Goal: Transaction & Acquisition: Purchase product/service

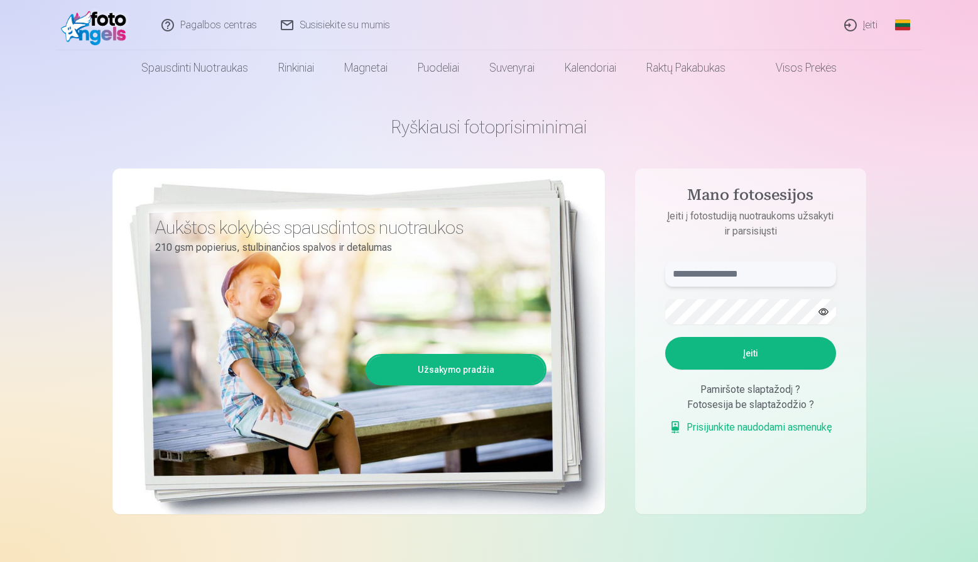
click at [716, 276] on input "text" at bounding box center [750, 273] width 171 height 25
type input "*"
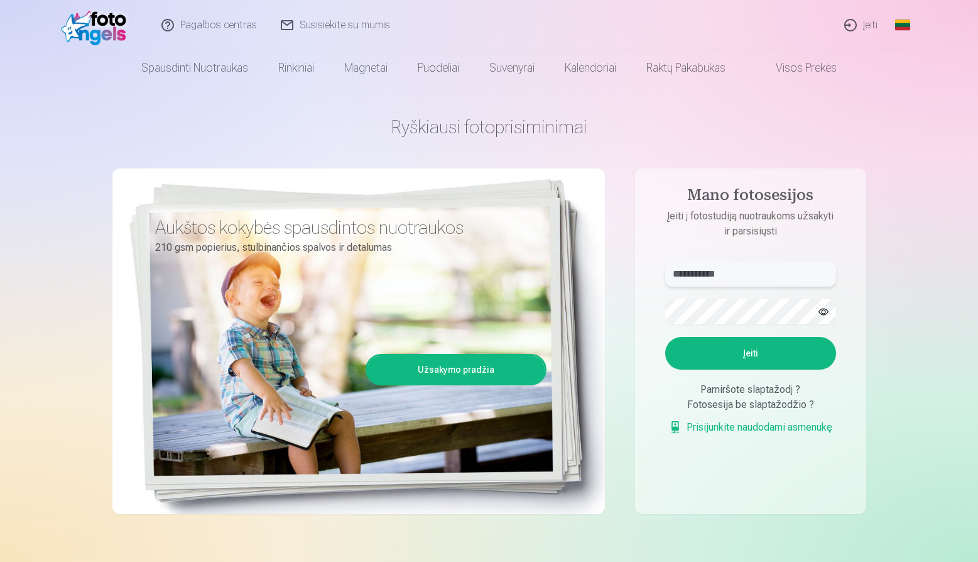
type input "**********"
click at [827, 305] on button "button" at bounding box center [824, 312] width 24 height 24
click at [665, 337] on button "Įeiti" at bounding box center [750, 353] width 171 height 33
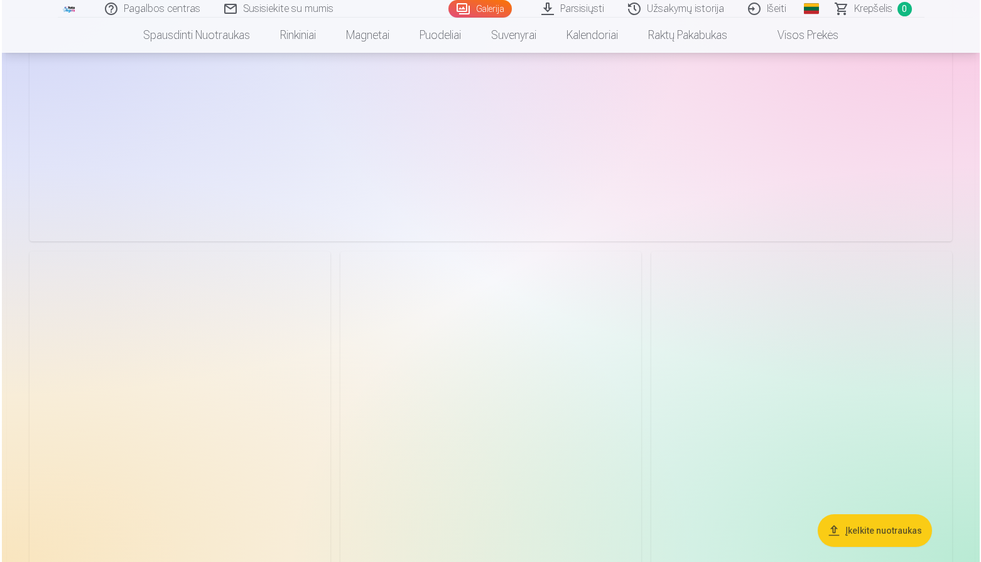
scroll to position [401, 0]
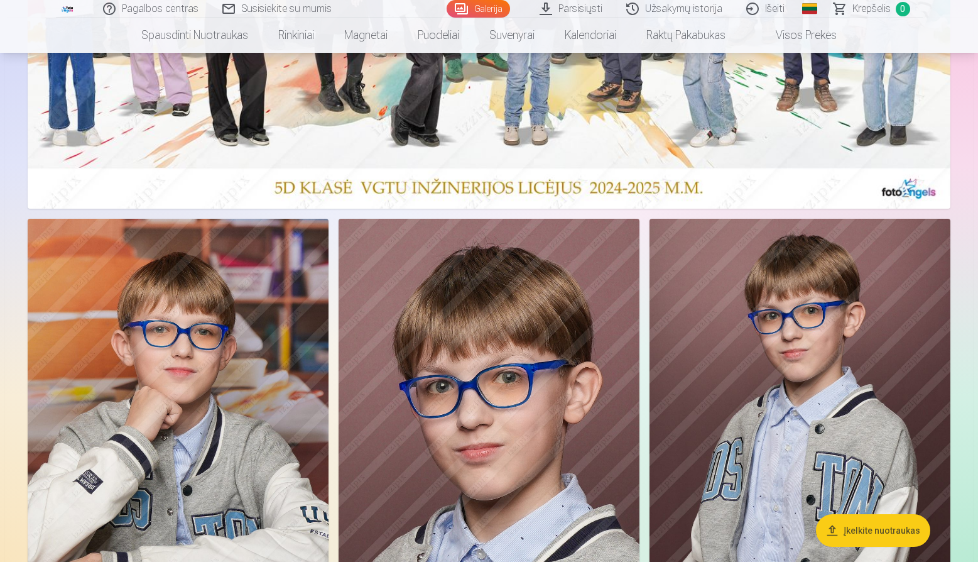
click at [240, 281] on img at bounding box center [178, 445] width 301 height 452
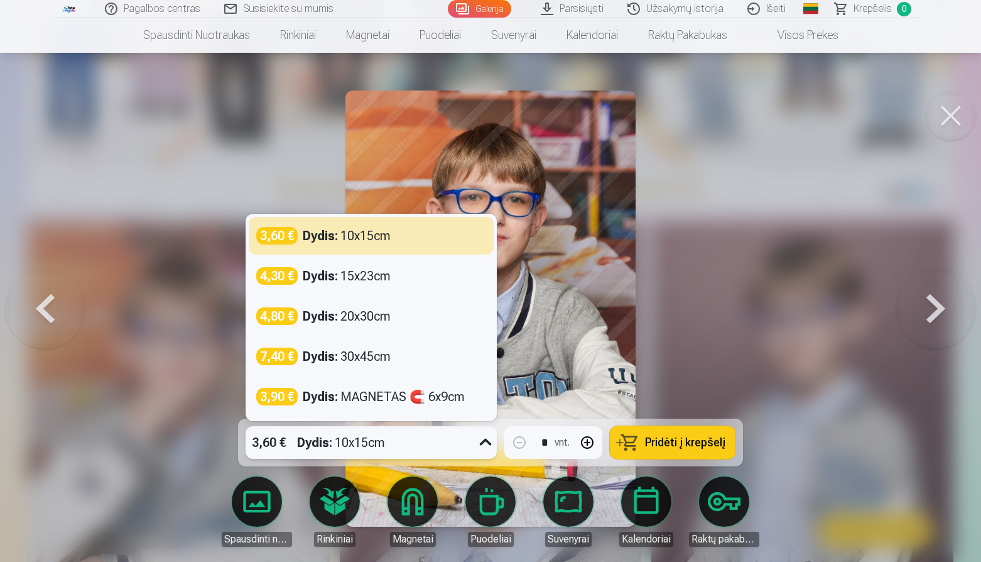
click at [486, 436] on icon at bounding box center [486, 442] width 20 height 20
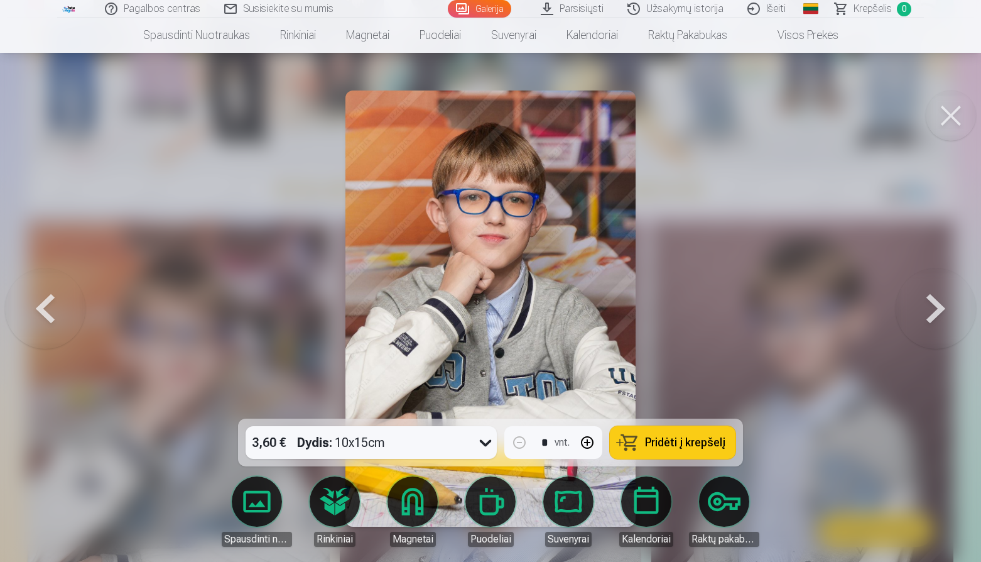
click at [708, 369] on div at bounding box center [490, 281] width 981 height 562
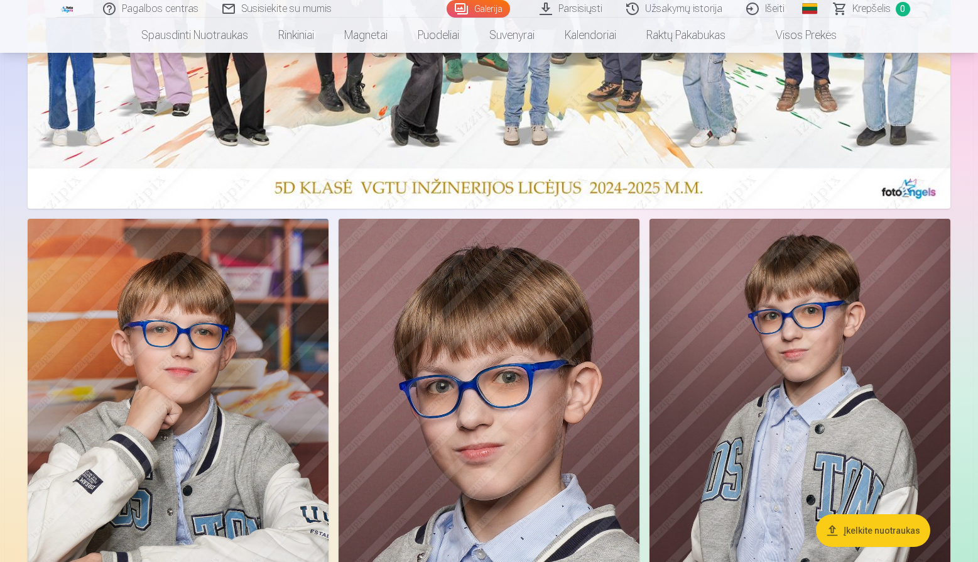
click at [239, 314] on img at bounding box center [178, 445] width 301 height 452
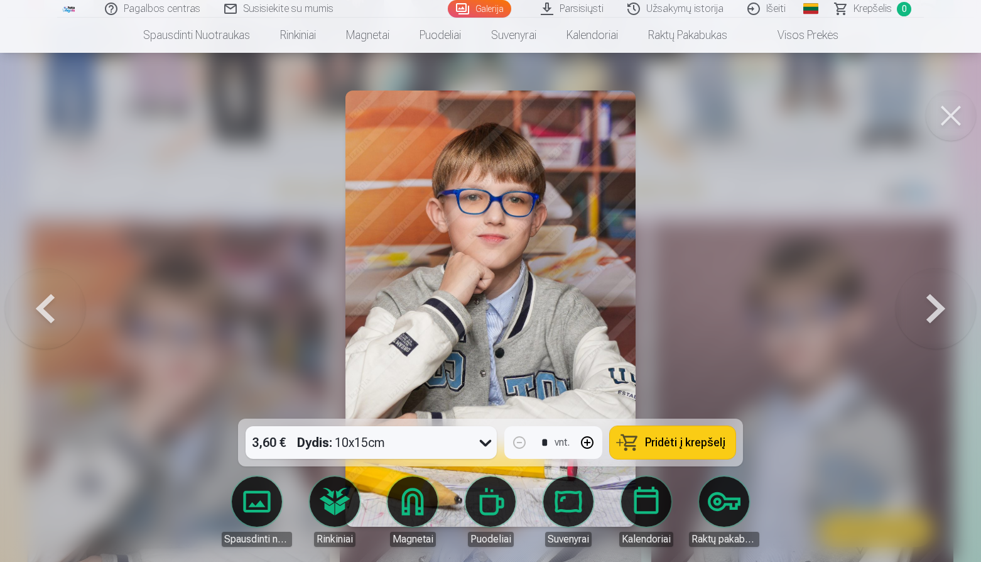
click at [74, 395] on button at bounding box center [45, 308] width 80 height 195
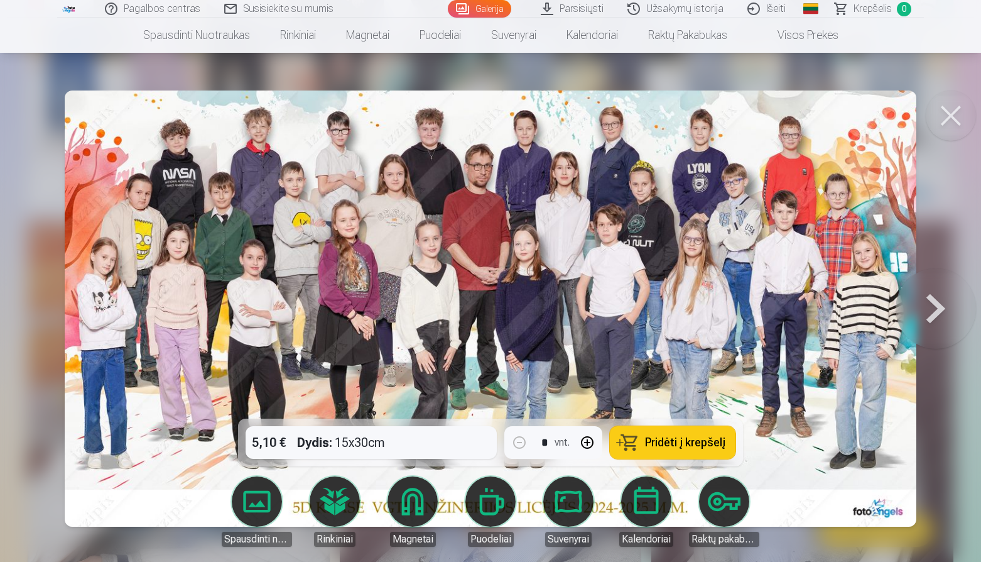
click at [579, 8] on link "Parsisiųsti" at bounding box center [573, 9] width 87 height 18
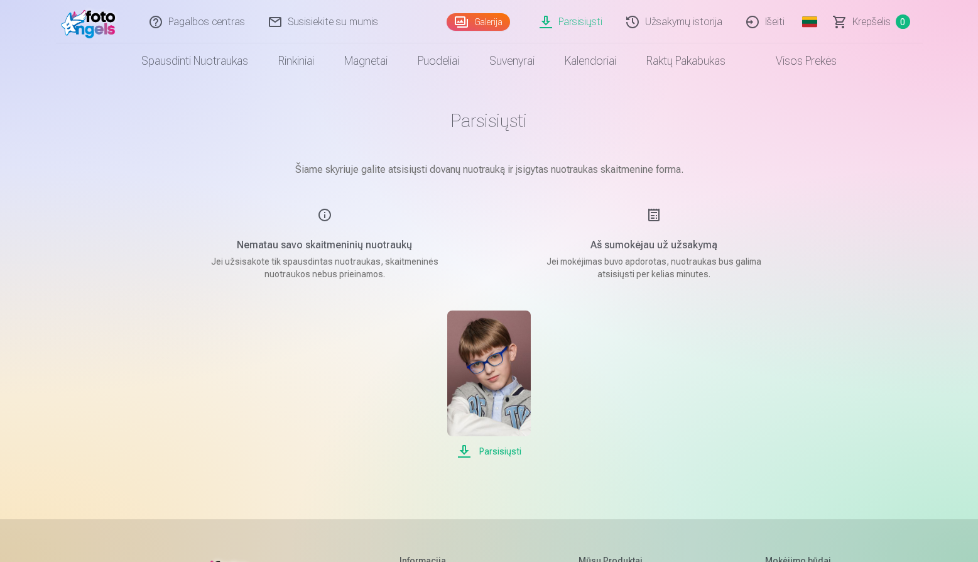
scroll to position [7, 0]
click at [491, 369] on img at bounding box center [489, 373] width 84 height 126
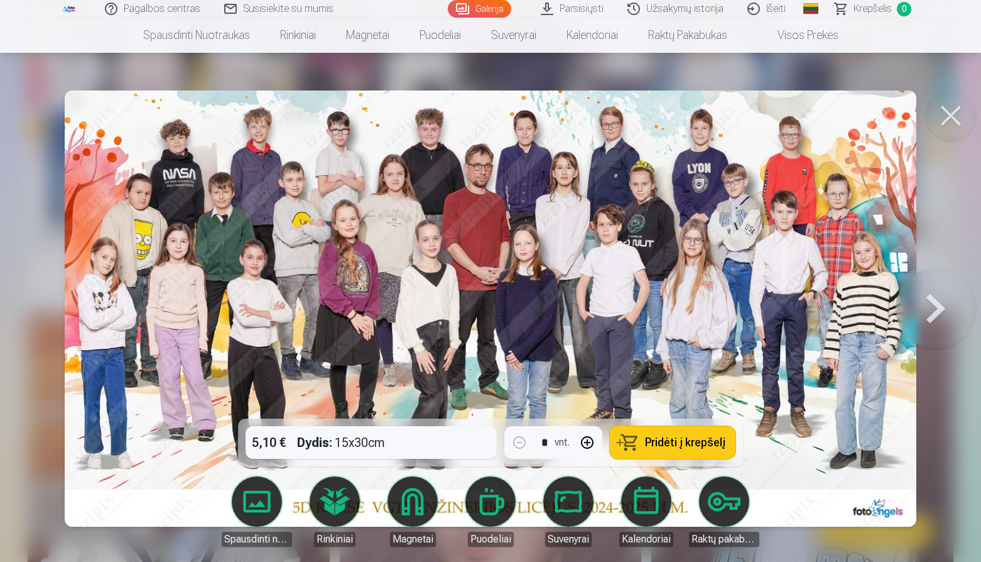
click at [393, 442] on div "5,10 € Dydis : 15x30cm * vnt. Pridėti į krepšelį" at bounding box center [490, 442] width 505 height 48
click at [946, 119] on button at bounding box center [951, 115] width 50 height 50
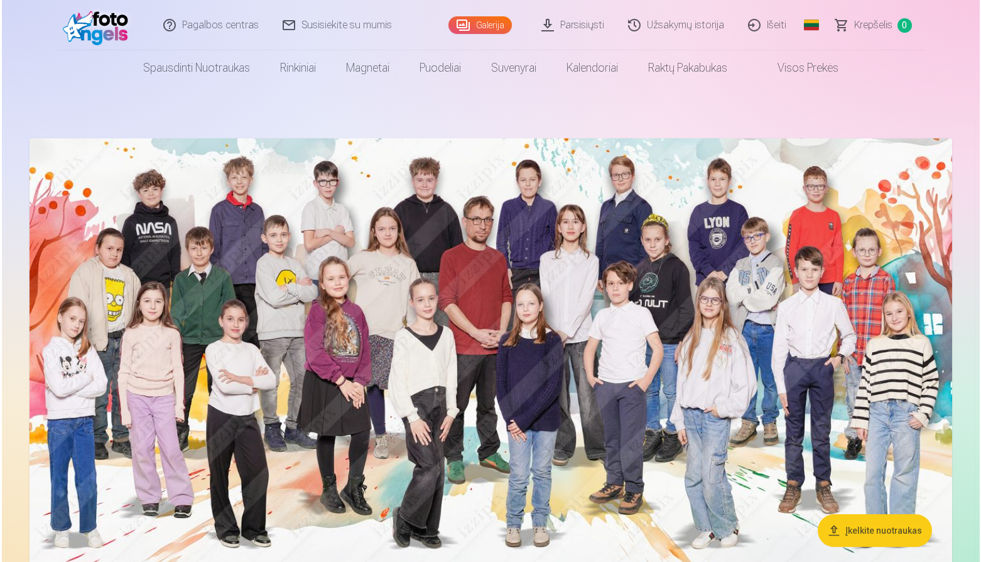
scroll to position [309, 0]
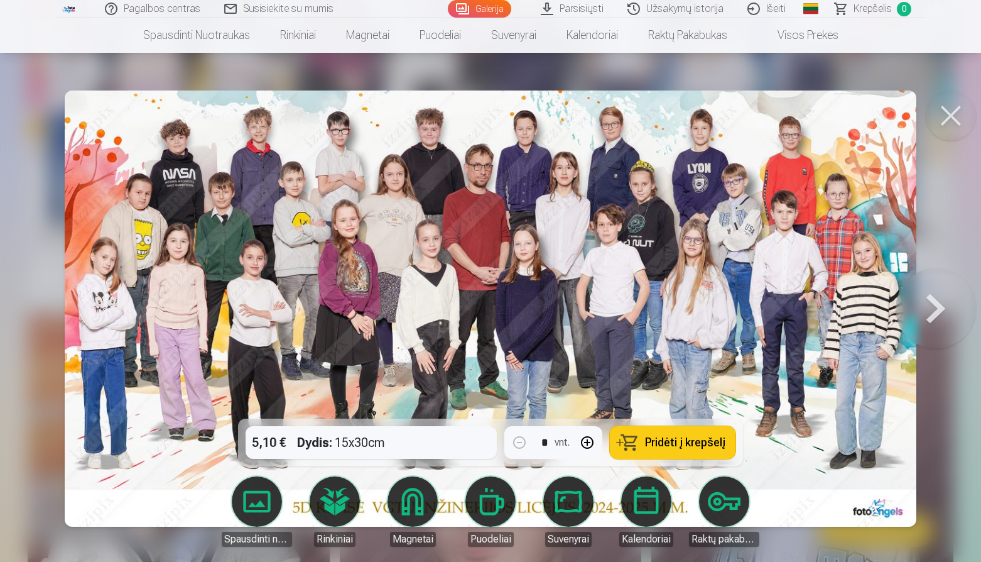
click at [398, 443] on div "5,10 € Dydis : 15x30cm * vnt. Pridėti į krepšelį" at bounding box center [490, 442] width 505 height 48
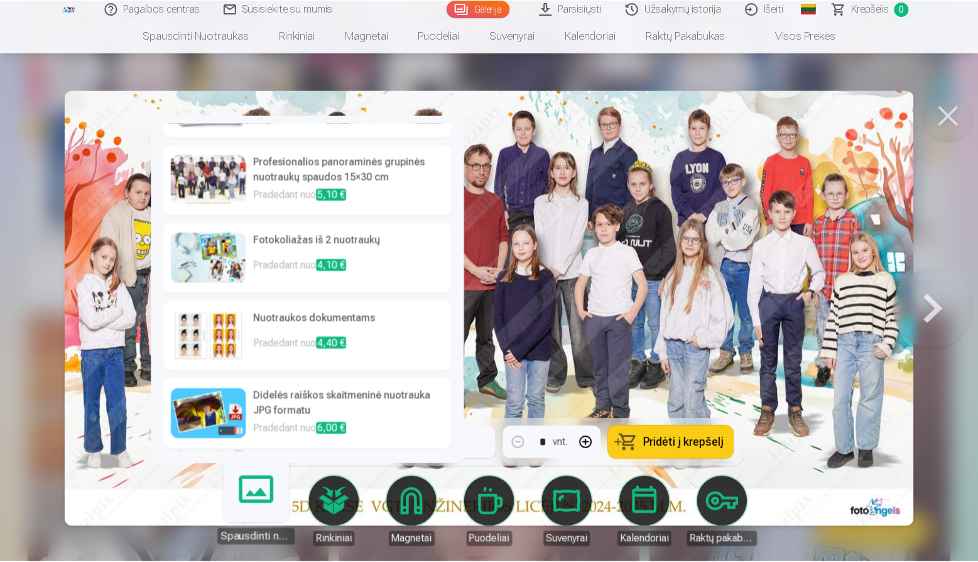
scroll to position [58, 0]
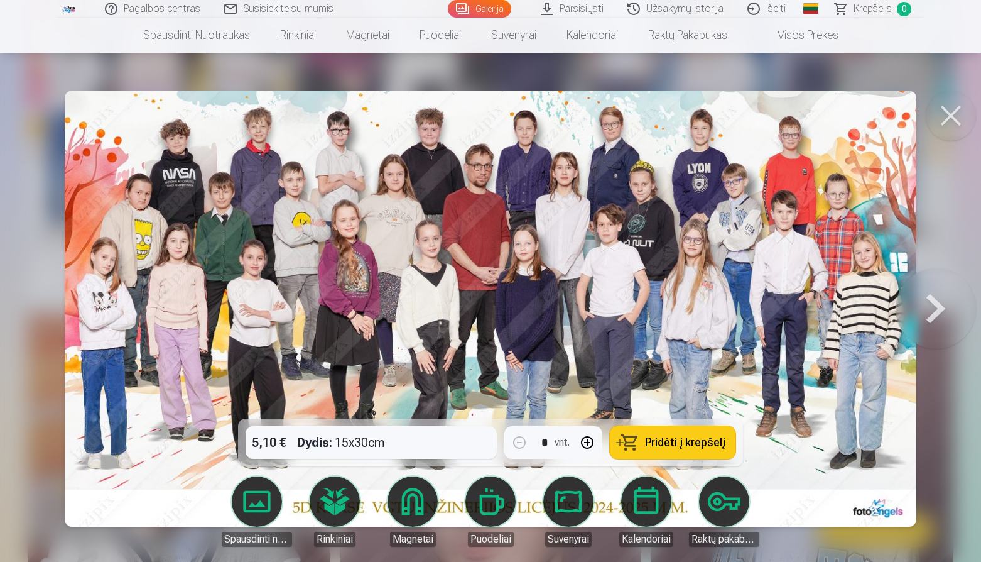
click at [774, 80] on div at bounding box center [490, 281] width 981 height 562
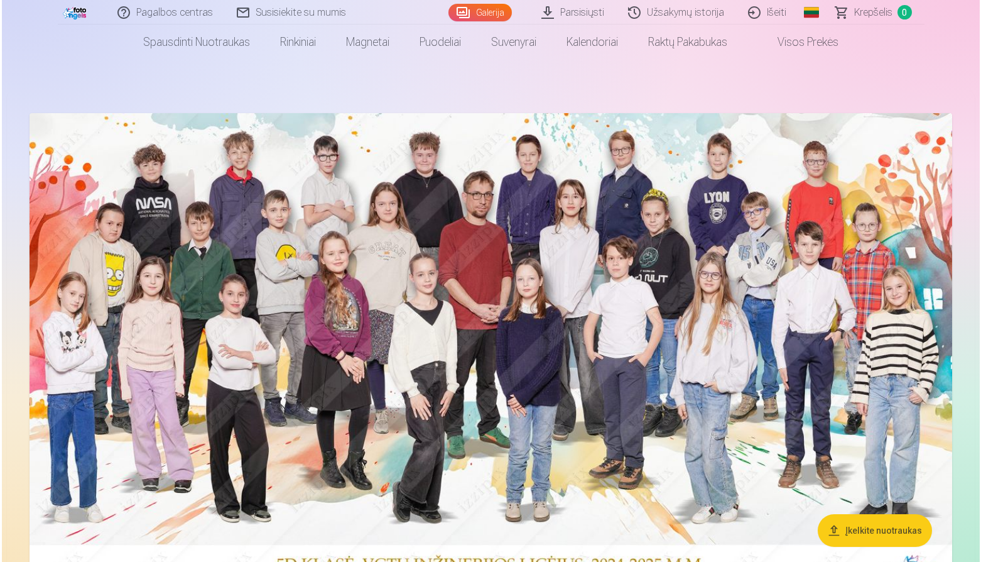
scroll to position [24, 0]
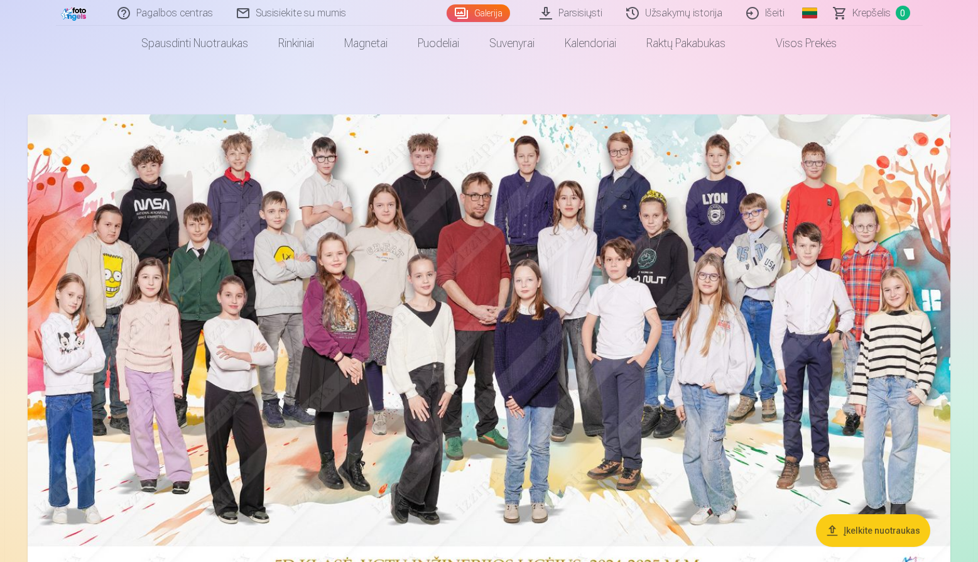
click at [621, 285] on img at bounding box center [489, 350] width 923 height 472
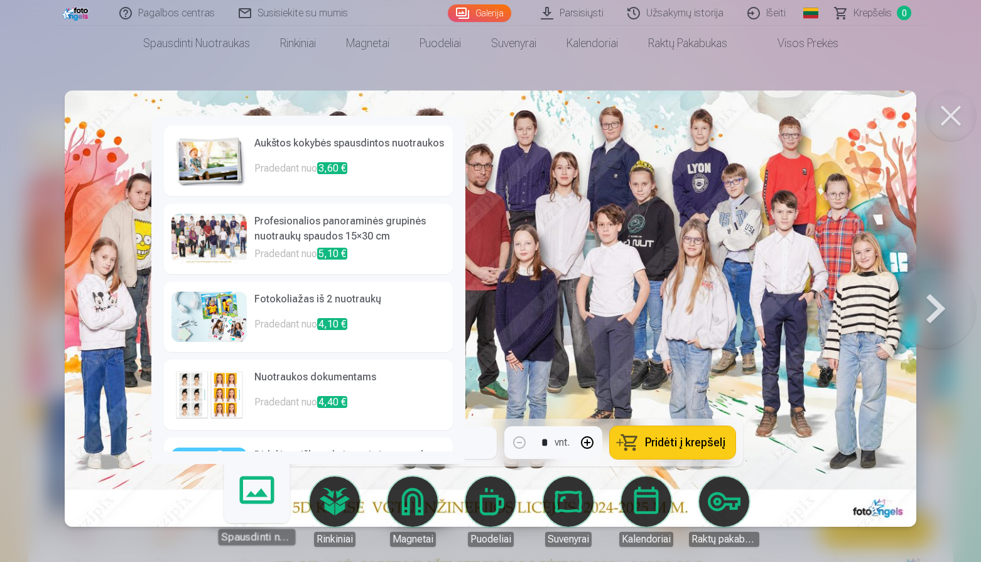
scroll to position [59, 0]
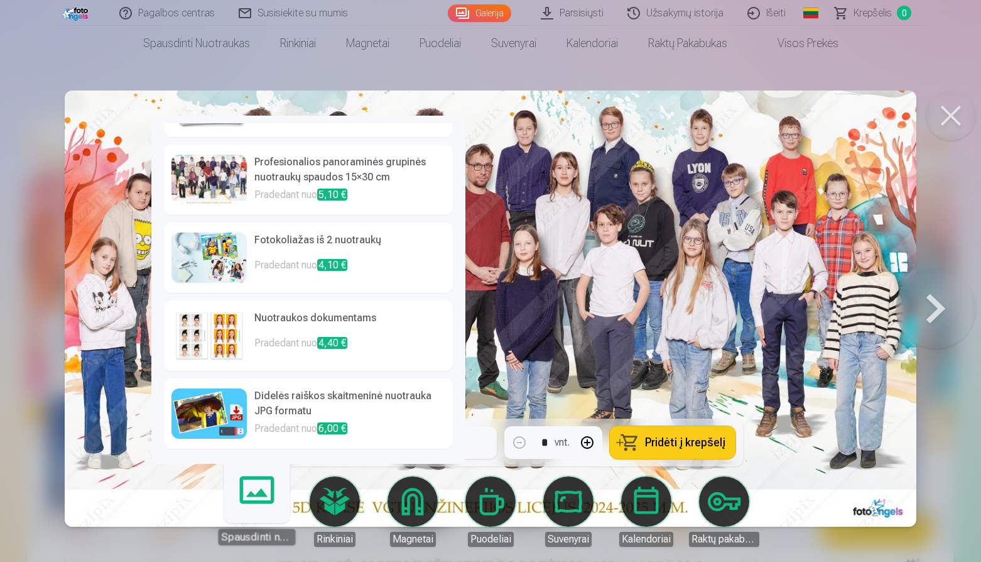
click at [273, 407] on h6 "Didelės raiškos skaitmeninė nuotrauka JPG formatu" at bounding box center [349, 404] width 191 height 33
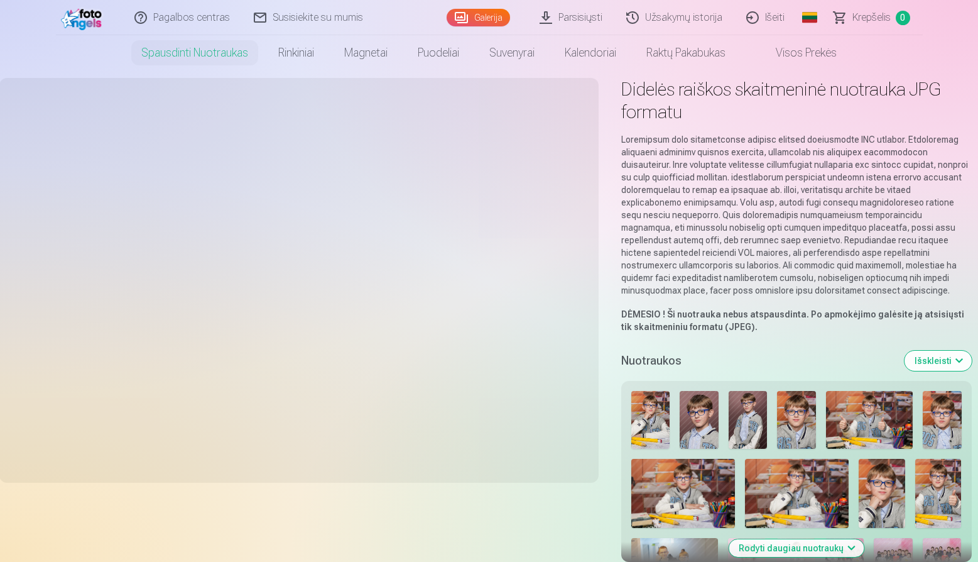
scroll to position [280, 0]
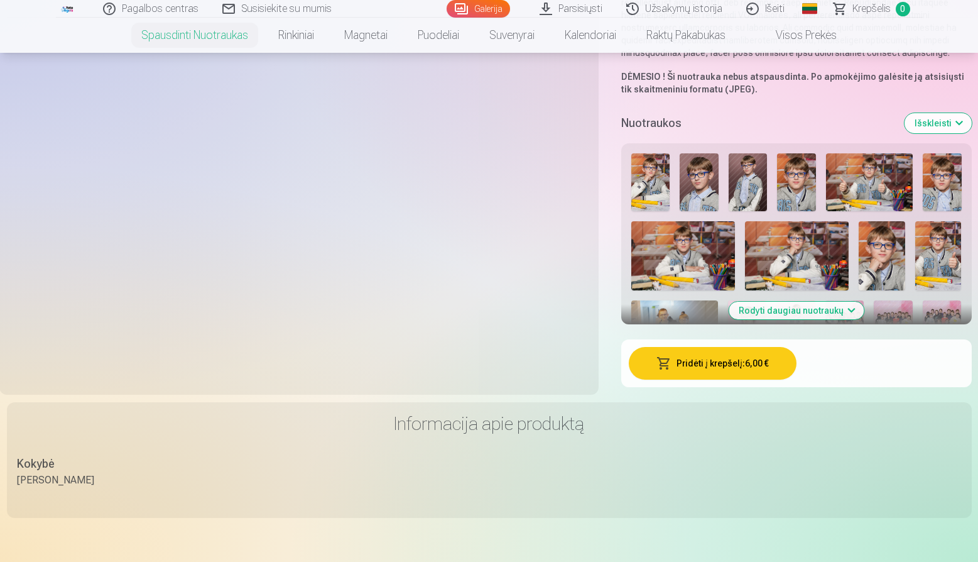
click at [834, 308] on button "Rodyti daugiau nuotraukų" at bounding box center [796, 311] width 135 height 18
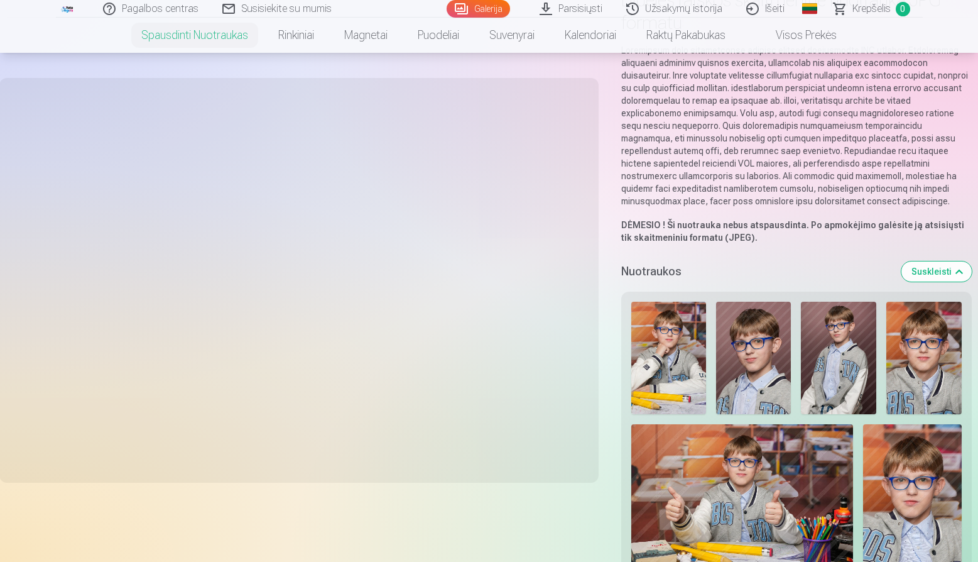
scroll to position [0, 0]
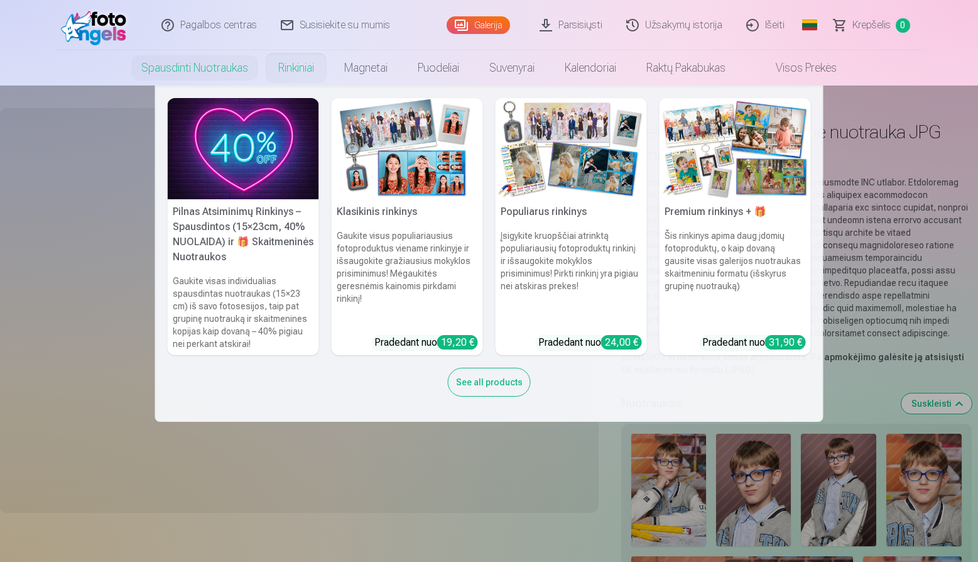
click at [293, 67] on link "Rinkiniai" at bounding box center [296, 67] width 66 height 35
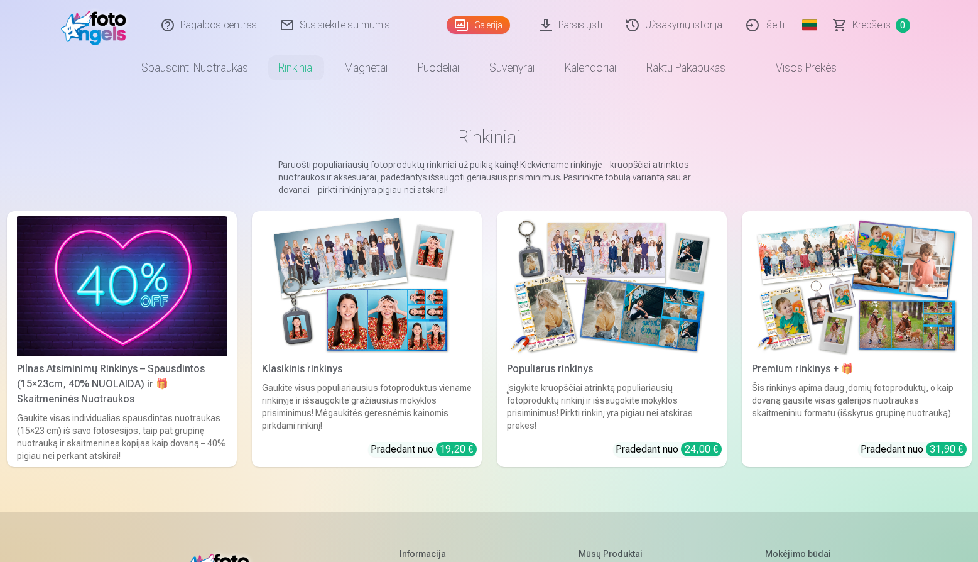
click at [406, 265] on img at bounding box center [367, 286] width 210 height 140
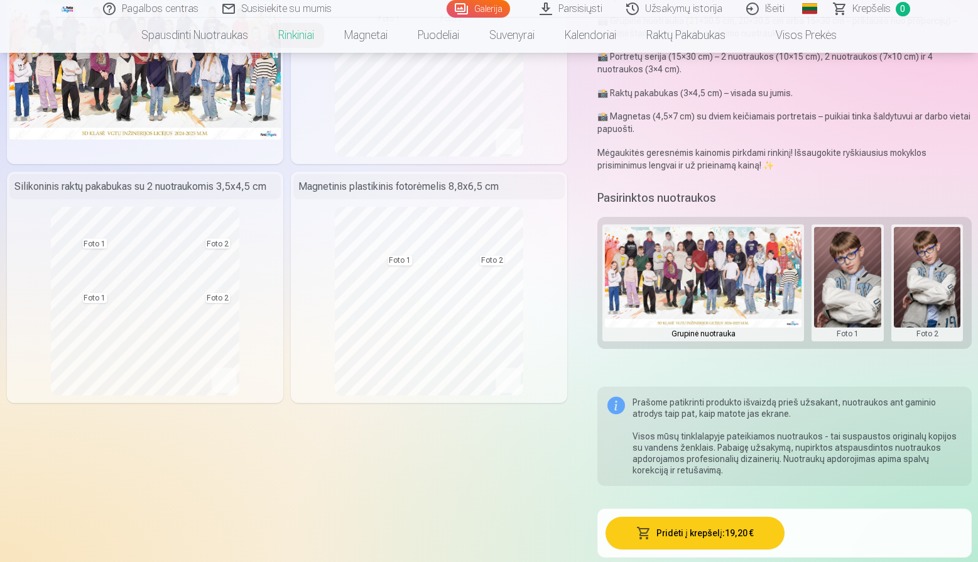
scroll to position [188, 0]
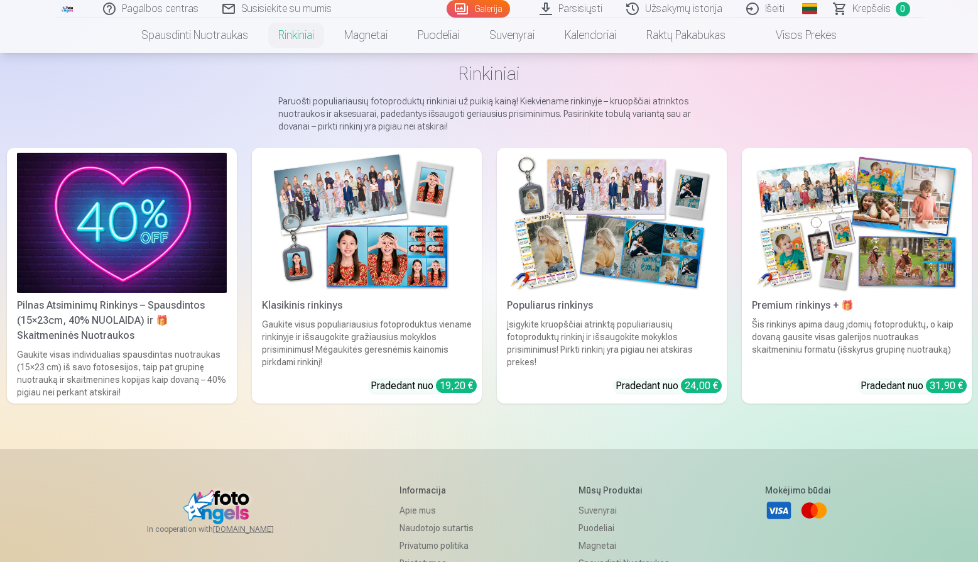
scroll to position [67, 0]
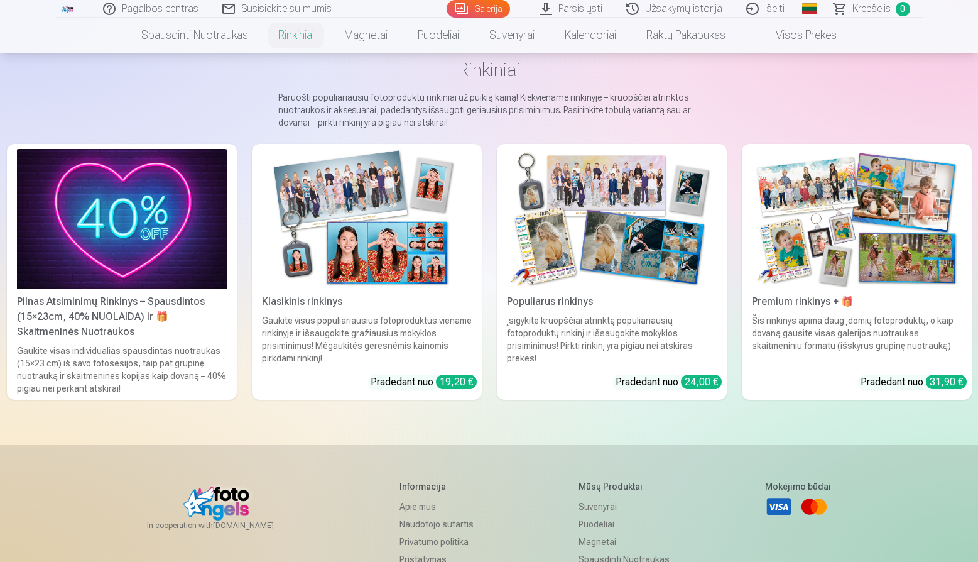
click at [134, 195] on img at bounding box center [122, 219] width 210 height 140
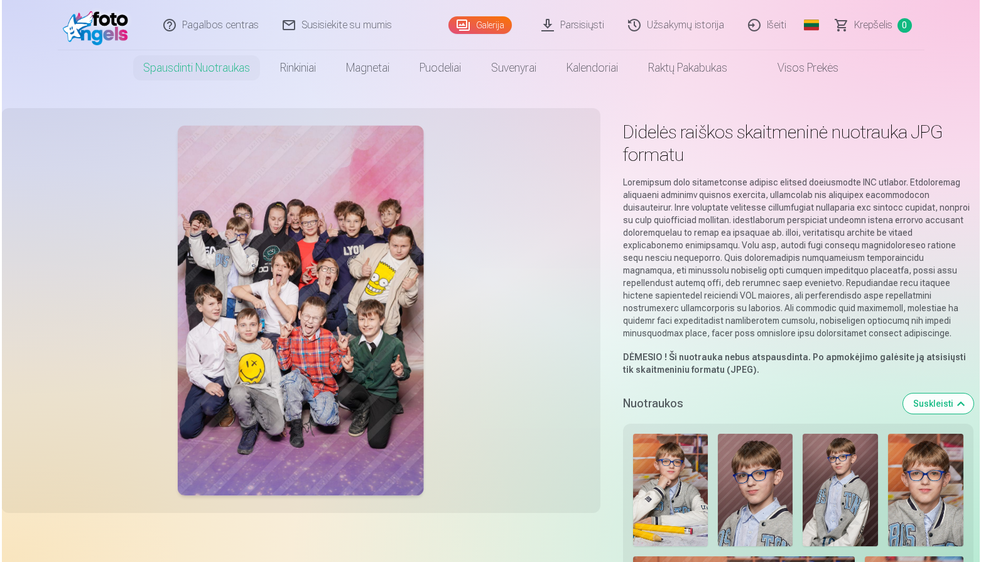
scroll to position [24, 0]
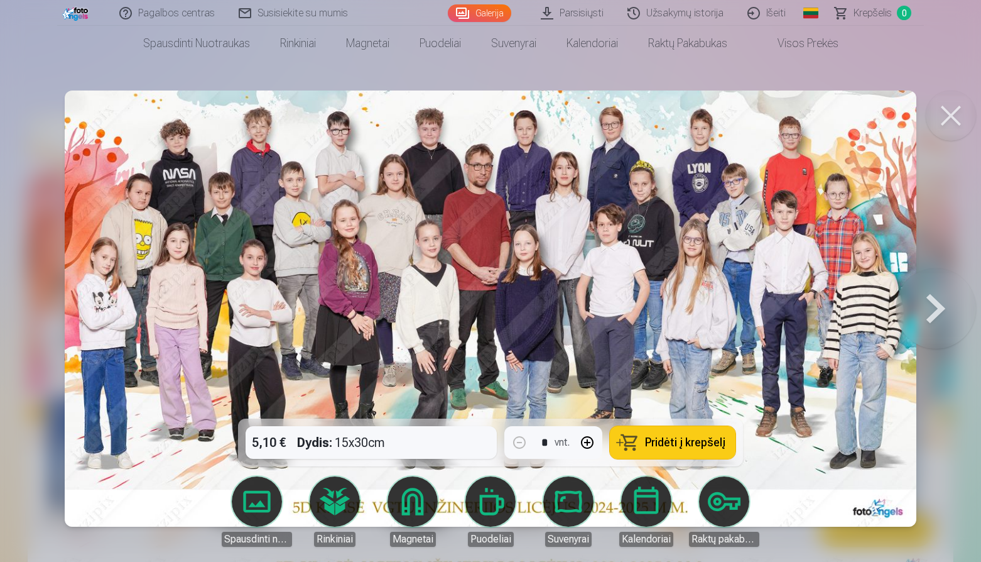
click at [419, 453] on div "5,10 € Dydis : 15x30cm * vnt. Pridėti į krepšelį" at bounding box center [490, 442] width 505 height 48
click at [332, 440] on div "5,10 € Dydis : 15x30cm * vnt. Pridėti į krepšelį" at bounding box center [490, 442] width 505 height 48
click at [662, 443] on span "Pridėti į krepšelį" at bounding box center [685, 442] width 80 height 11
click at [870, 9] on span "Krepšelis" at bounding box center [873, 13] width 38 height 15
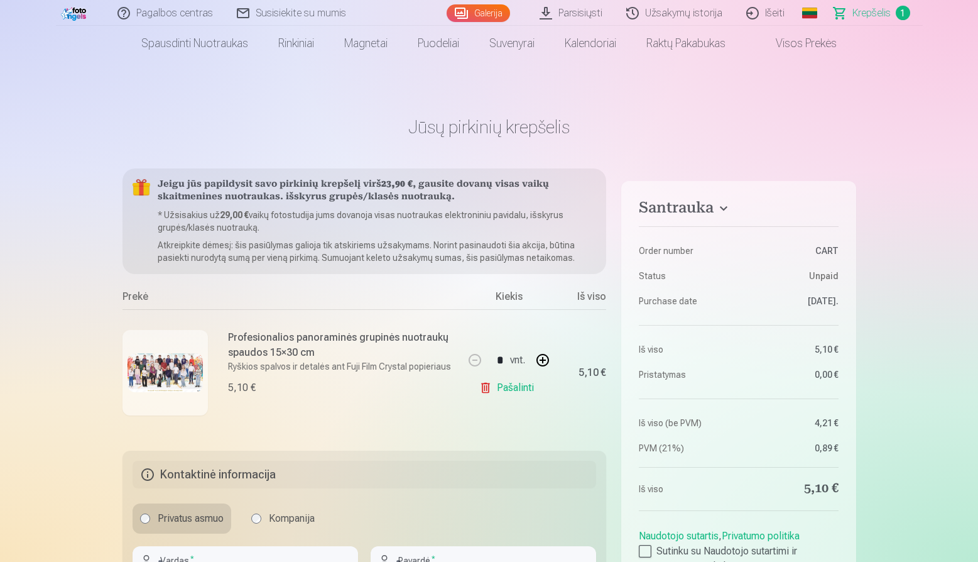
scroll to position [24, 0]
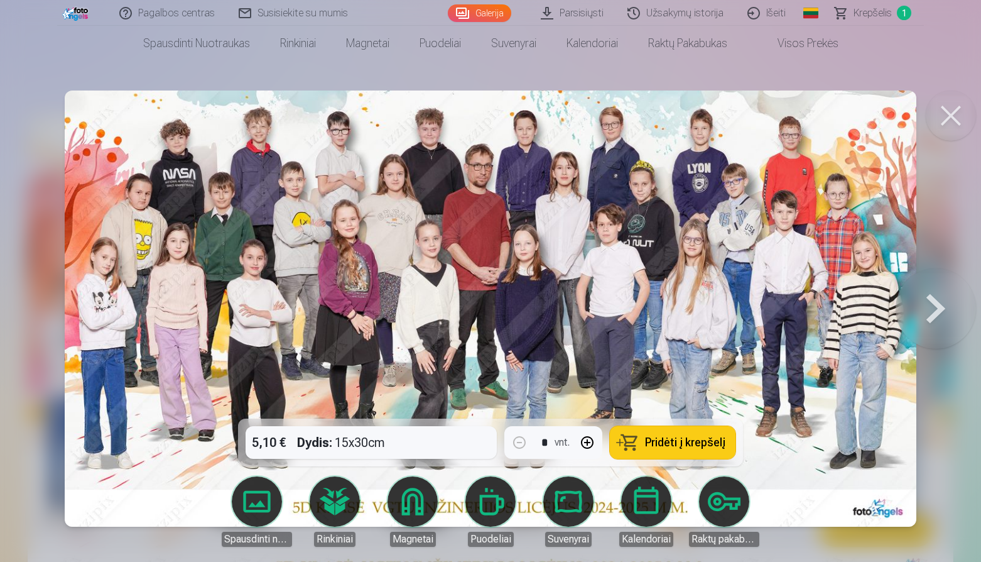
click at [962, 117] on button at bounding box center [951, 115] width 50 height 50
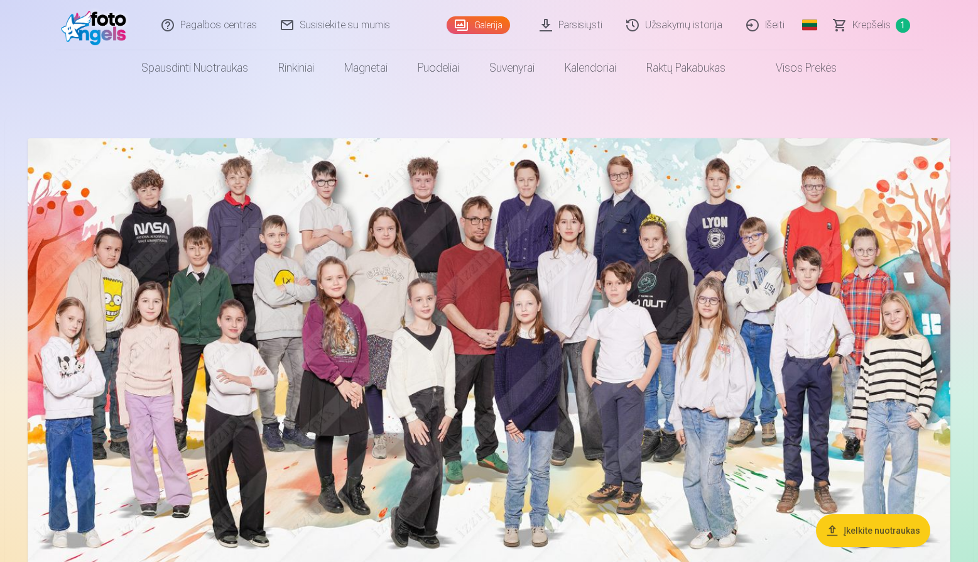
click at [751, 358] on img at bounding box center [489, 374] width 923 height 472
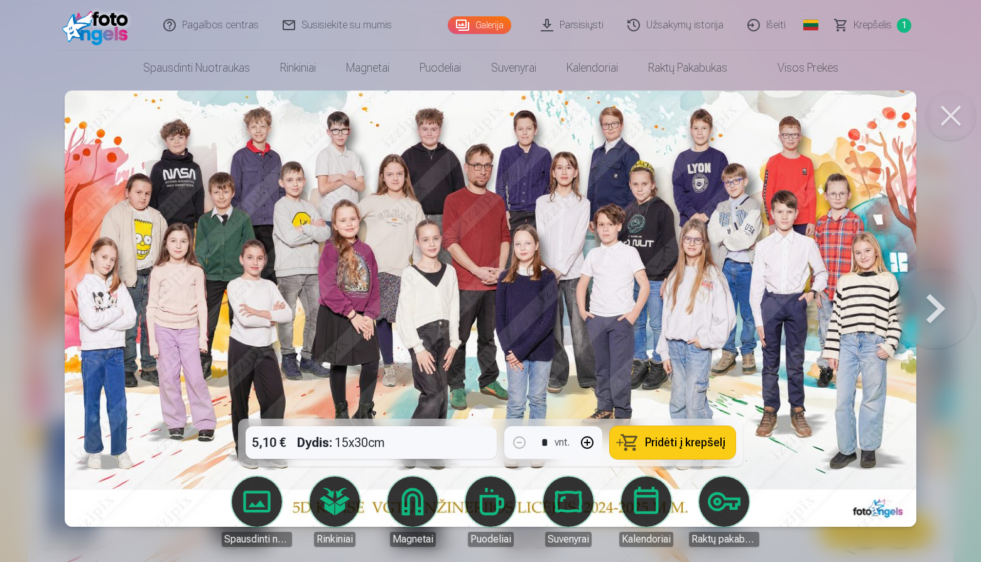
click at [428, 440] on div "5,10 € Dydis : 15x30cm * vnt. Pridėti į krepšelį" at bounding box center [490, 442] width 505 height 48
click at [283, 440] on div "5,10 € Dydis : 15x30cm * vnt. Pridėti į krepšelį" at bounding box center [490, 442] width 505 height 48
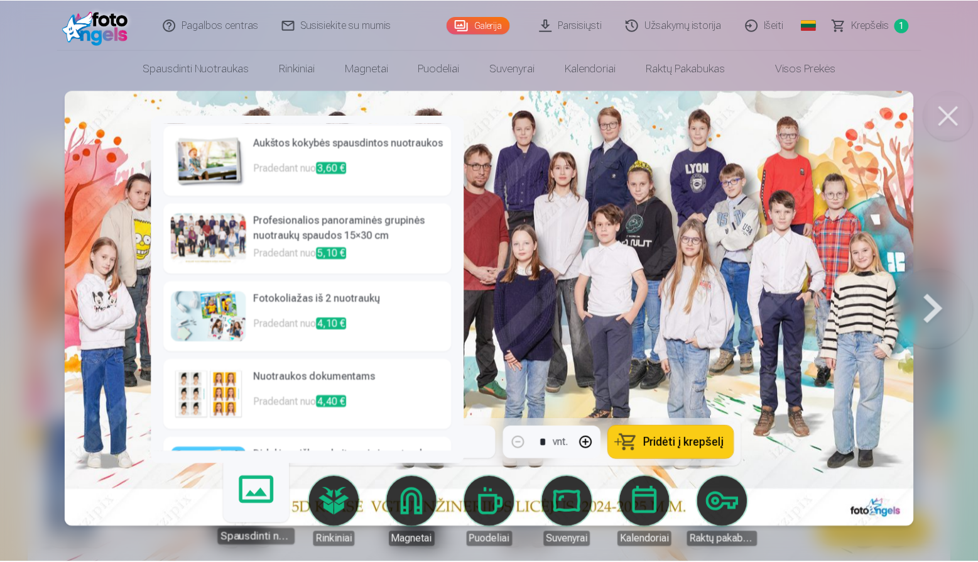
scroll to position [59, 0]
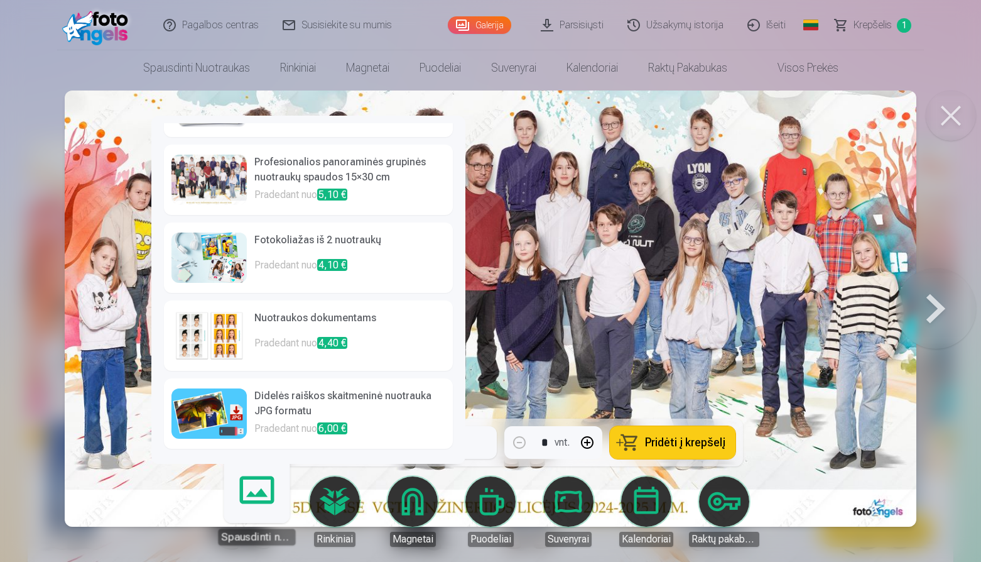
click at [311, 410] on h6 "Didelės raiškos skaitmeninė nuotrauka JPG formatu" at bounding box center [349, 404] width 191 height 33
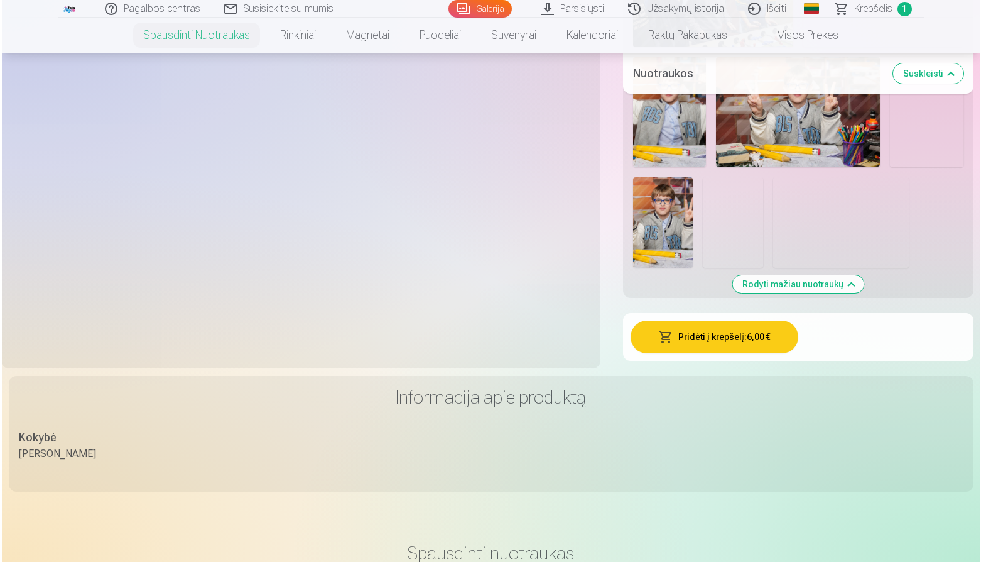
scroll to position [1672, 0]
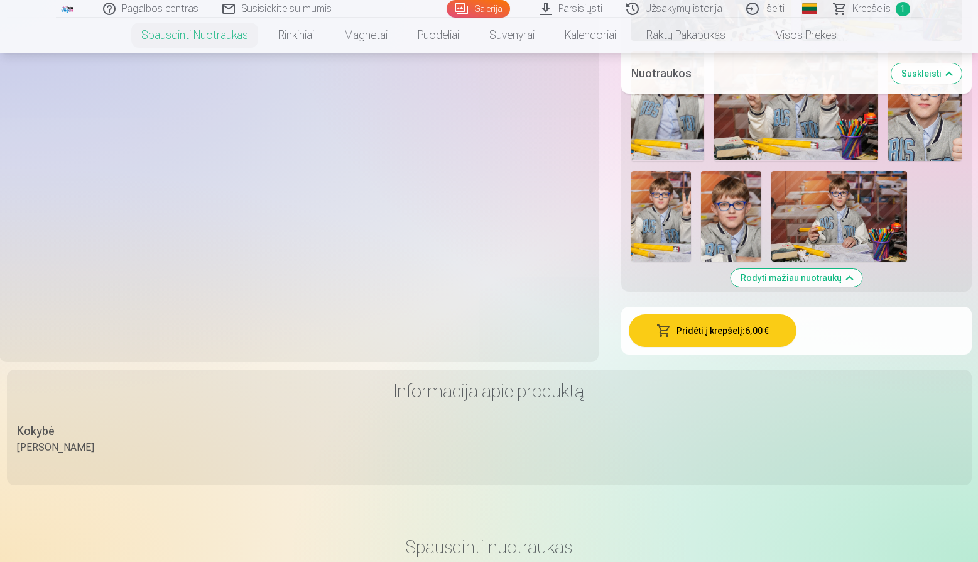
click at [711, 334] on button "Pridėti į krepšelį : 6,00 €" at bounding box center [713, 330] width 168 height 33
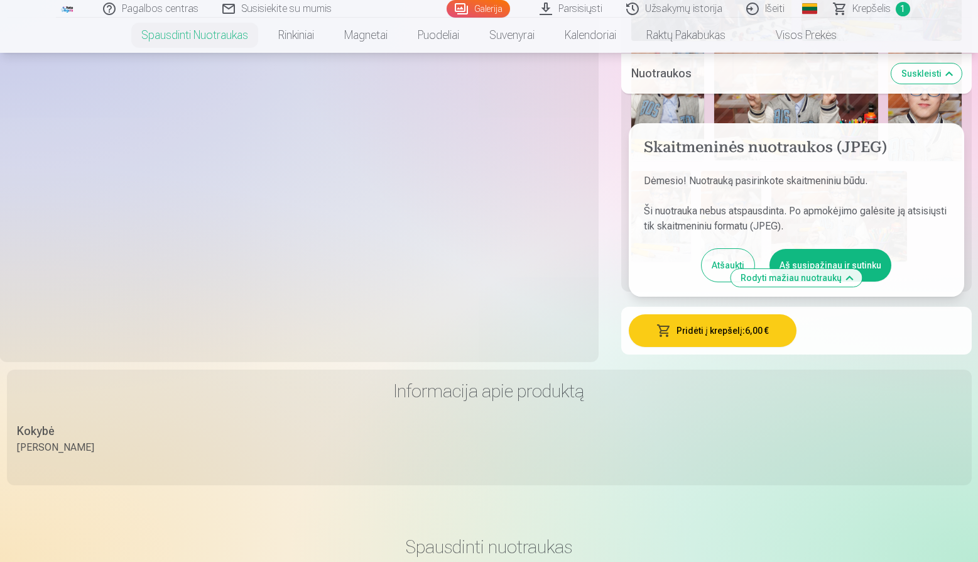
click at [824, 258] on button "Aš susipažinau ir sutinku" at bounding box center [831, 265] width 122 height 33
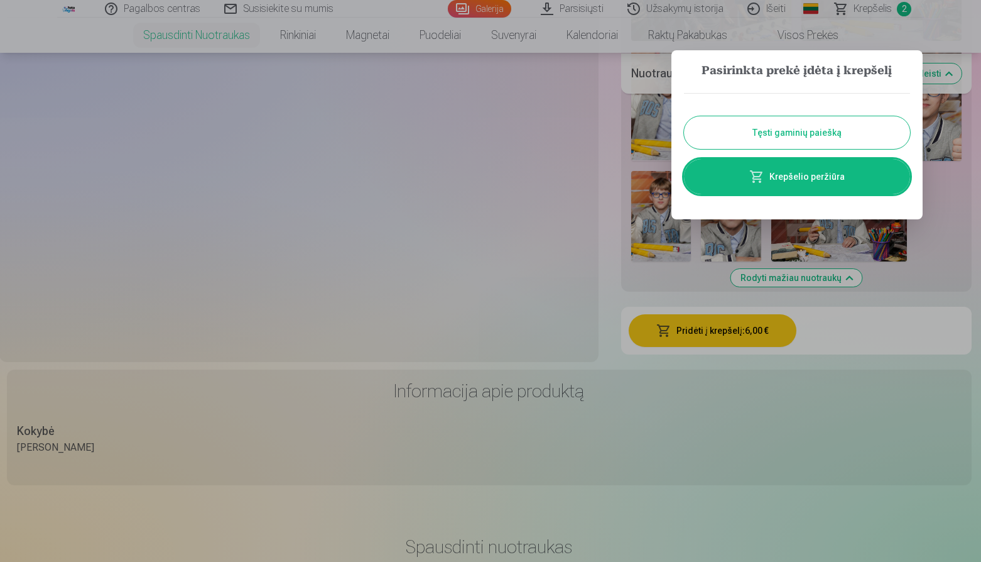
click at [824, 182] on link "Krepšelio peržiūra" at bounding box center [797, 176] width 226 height 35
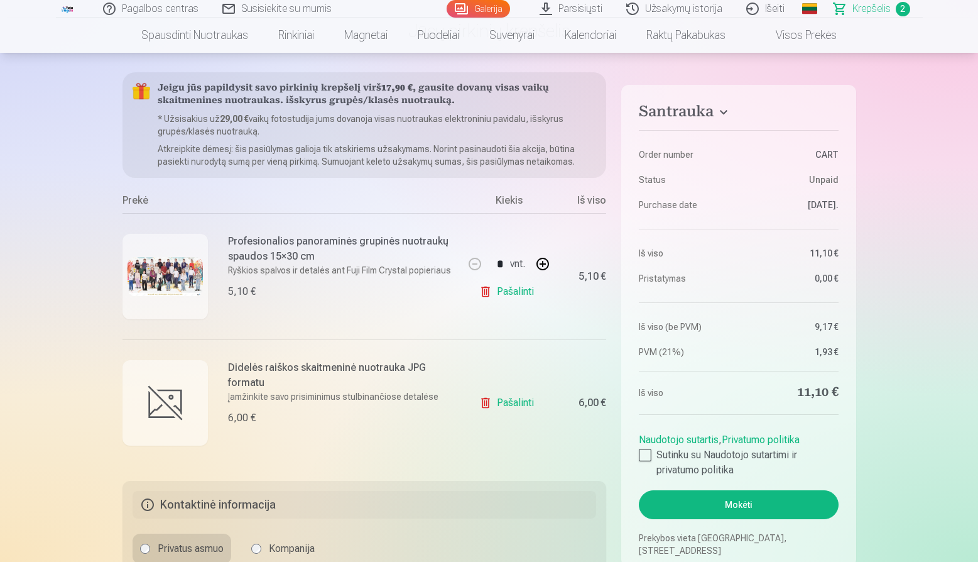
scroll to position [109, 0]
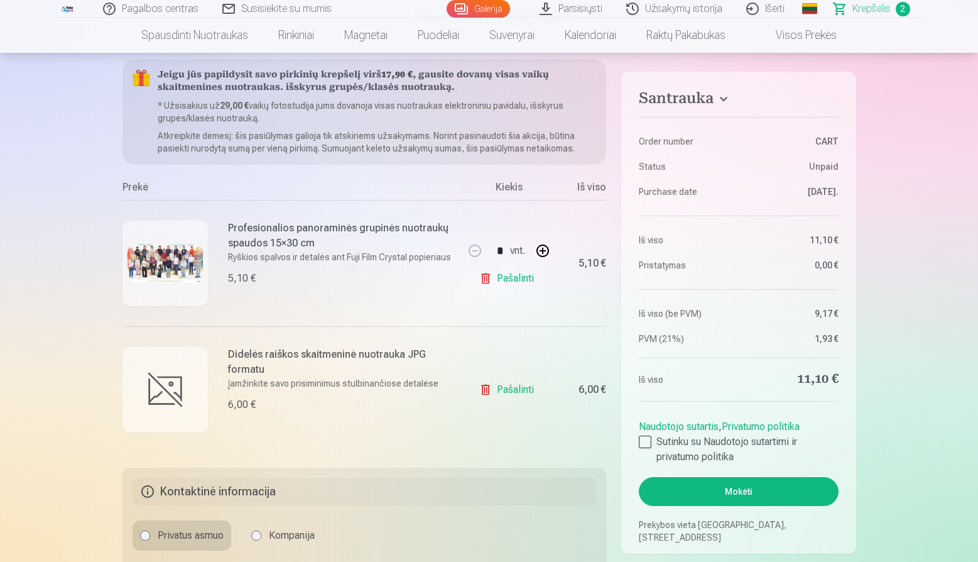
click at [516, 393] on link "Pašalinti" at bounding box center [509, 389] width 60 height 25
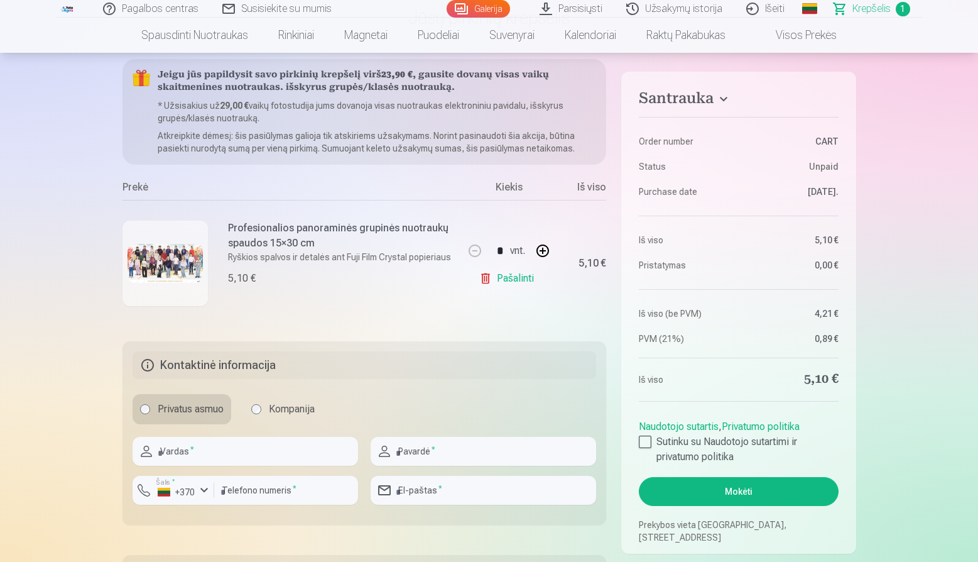
click at [519, 276] on link "Pašalinti" at bounding box center [509, 278] width 60 height 25
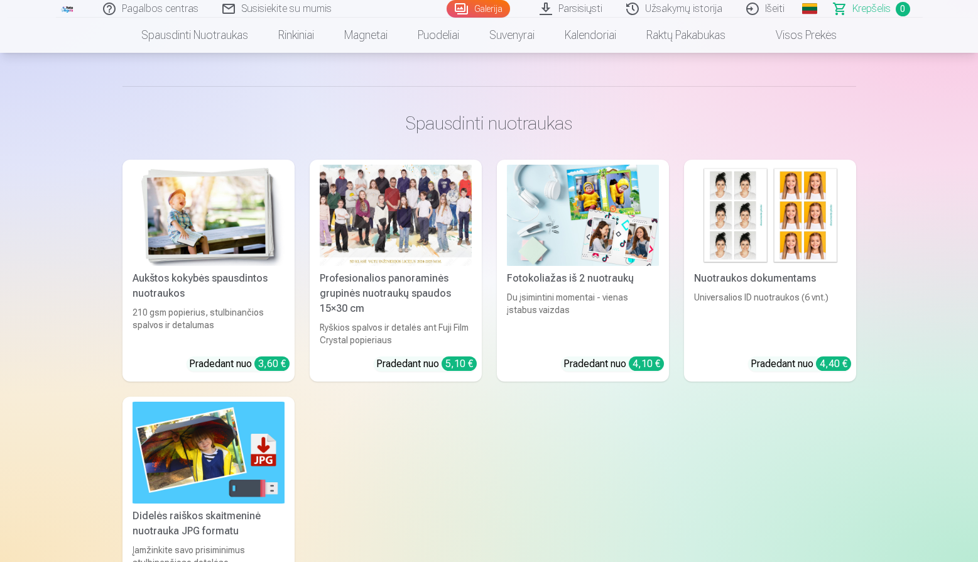
scroll to position [283, 0]
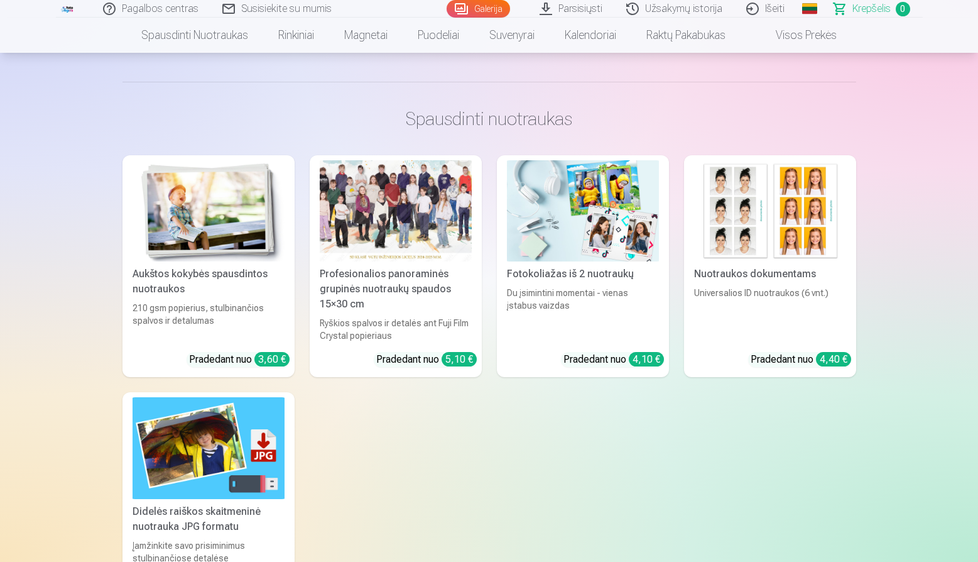
click at [196, 455] on img at bounding box center [209, 447] width 152 height 101
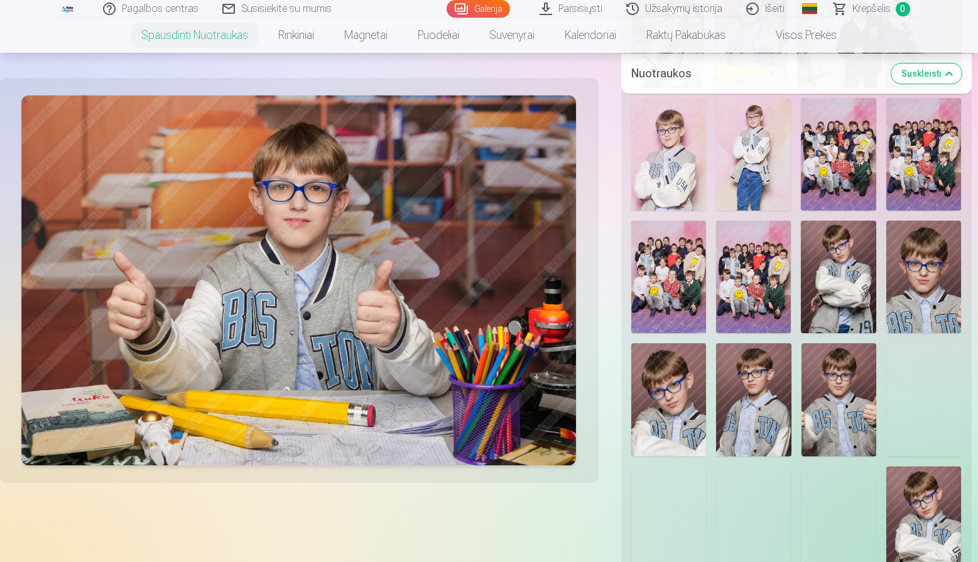
scroll to position [858, 0]
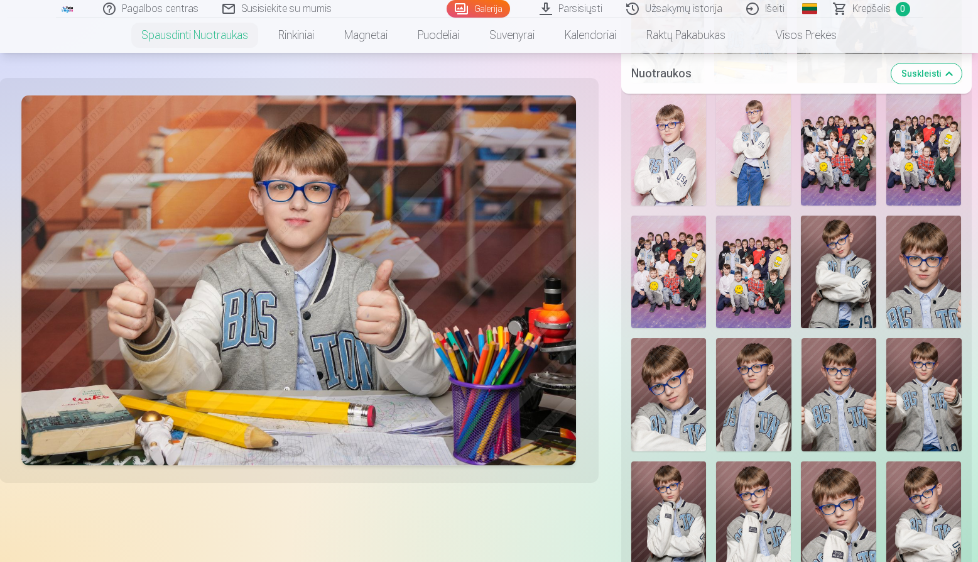
click at [672, 243] on img at bounding box center [668, 271] width 75 height 112
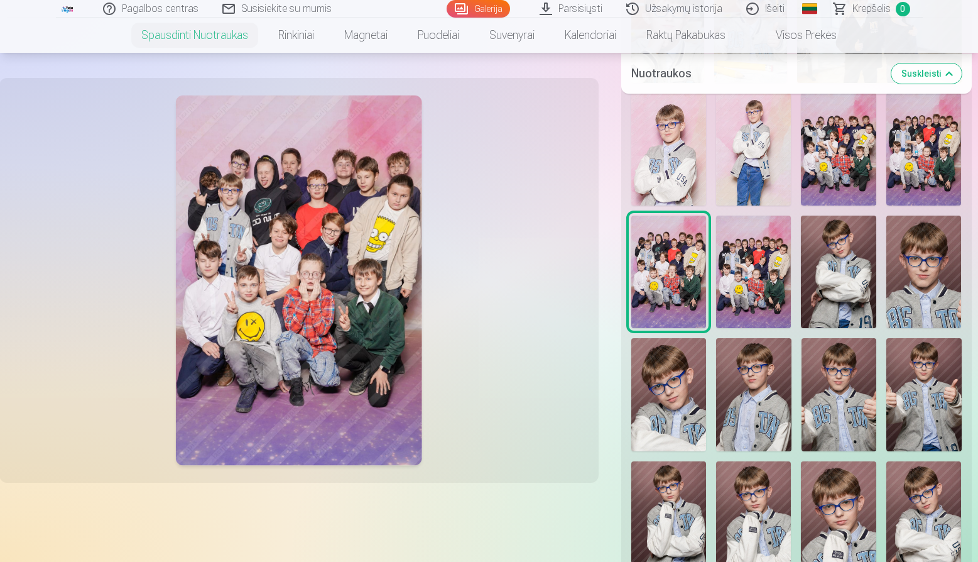
click at [740, 260] on img at bounding box center [753, 271] width 75 height 112
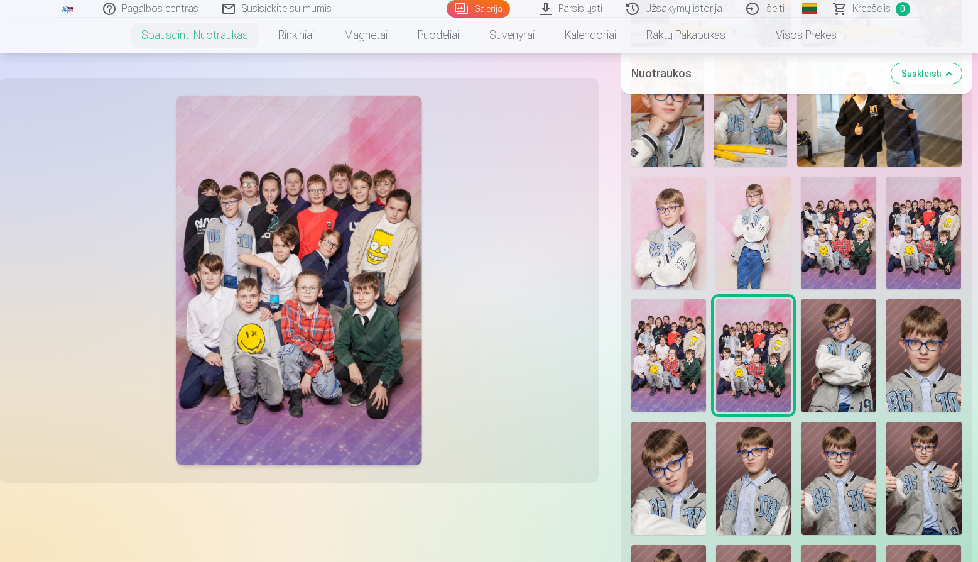
scroll to position [775, 0]
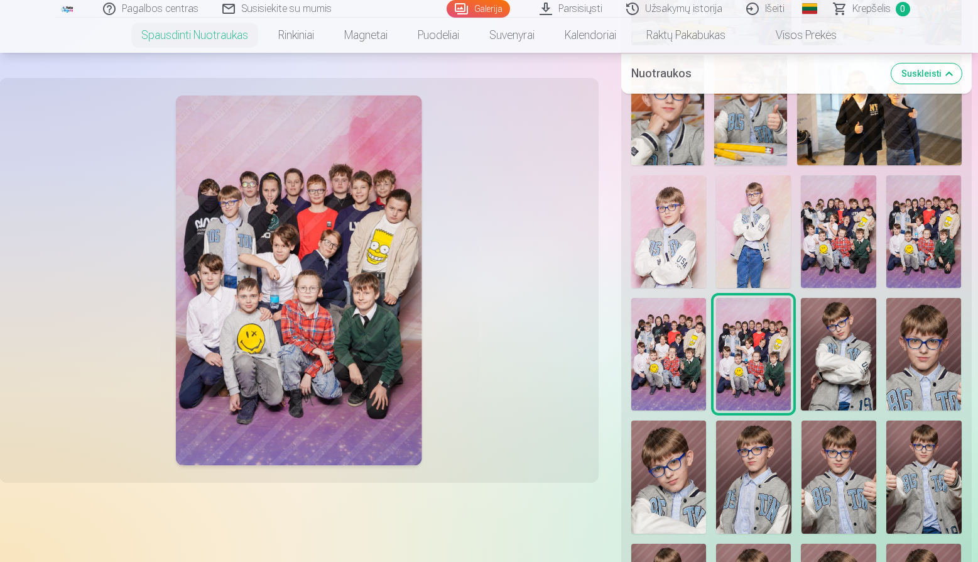
click at [914, 217] on img at bounding box center [923, 231] width 75 height 112
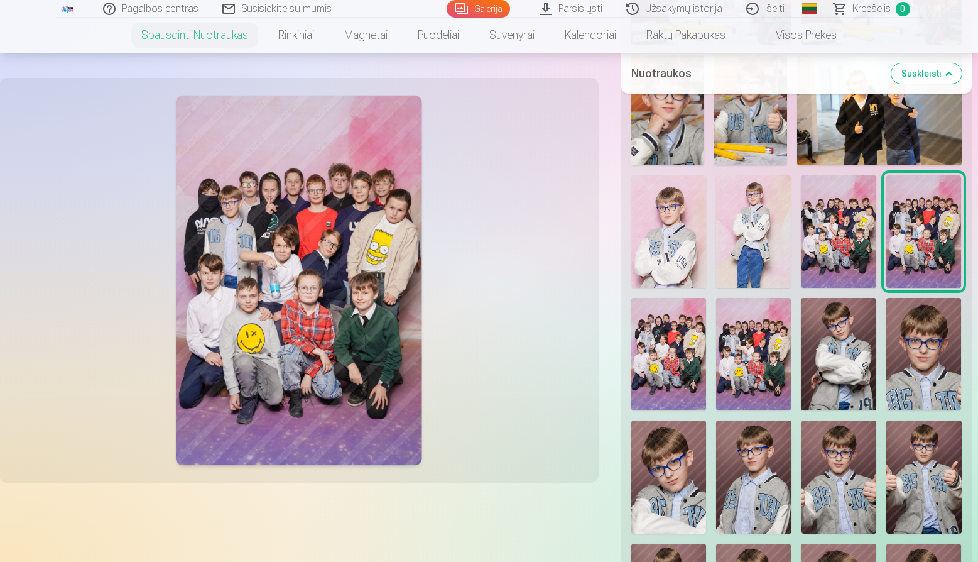
click at [880, 214] on div at bounding box center [796, 408] width 341 height 1510
click at [847, 230] on img at bounding box center [838, 231] width 75 height 112
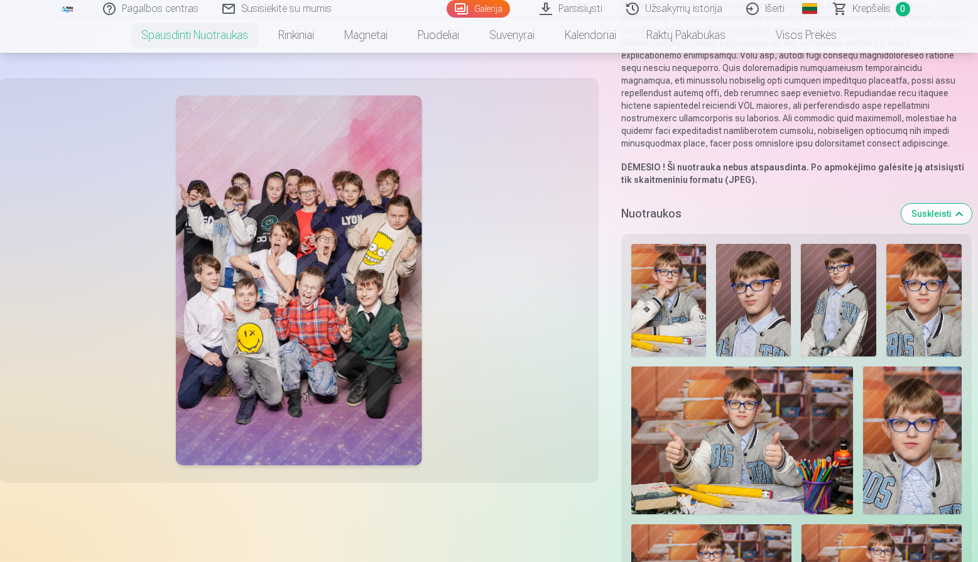
scroll to position [239, 0]
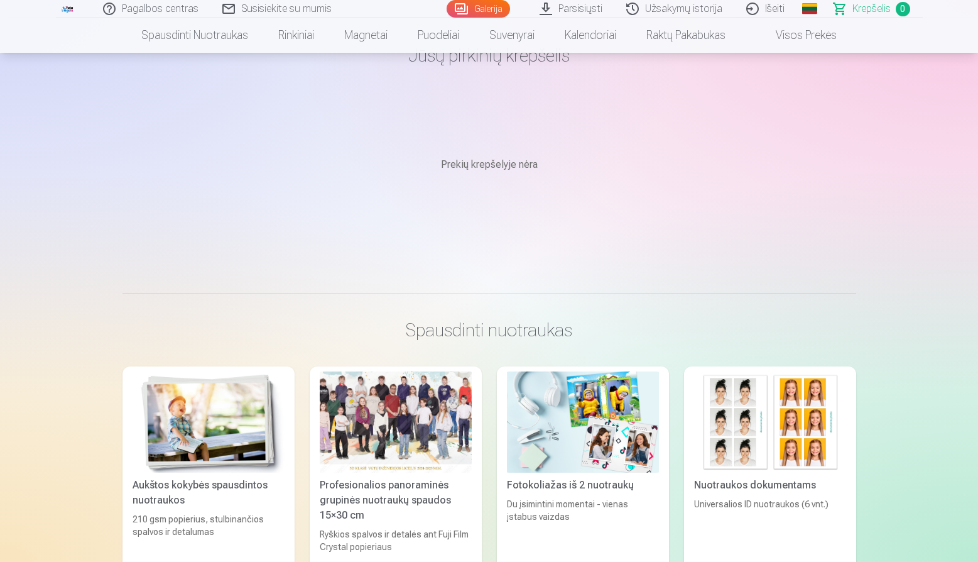
scroll to position [35, 0]
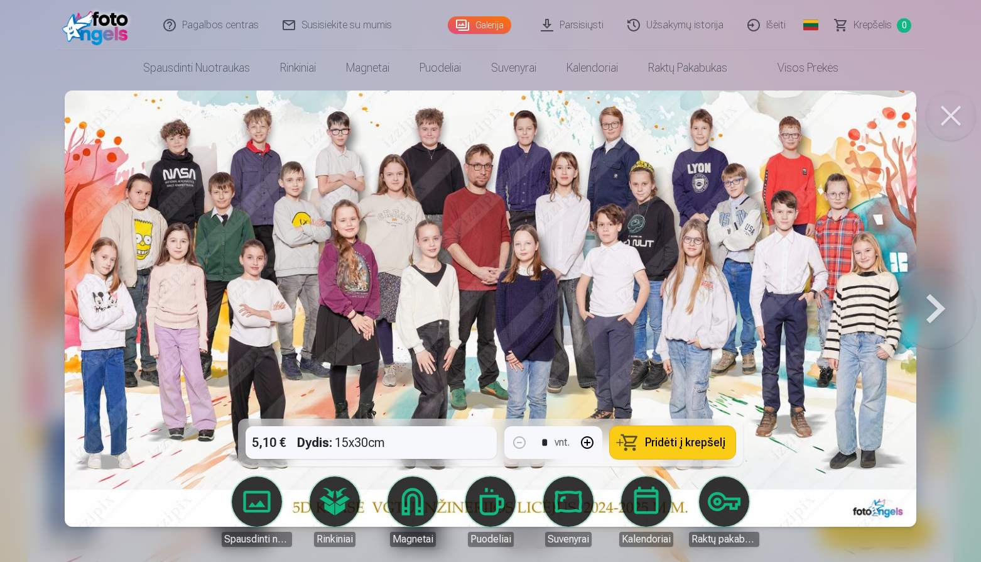
click at [706, 439] on span "Pridėti į krepšelį" at bounding box center [685, 442] width 80 height 11
click at [940, 318] on button at bounding box center [936, 308] width 80 height 195
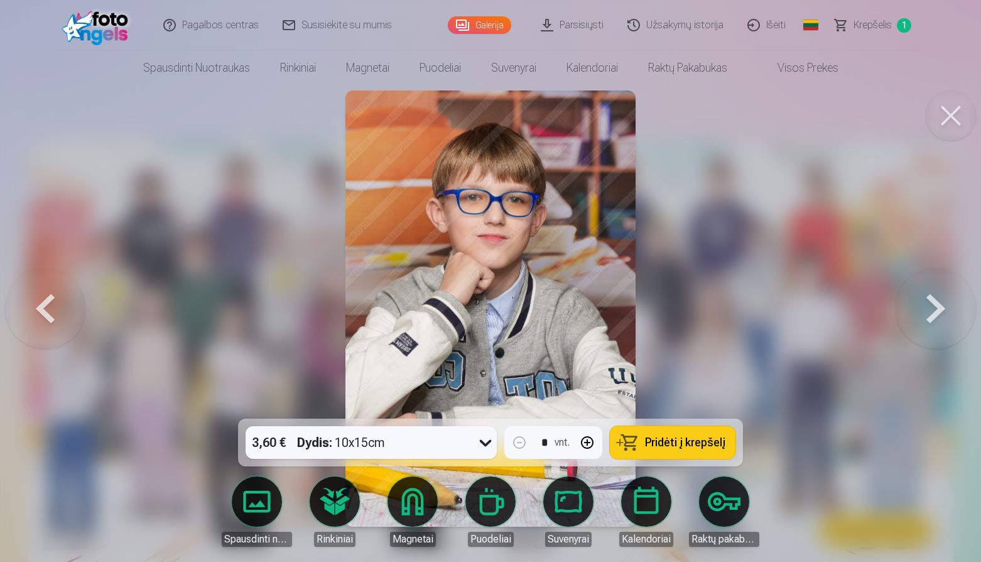
click at [940, 318] on button at bounding box center [936, 308] width 80 height 195
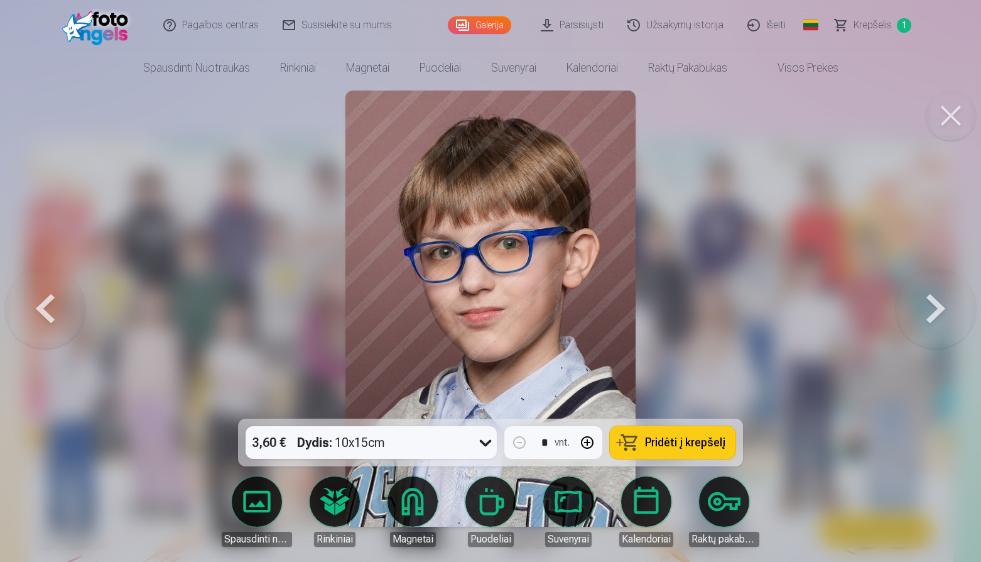
click at [940, 318] on button at bounding box center [936, 308] width 80 height 195
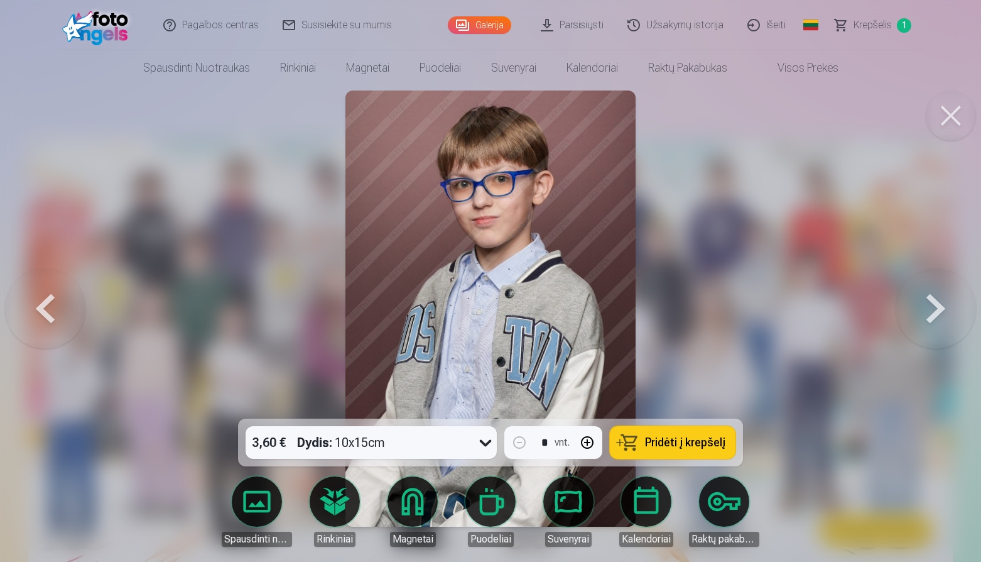
click at [940, 318] on button at bounding box center [936, 308] width 80 height 195
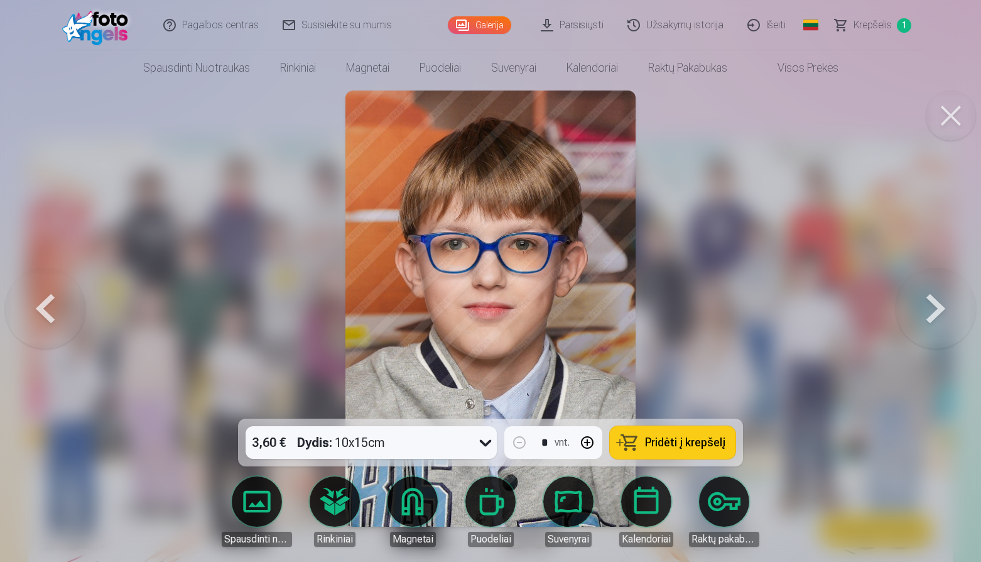
click at [940, 318] on button at bounding box center [936, 308] width 80 height 195
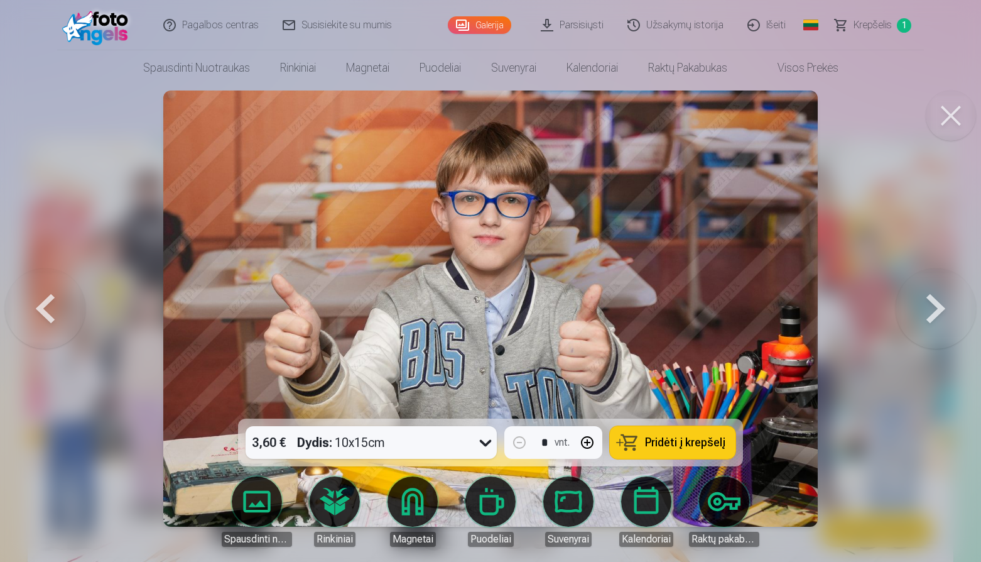
click at [940, 318] on button at bounding box center [936, 308] width 80 height 195
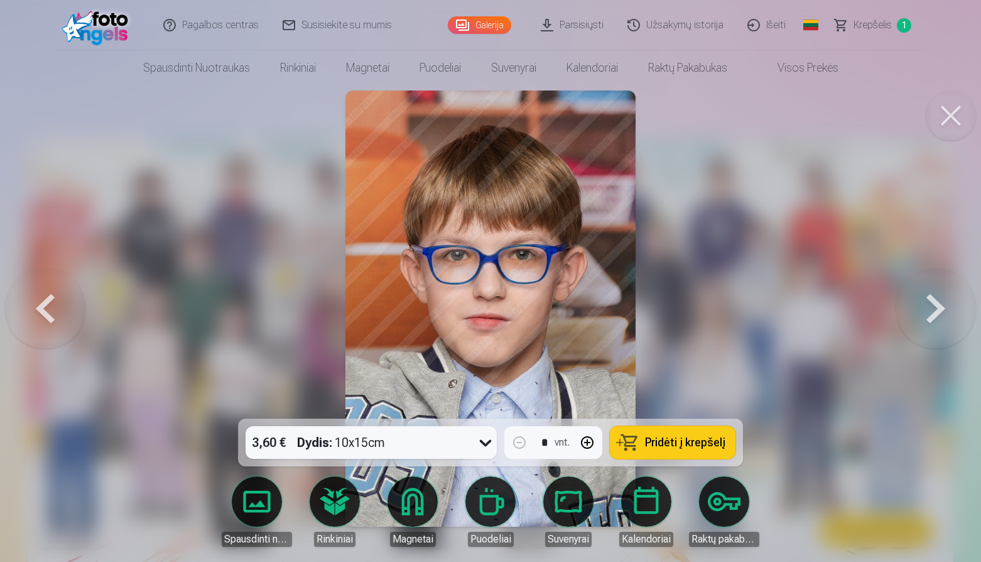
click at [940, 318] on button at bounding box center [936, 308] width 80 height 195
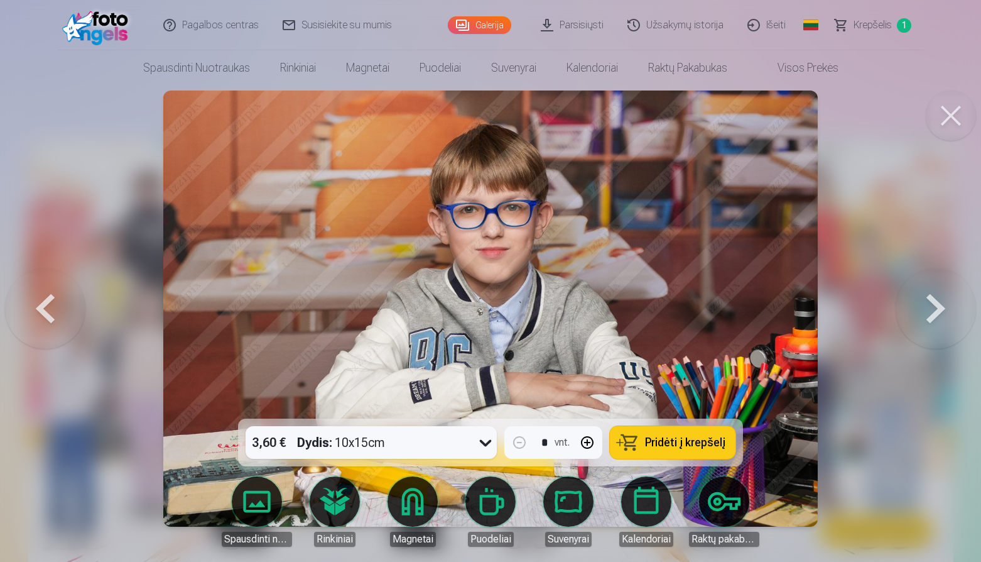
click at [940, 318] on button at bounding box center [936, 308] width 80 height 195
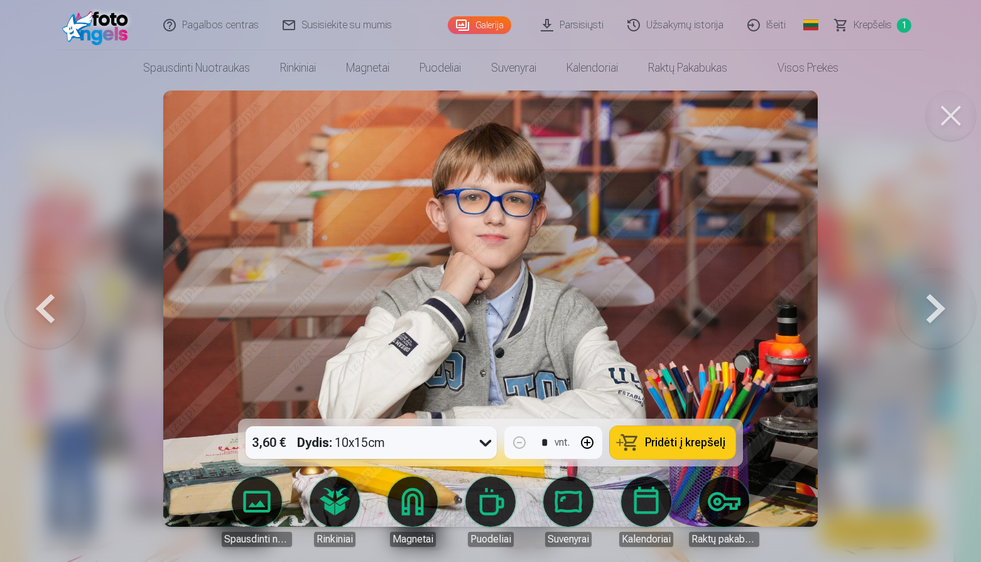
click at [59, 310] on button at bounding box center [45, 308] width 80 height 195
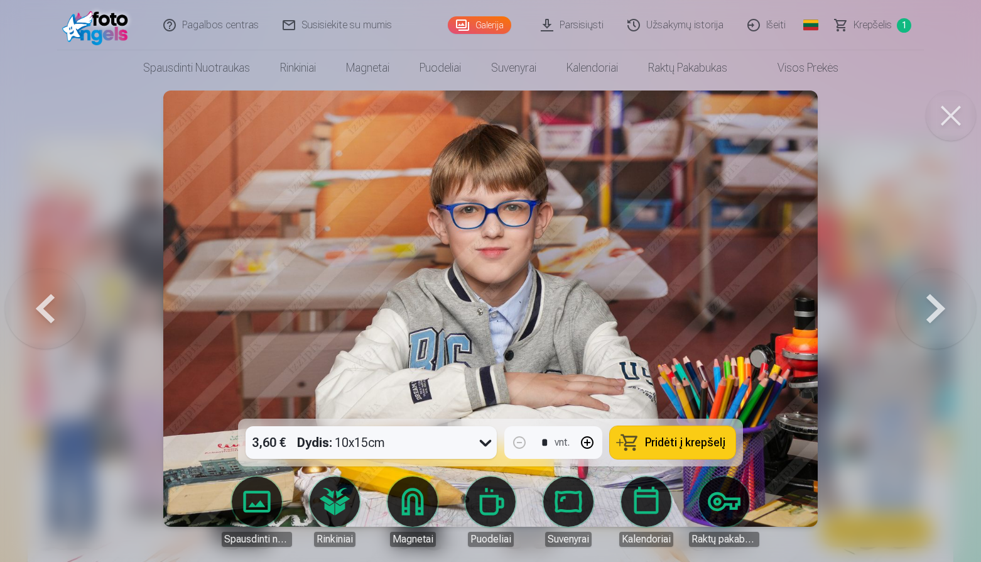
click at [660, 440] on span "Pridėti į krepšelį" at bounding box center [685, 442] width 80 height 11
click at [935, 304] on button at bounding box center [936, 308] width 80 height 195
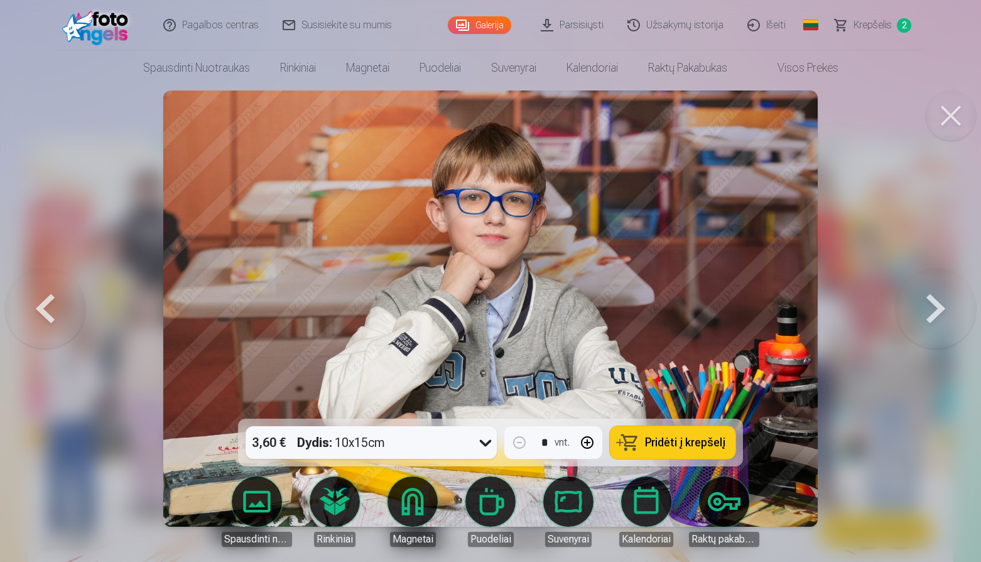
click at [935, 304] on button at bounding box center [936, 308] width 80 height 195
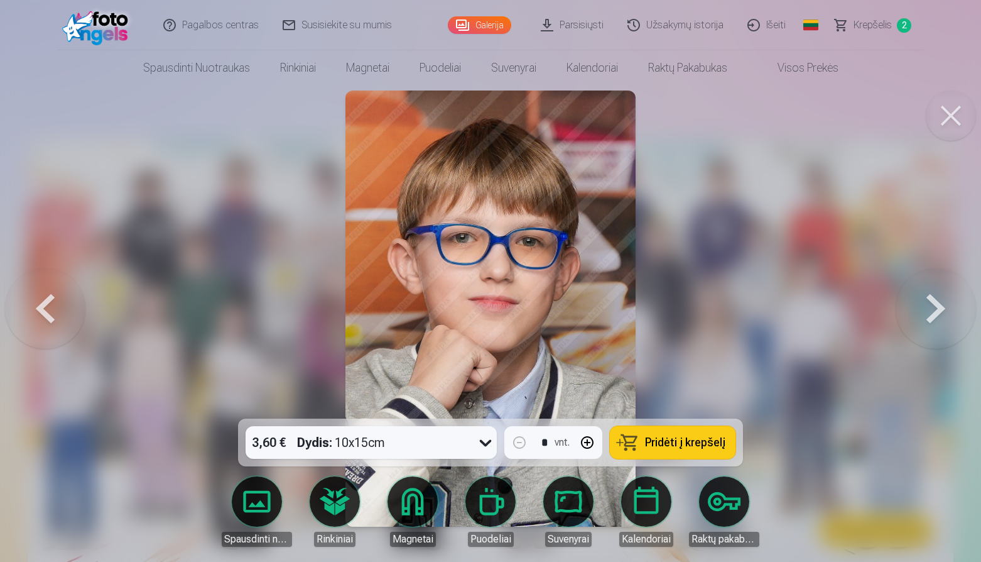
click at [935, 304] on button at bounding box center [936, 308] width 80 height 195
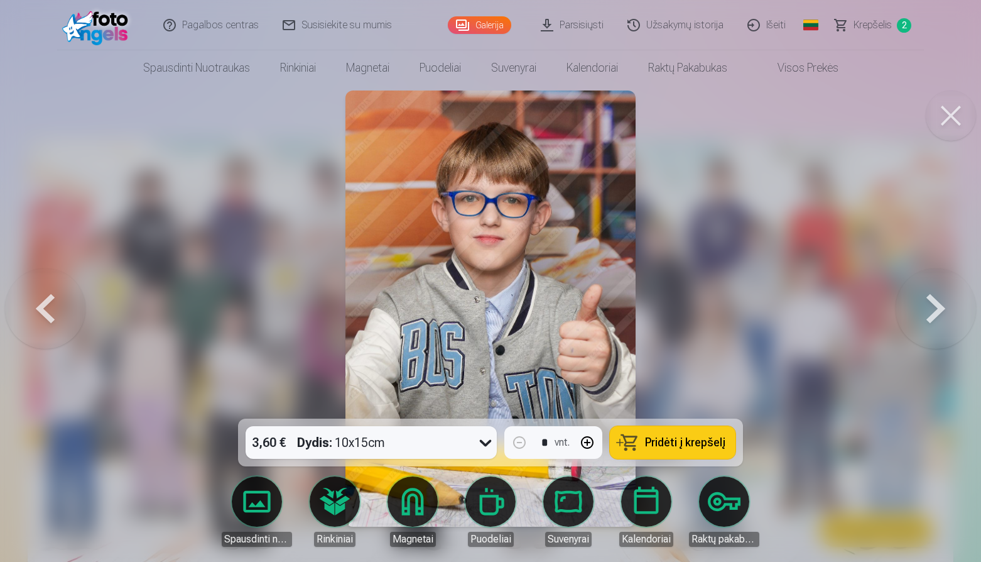
click at [935, 304] on button at bounding box center [936, 308] width 80 height 195
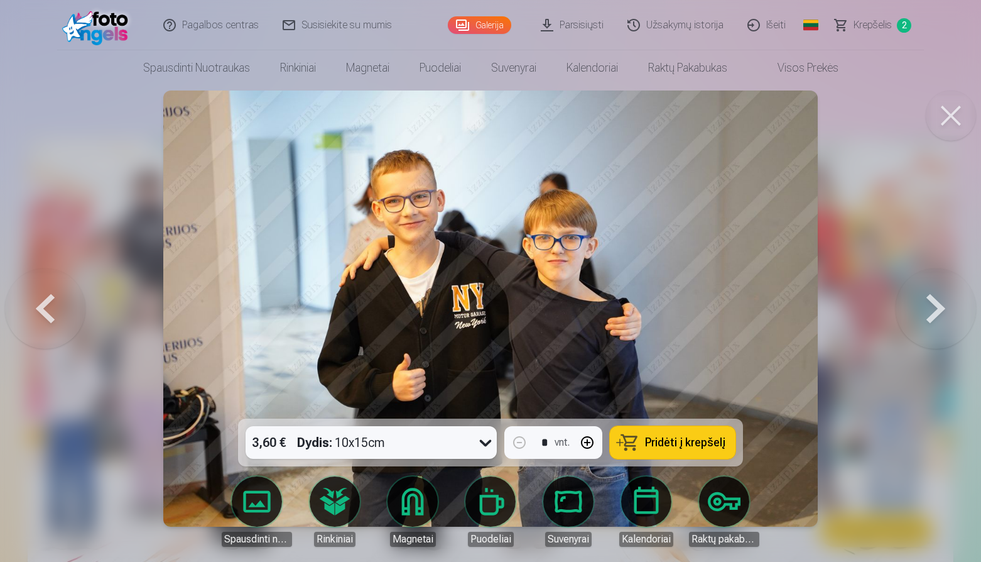
click at [935, 304] on button at bounding box center [936, 308] width 80 height 195
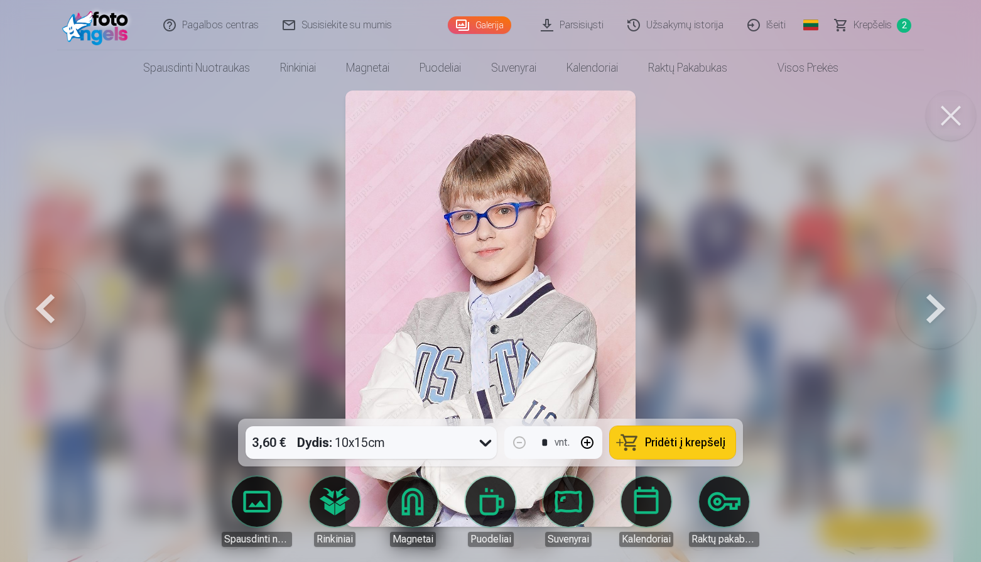
click at [935, 304] on button at bounding box center [936, 308] width 80 height 195
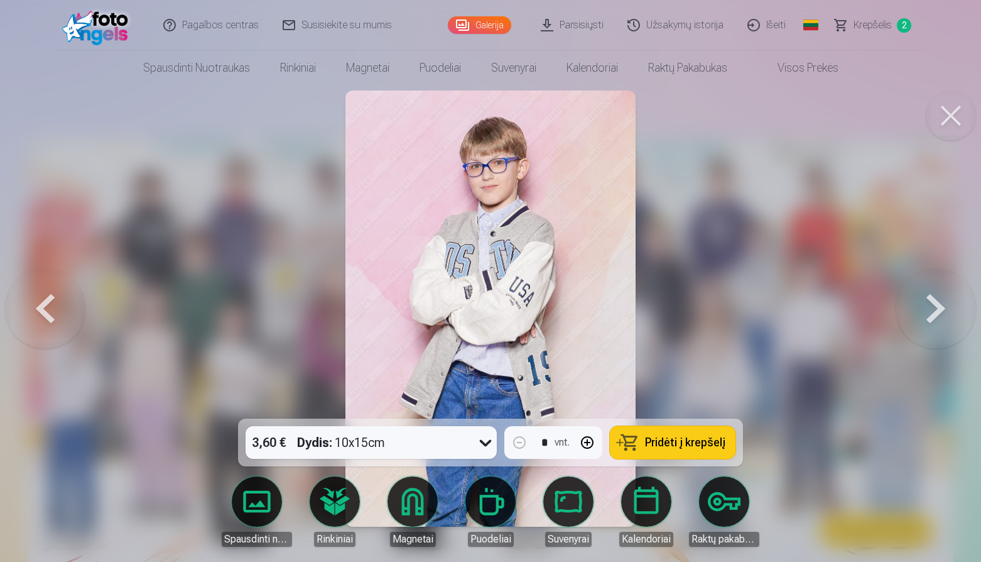
click at [935, 304] on button at bounding box center [936, 308] width 80 height 195
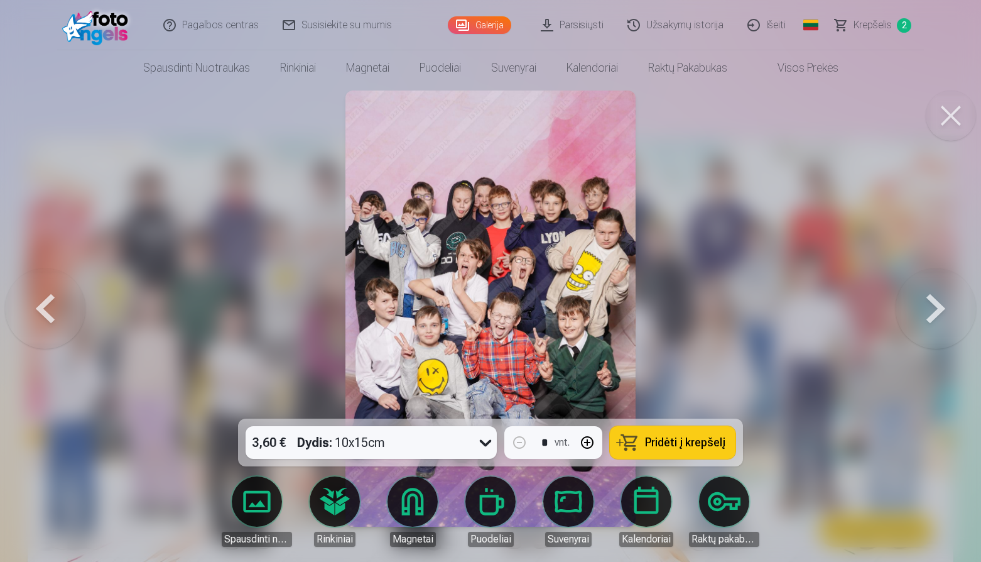
click at [935, 304] on button at bounding box center [936, 308] width 80 height 195
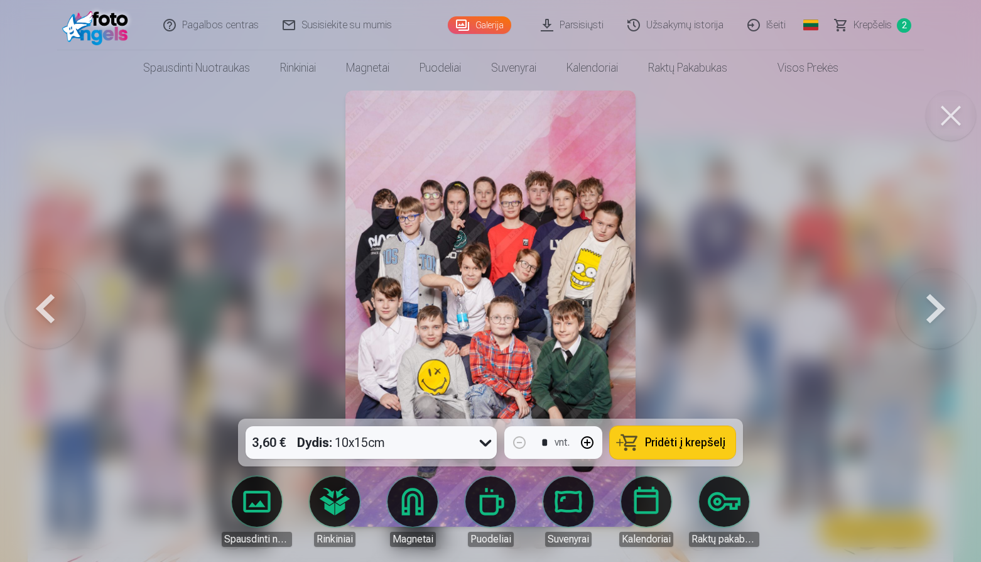
click at [935, 304] on button at bounding box center [936, 308] width 80 height 195
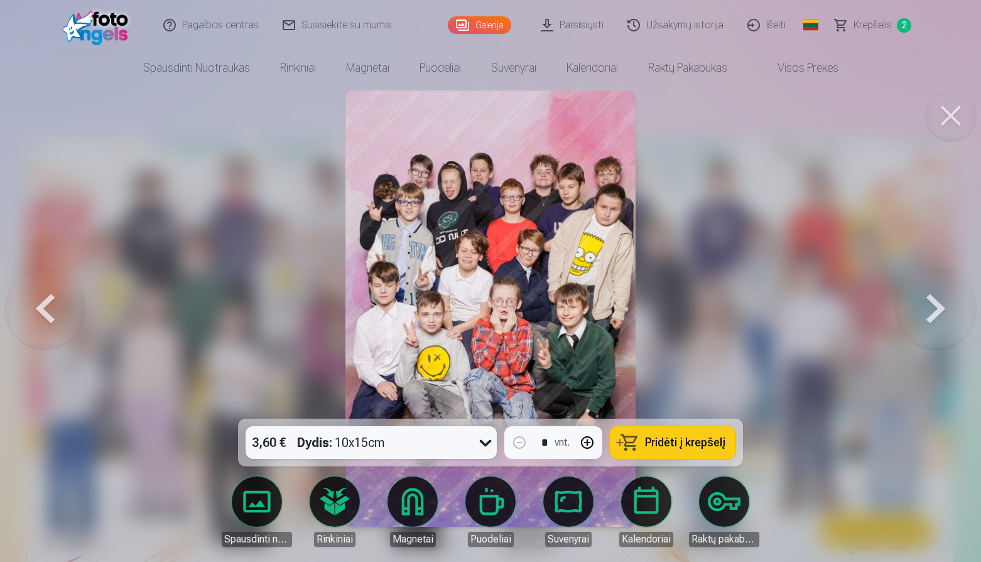
click at [935, 304] on button at bounding box center [936, 308] width 80 height 195
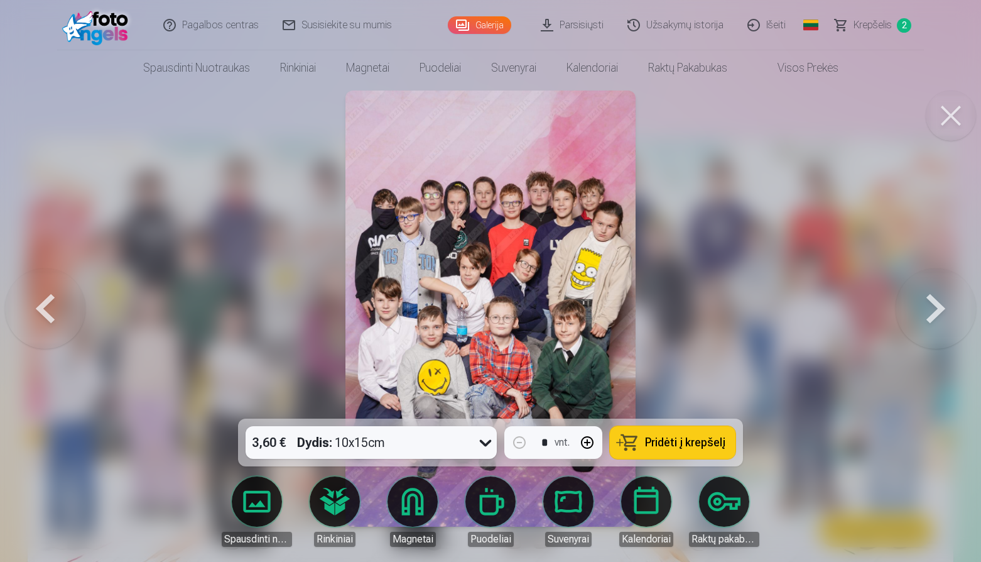
click at [935, 304] on button at bounding box center [936, 308] width 80 height 195
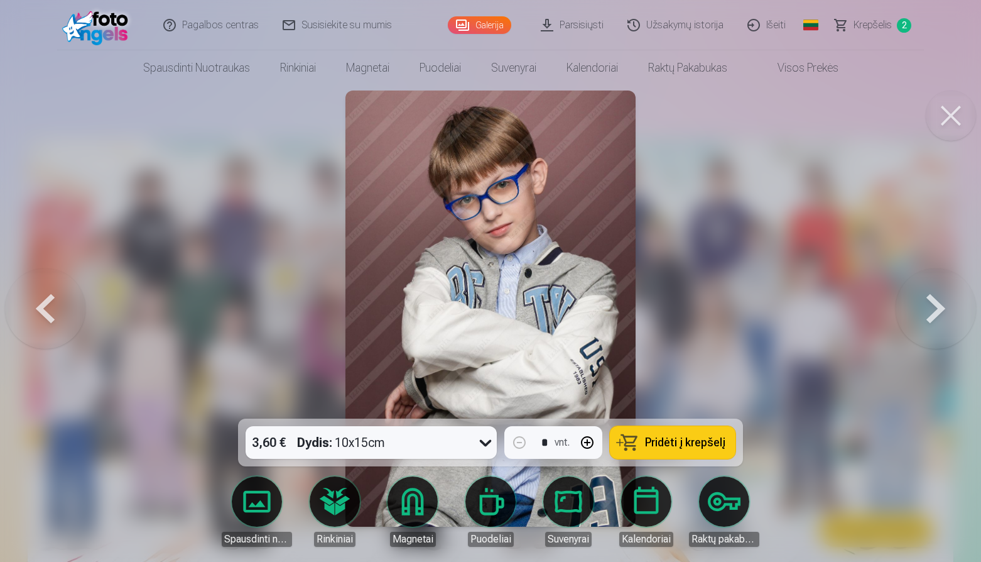
click at [935, 304] on button at bounding box center [936, 308] width 80 height 195
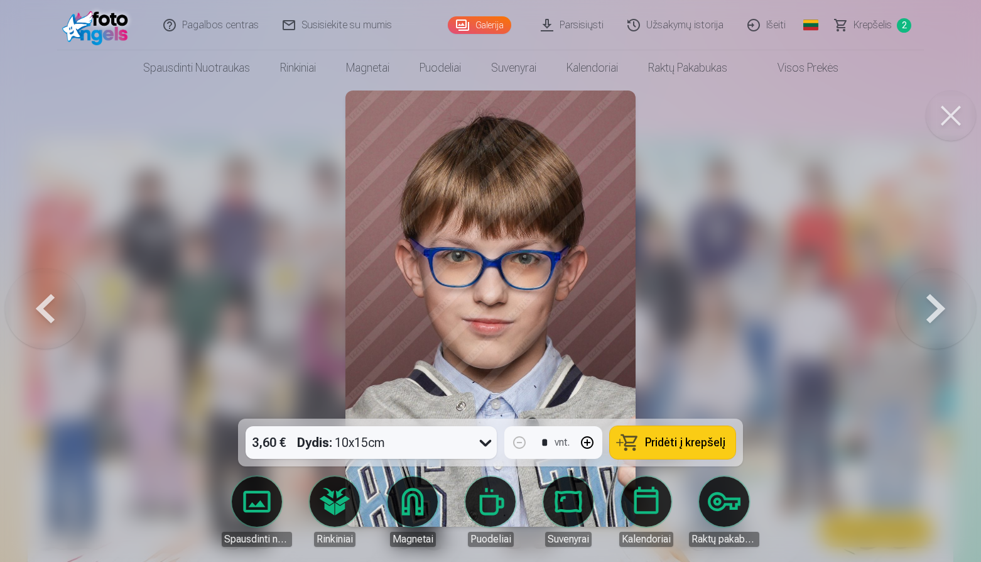
click at [935, 304] on button at bounding box center [936, 308] width 80 height 195
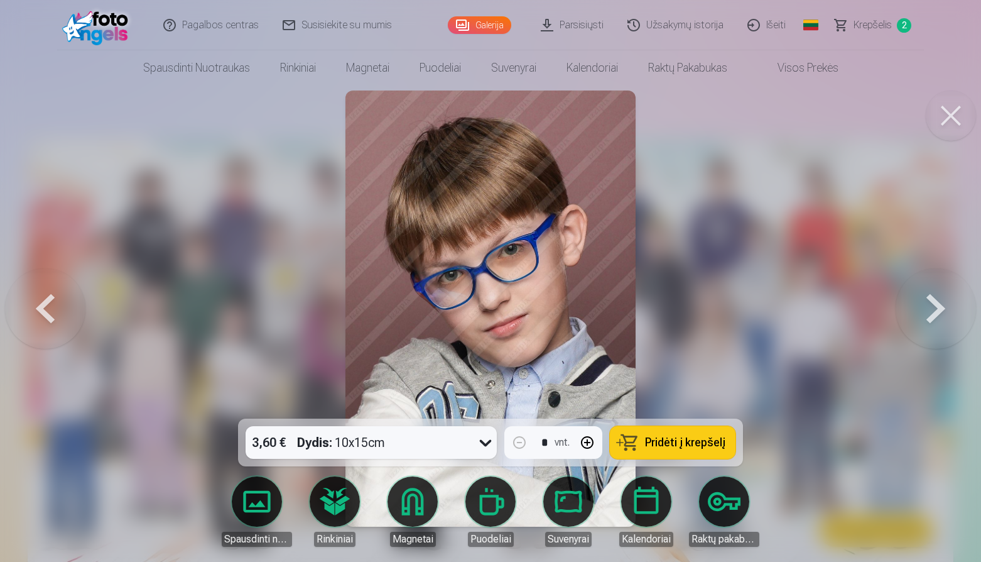
click at [935, 304] on button at bounding box center [936, 308] width 80 height 195
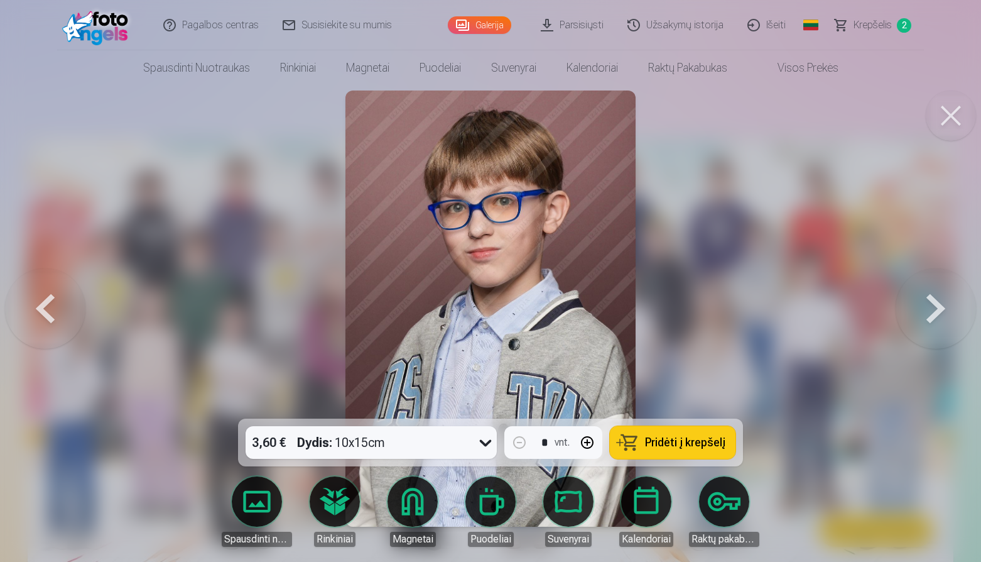
click at [935, 304] on button at bounding box center [936, 308] width 80 height 195
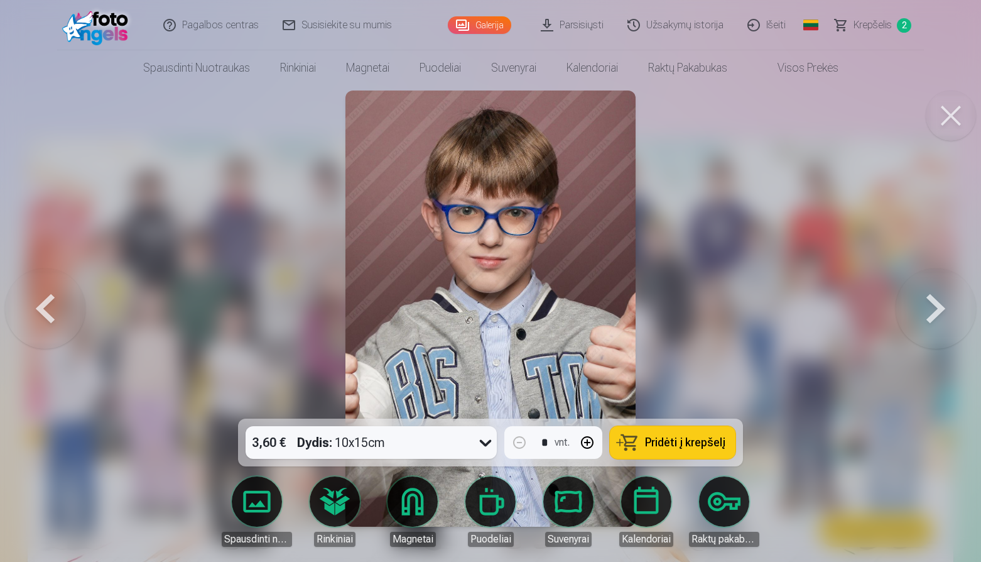
click at [935, 304] on button at bounding box center [936, 308] width 80 height 195
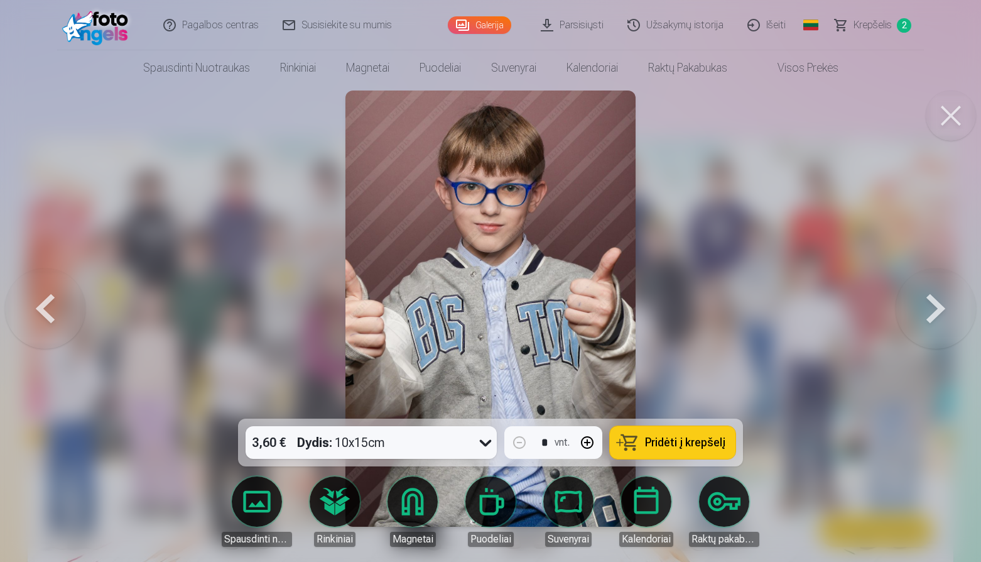
click at [935, 304] on button at bounding box center [936, 308] width 80 height 195
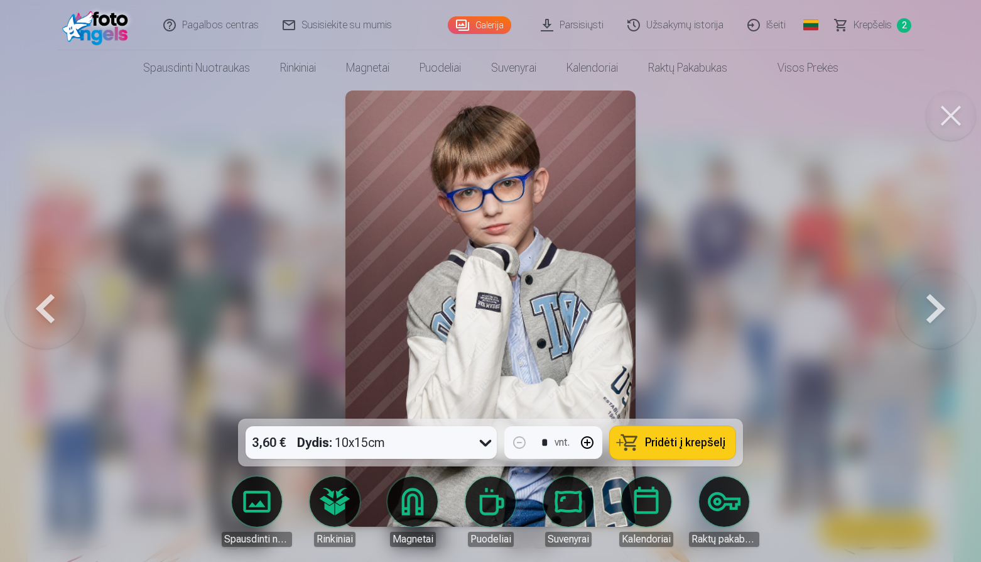
click at [935, 304] on button at bounding box center [936, 308] width 80 height 195
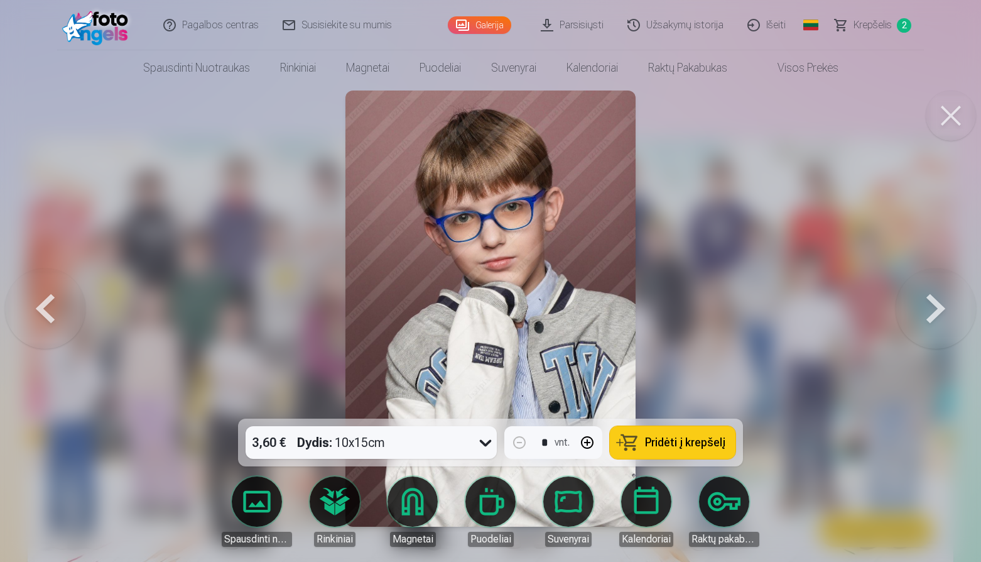
click at [935, 304] on button at bounding box center [936, 308] width 80 height 195
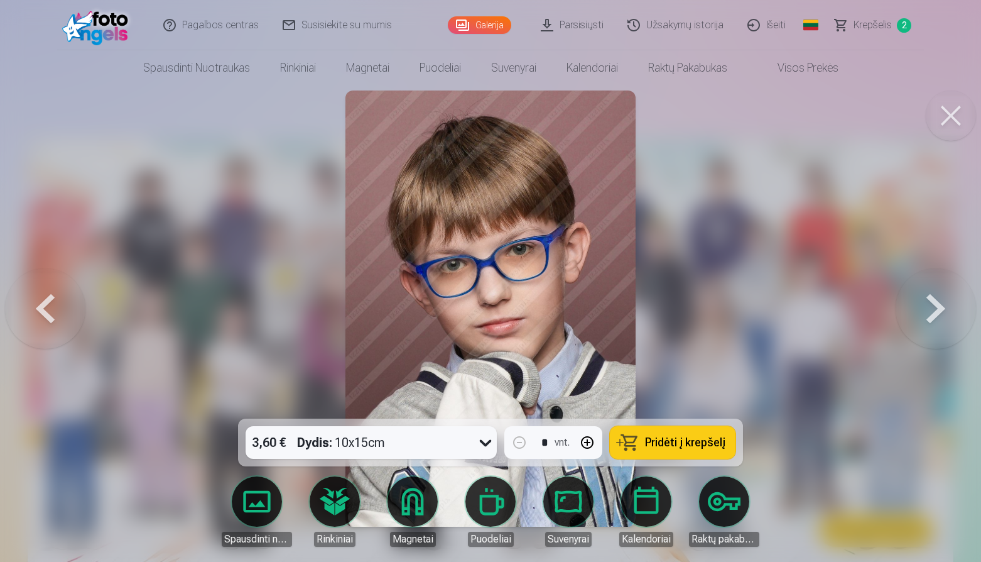
click at [935, 304] on button at bounding box center [936, 308] width 80 height 195
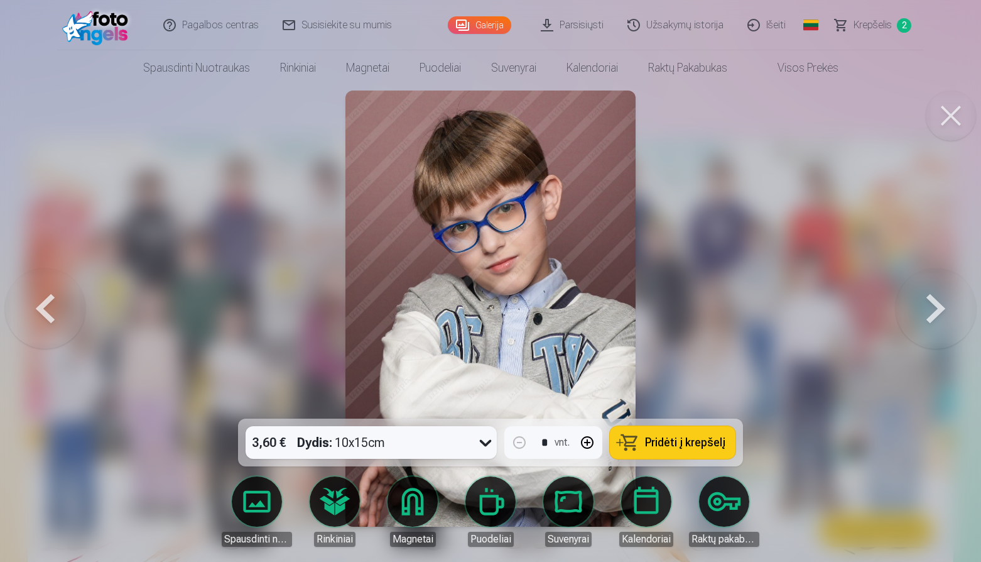
click at [935, 304] on button at bounding box center [936, 308] width 80 height 195
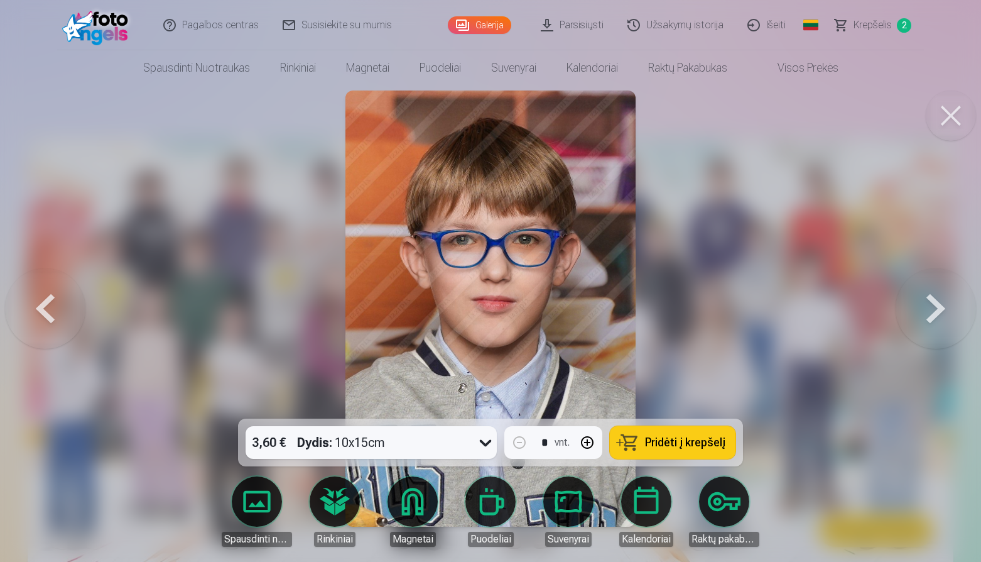
click at [935, 304] on button at bounding box center [936, 308] width 80 height 195
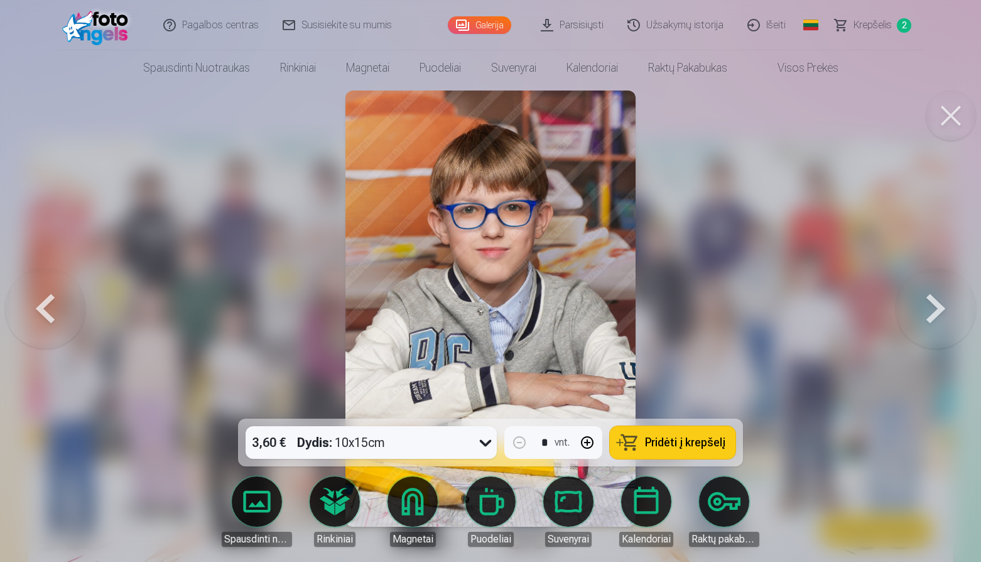
click at [935, 304] on button at bounding box center [936, 308] width 80 height 195
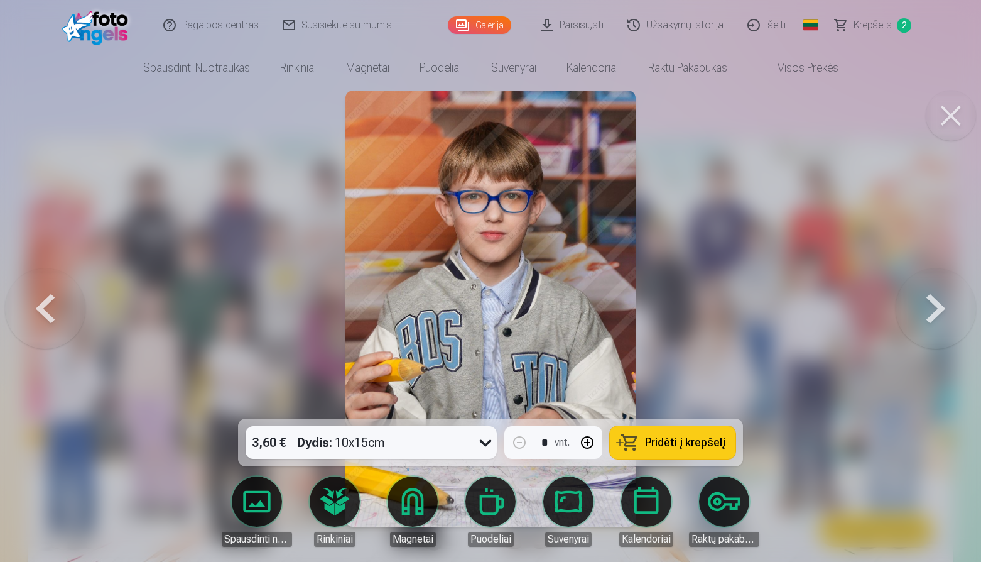
click at [935, 304] on button at bounding box center [936, 308] width 80 height 195
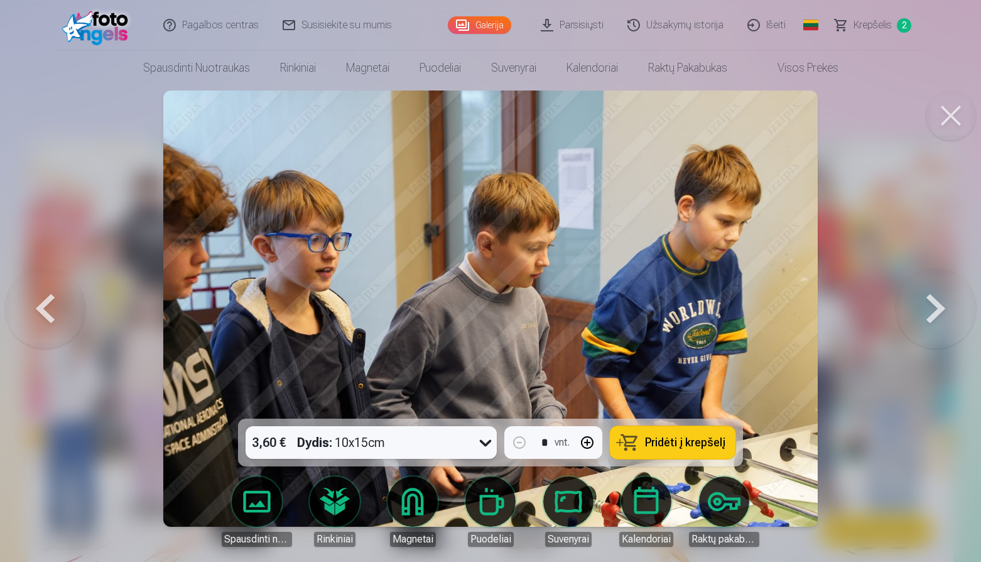
click at [935, 304] on button at bounding box center [936, 308] width 80 height 195
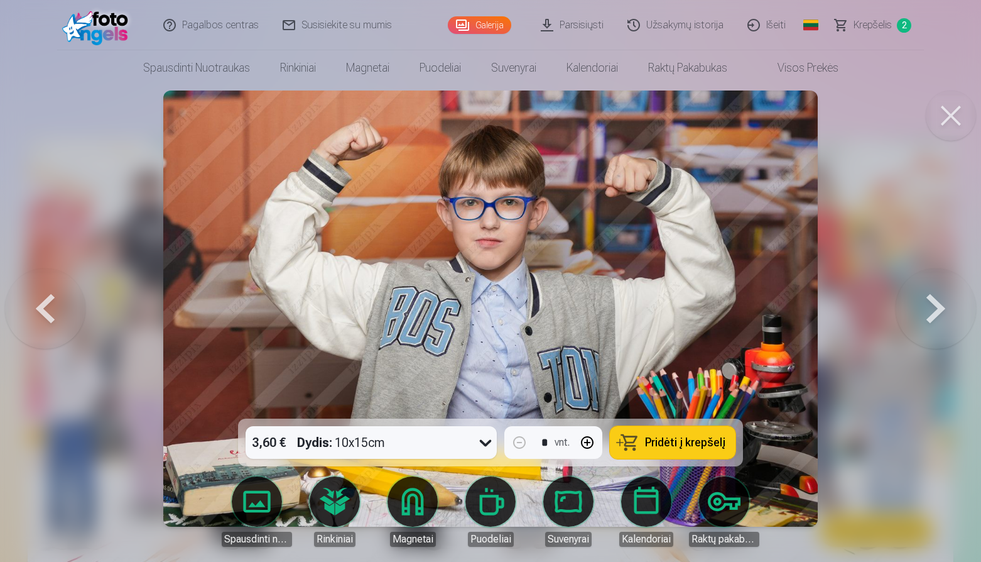
click at [935, 304] on button at bounding box center [936, 308] width 80 height 195
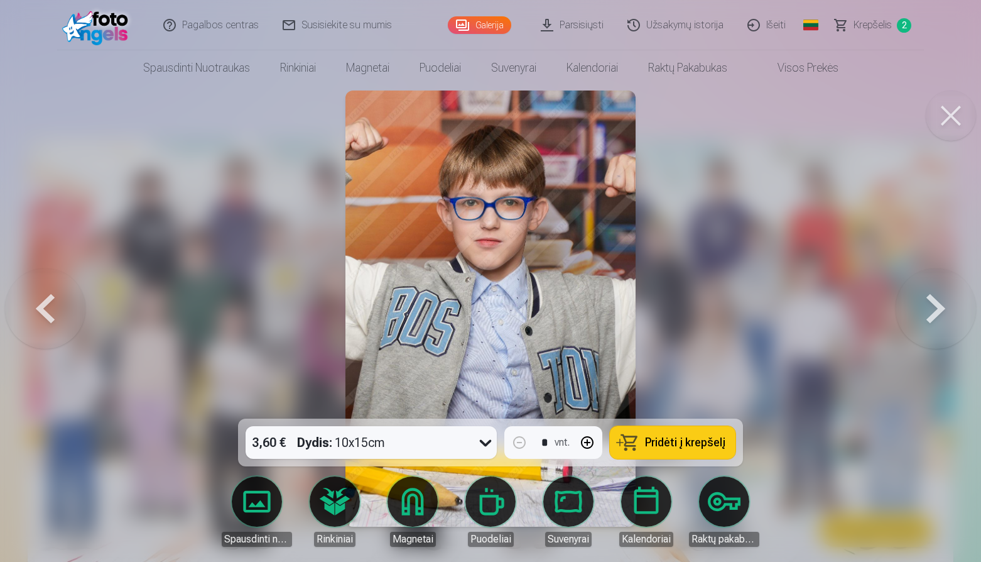
click at [935, 304] on button at bounding box center [936, 308] width 80 height 195
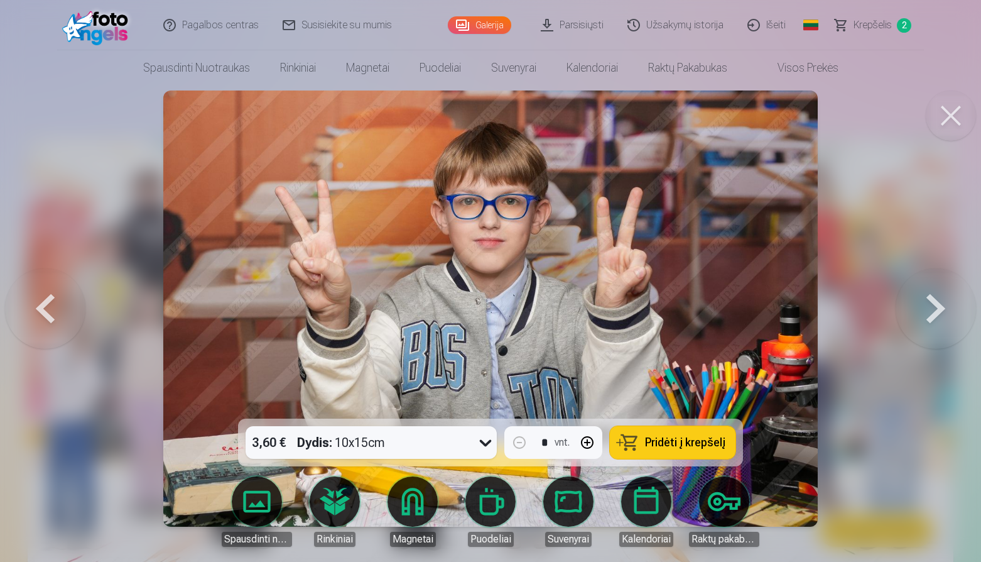
click at [51, 305] on button at bounding box center [45, 308] width 80 height 195
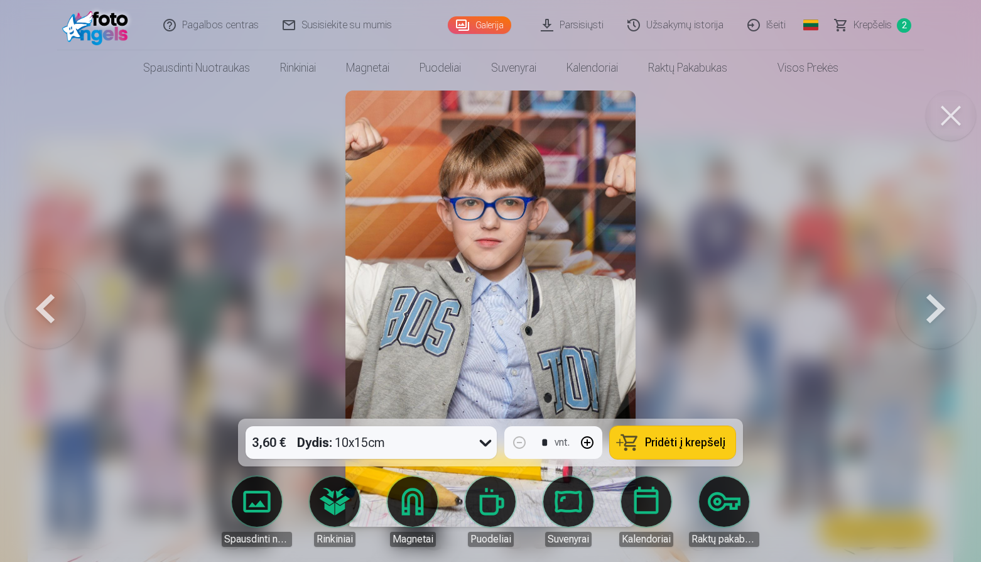
click at [929, 312] on button at bounding box center [936, 308] width 80 height 195
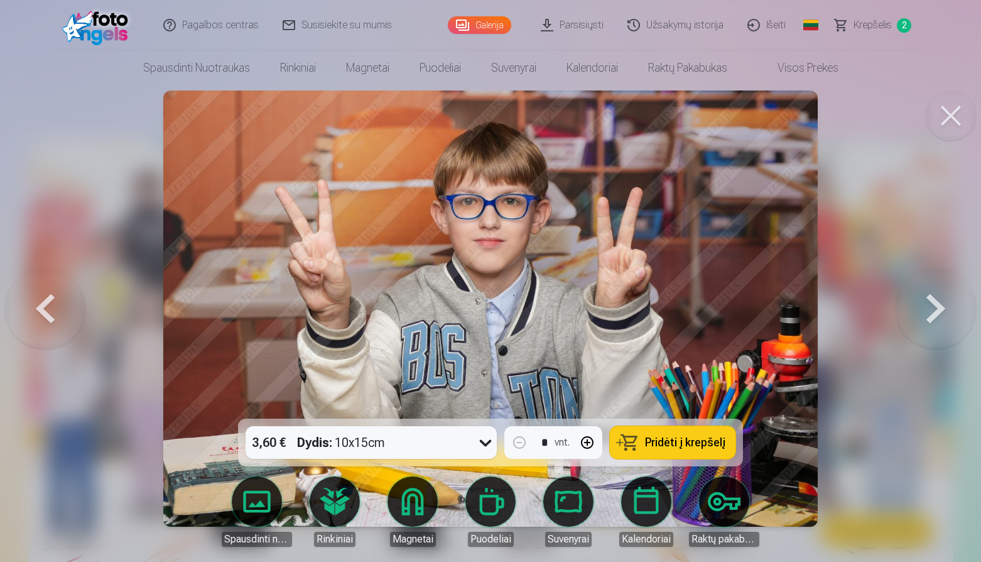
click at [929, 312] on button at bounding box center [936, 308] width 80 height 195
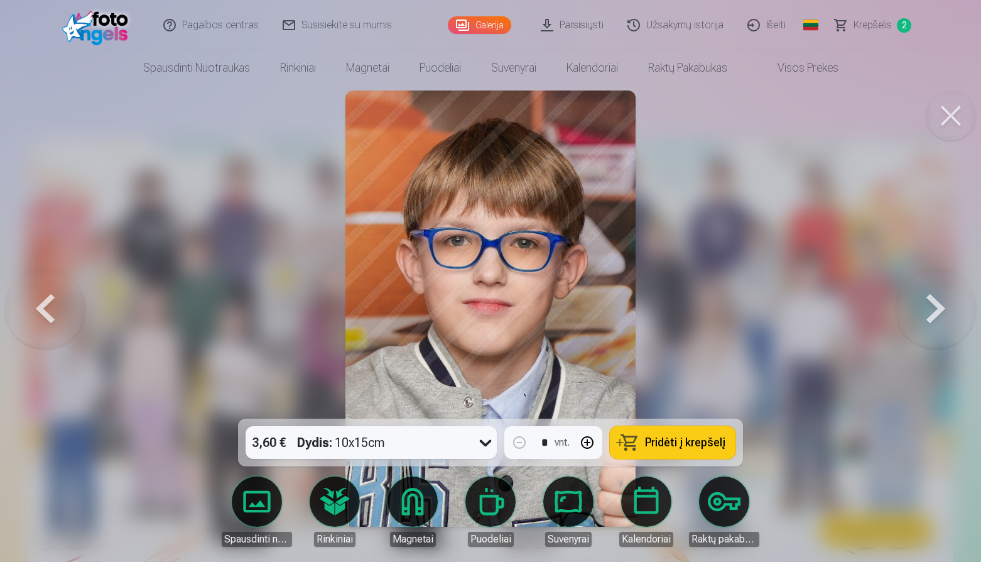
click at [929, 312] on button at bounding box center [936, 308] width 80 height 195
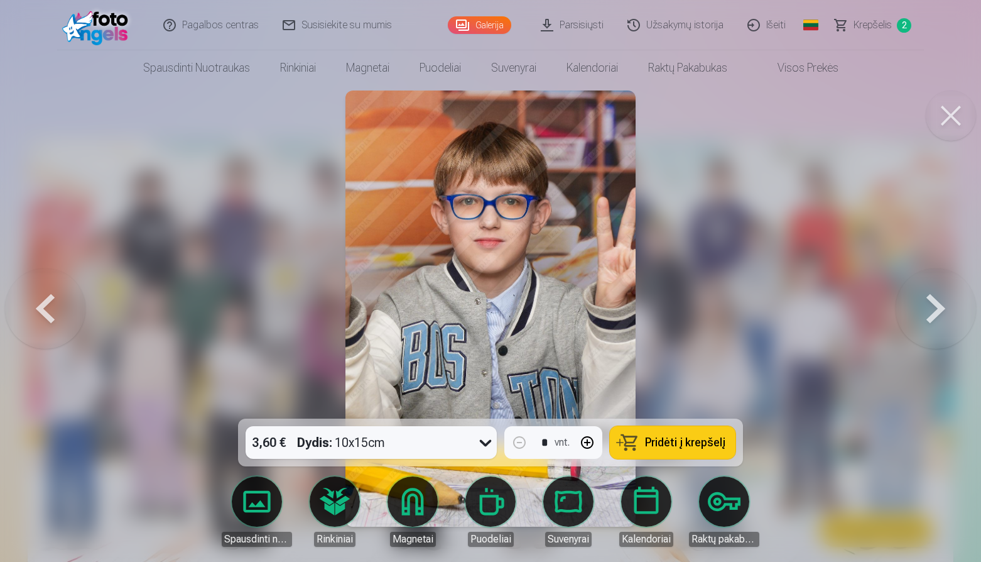
click at [929, 312] on button at bounding box center [936, 308] width 80 height 195
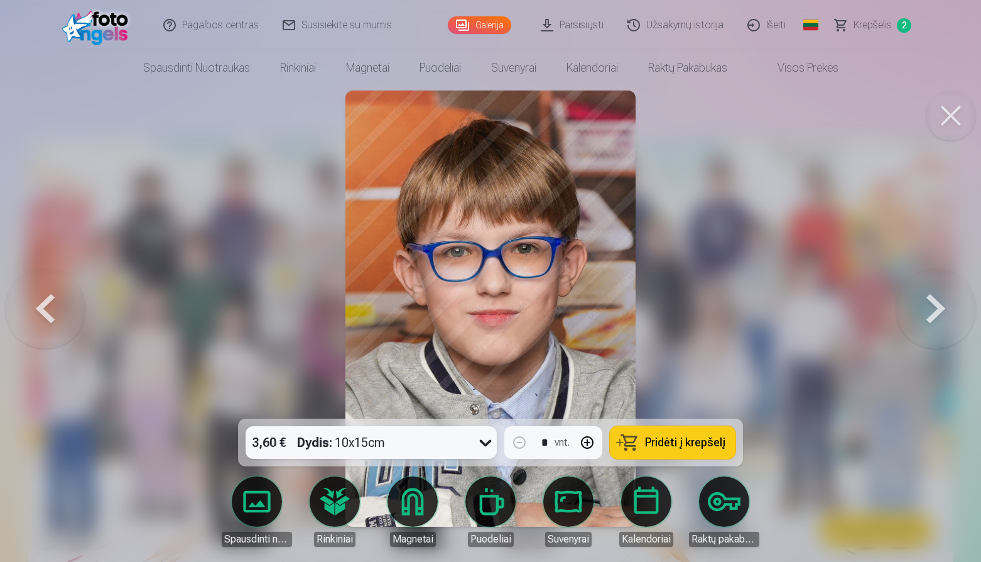
click at [929, 312] on button at bounding box center [936, 308] width 80 height 195
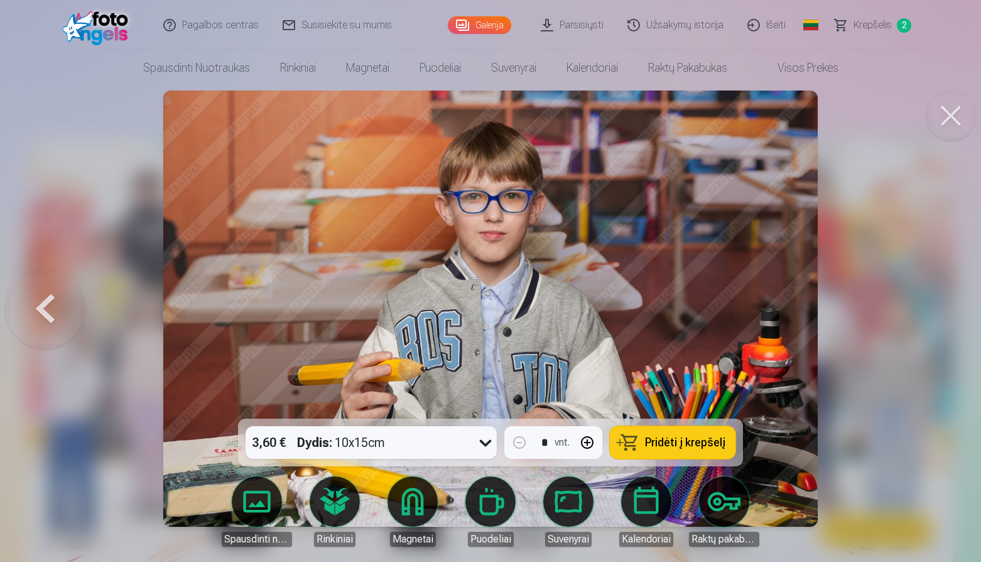
click at [929, 312] on div at bounding box center [490, 281] width 981 height 562
click at [857, 352] on div at bounding box center [490, 281] width 981 height 562
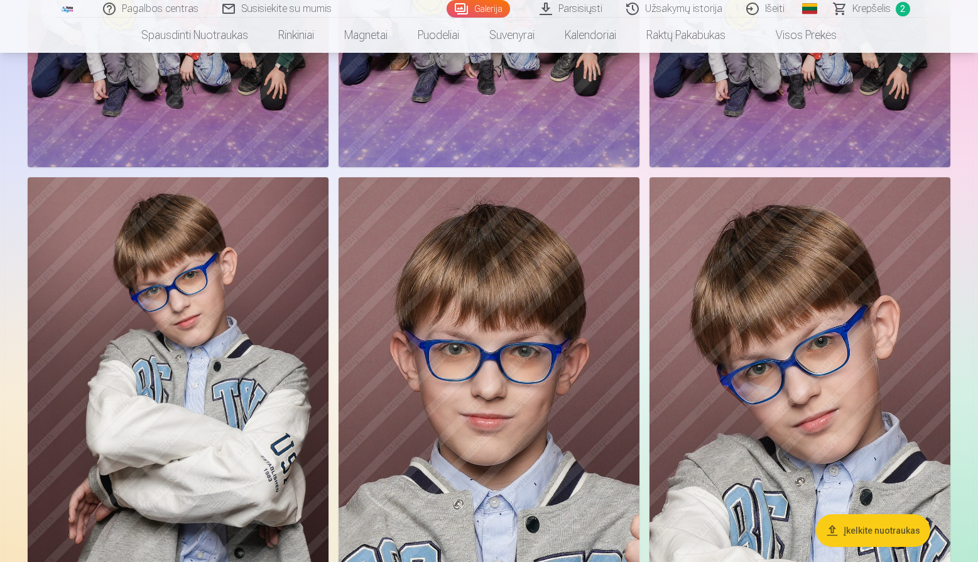
scroll to position [3236, 0]
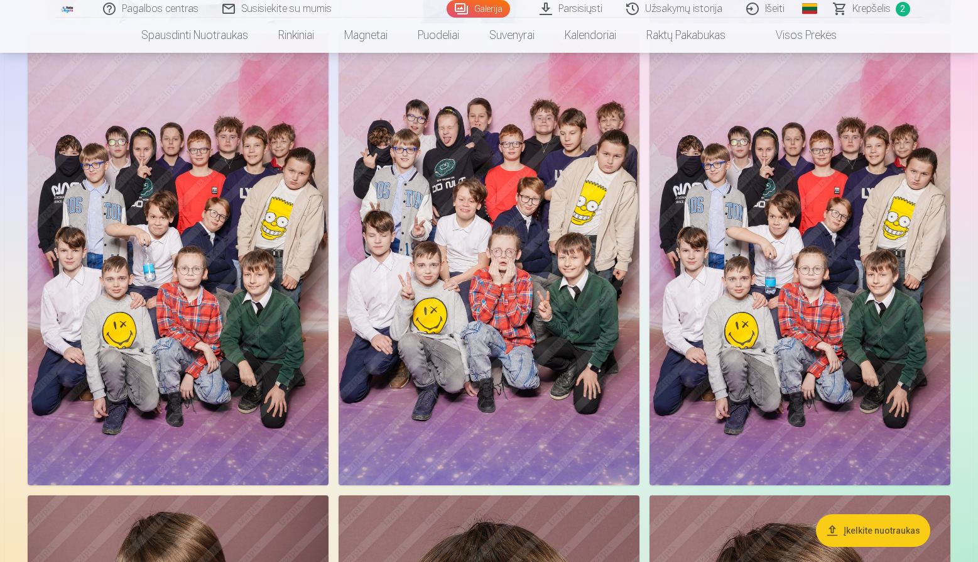
click at [185, 303] on img at bounding box center [178, 259] width 301 height 452
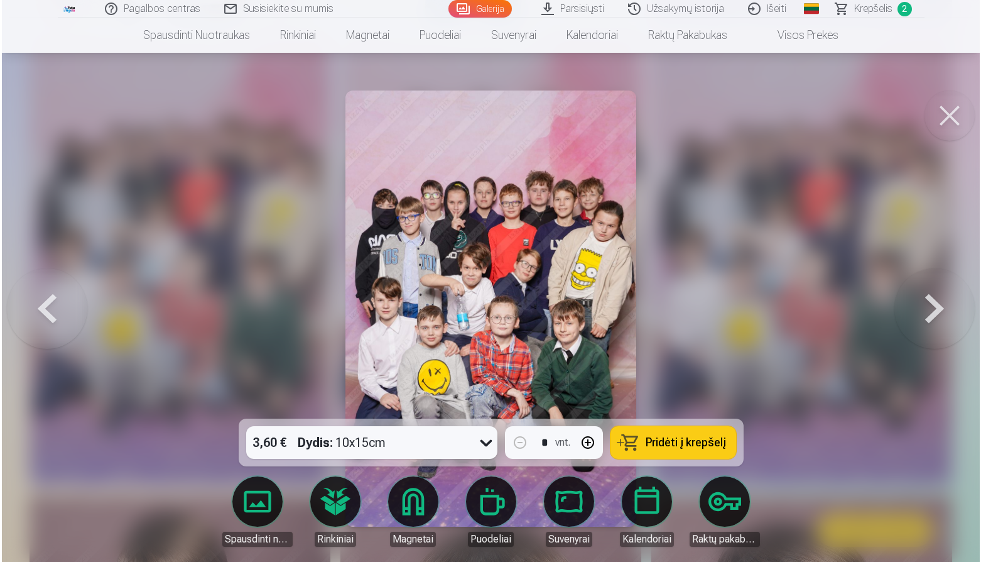
scroll to position [3245, 0]
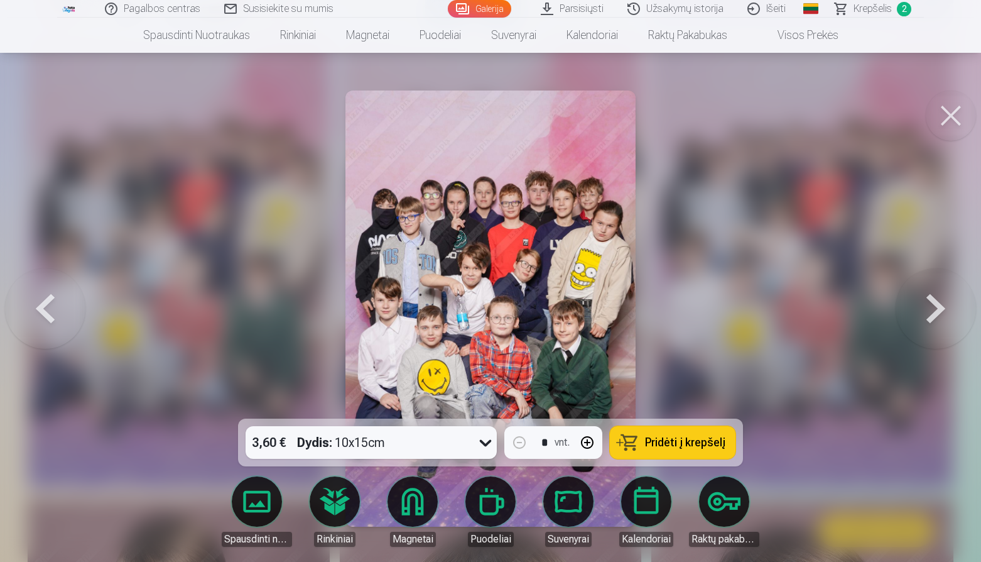
click at [685, 446] on span "Pridėti į krepšelį" at bounding box center [685, 442] width 80 height 11
click at [947, 117] on button at bounding box center [951, 115] width 50 height 50
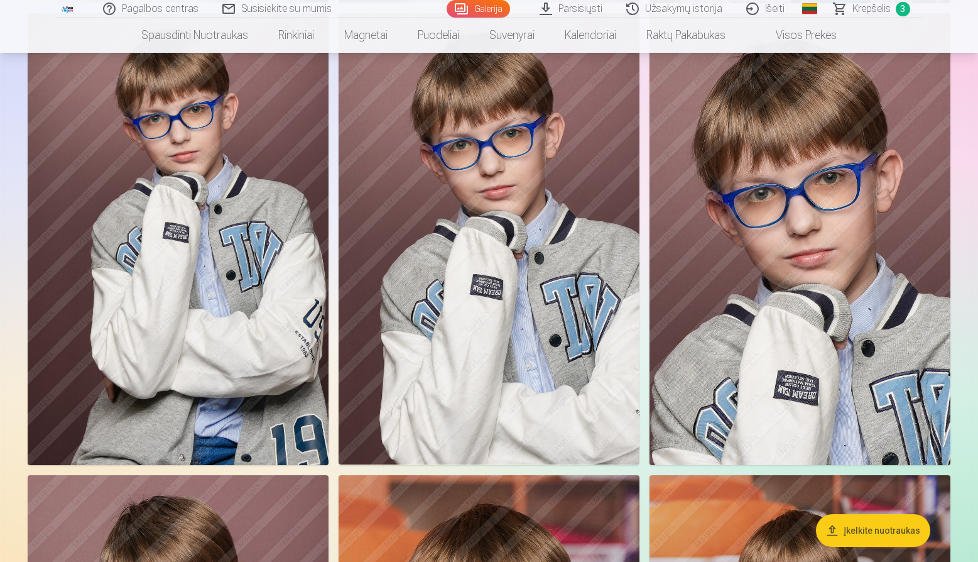
scroll to position [4606, 0]
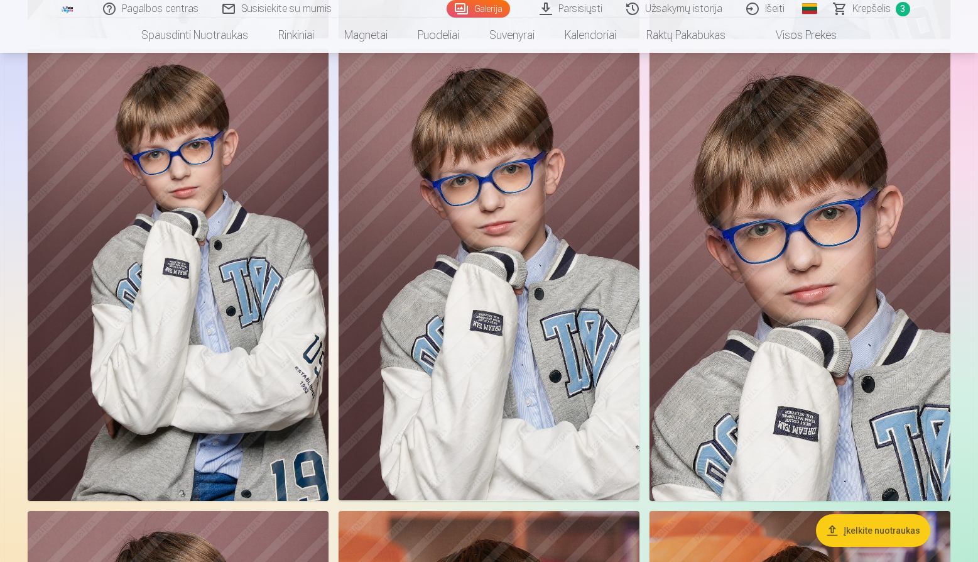
click at [731, 206] on img at bounding box center [800, 275] width 301 height 452
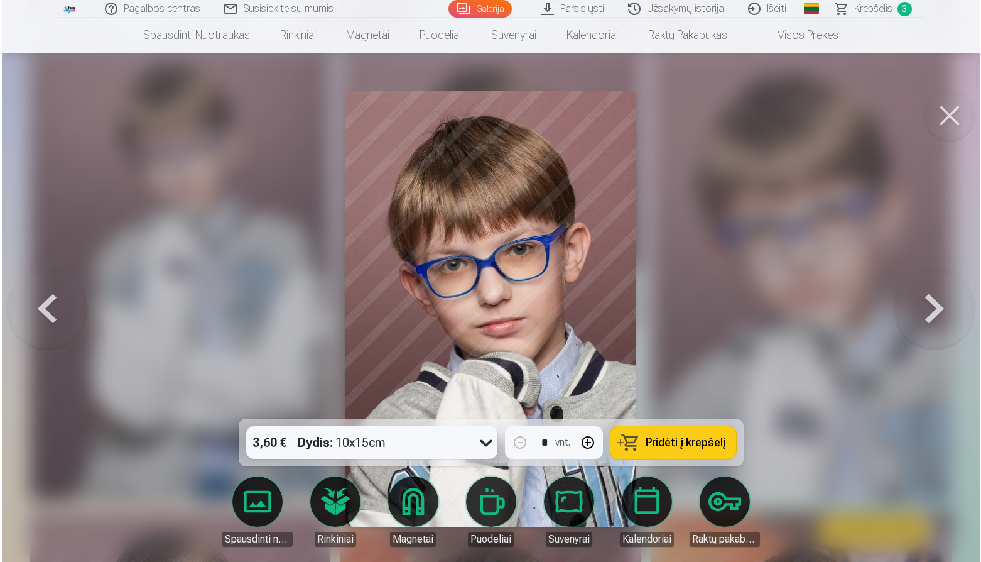
scroll to position [4619, 0]
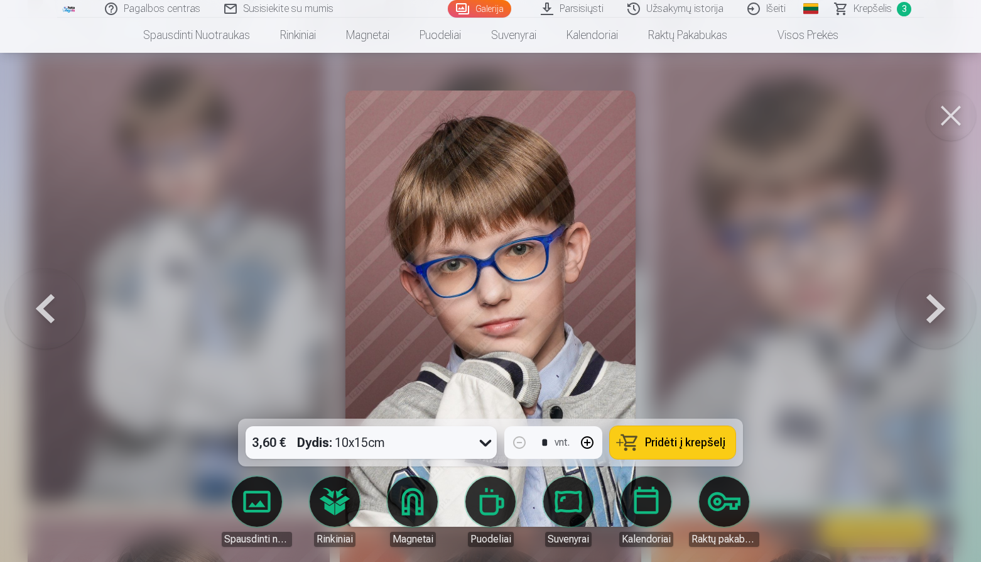
click at [53, 299] on button at bounding box center [45, 308] width 80 height 195
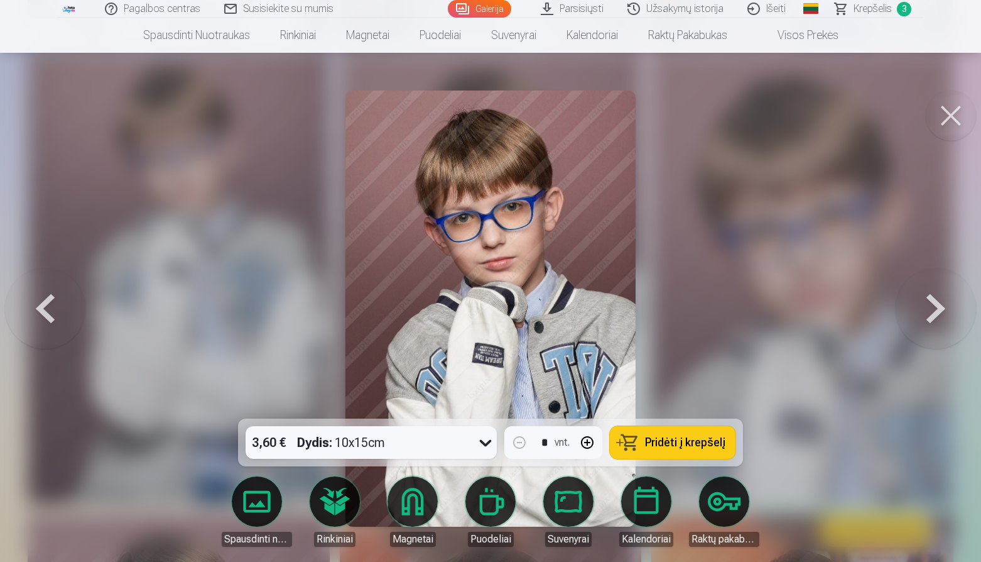
click at [53, 299] on button at bounding box center [45, 308] width 80 height 195
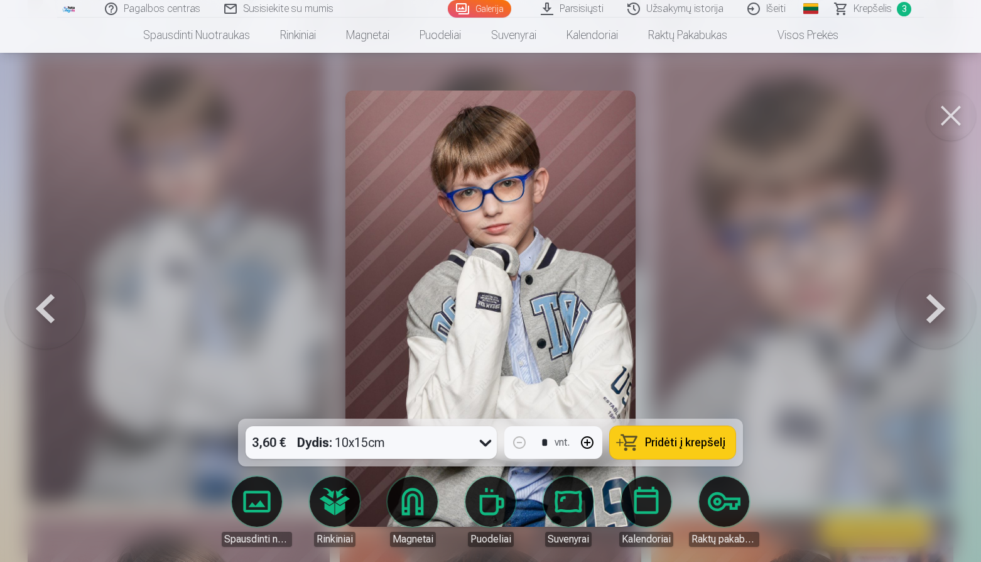
click at [53, 299] on button at bounding box center [45, 308] width 80 height 195
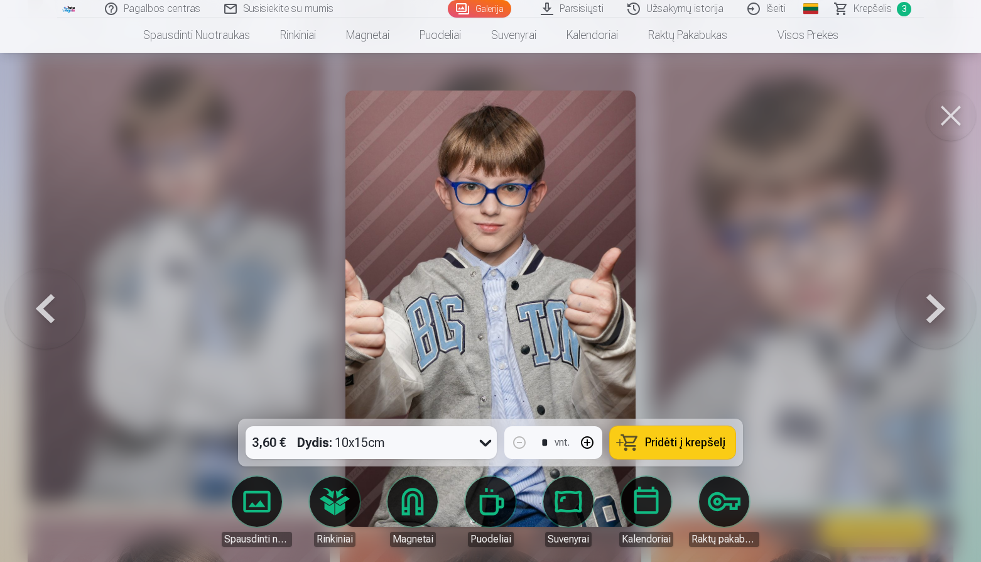
click at [53, 299] on button at bounding box center [45, 308] width 80 height 195
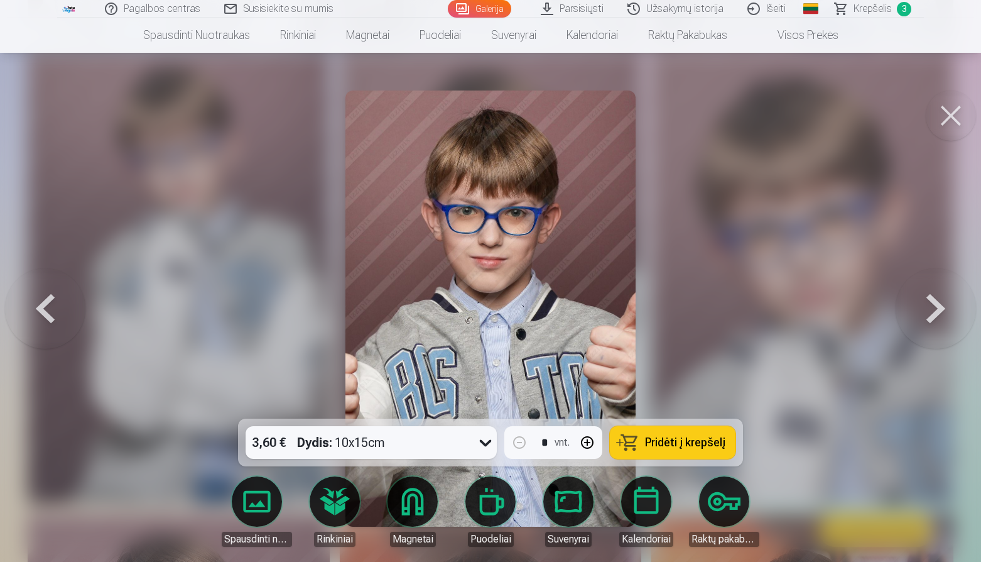
click at [53, 299] on button at bounding box center [45, 308] width 80 height 195
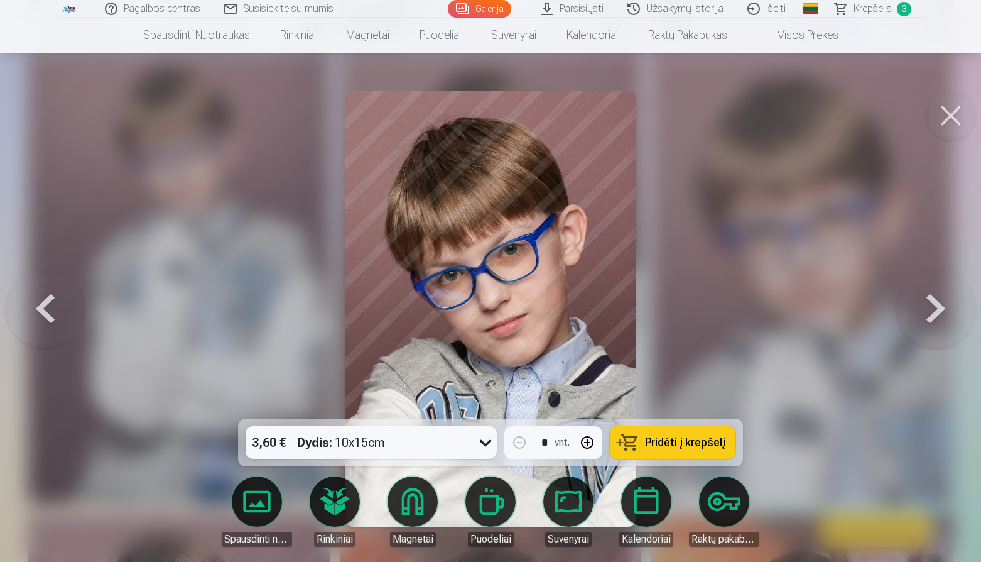
click at [53, 299] on button at bounding box center [45, 308] width 80 height 195
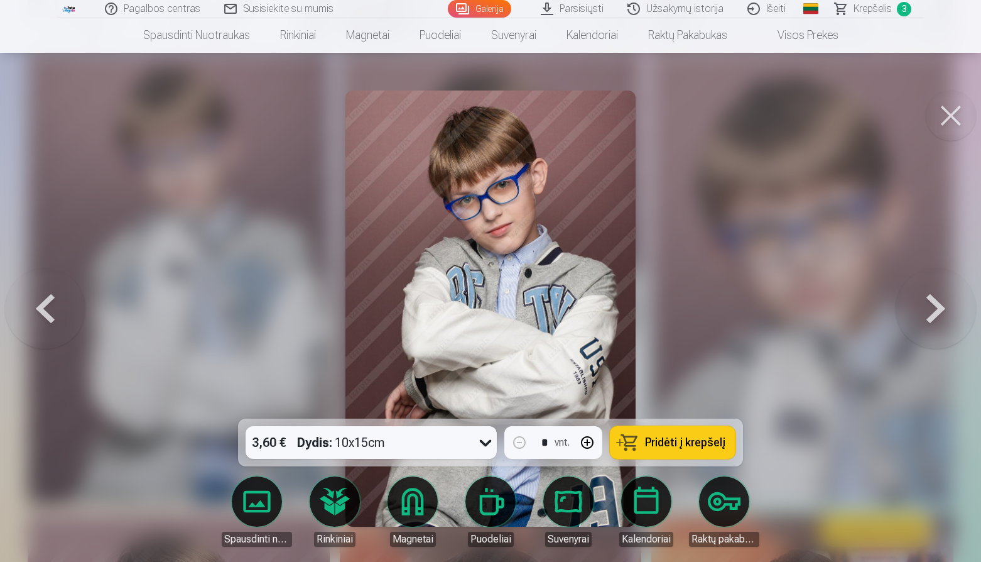
click at [53, 299] on button at bounding box center [45, 308] width 80 height 195
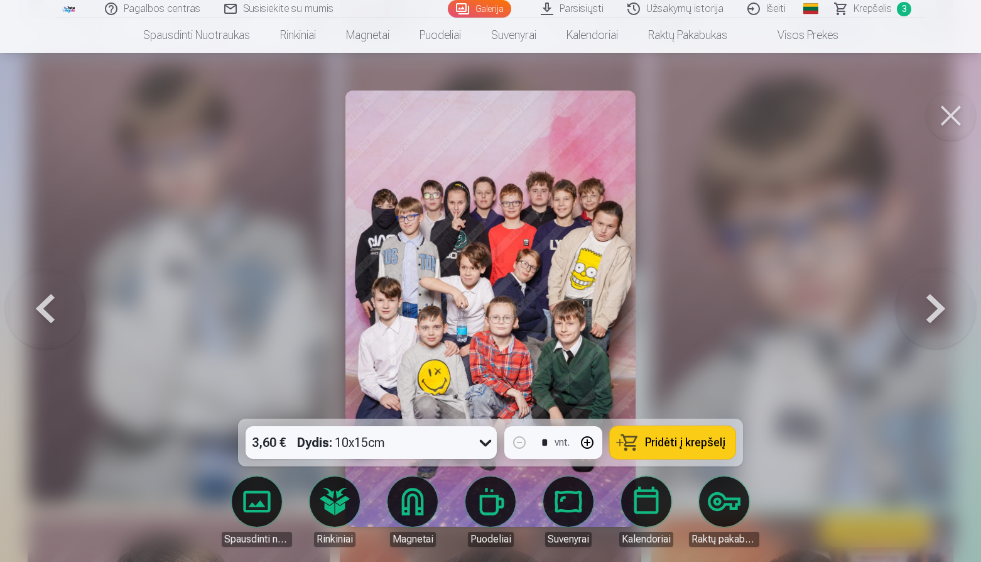
click at [53, 299] on button at bounding box center [45, 308] width 80 height 195
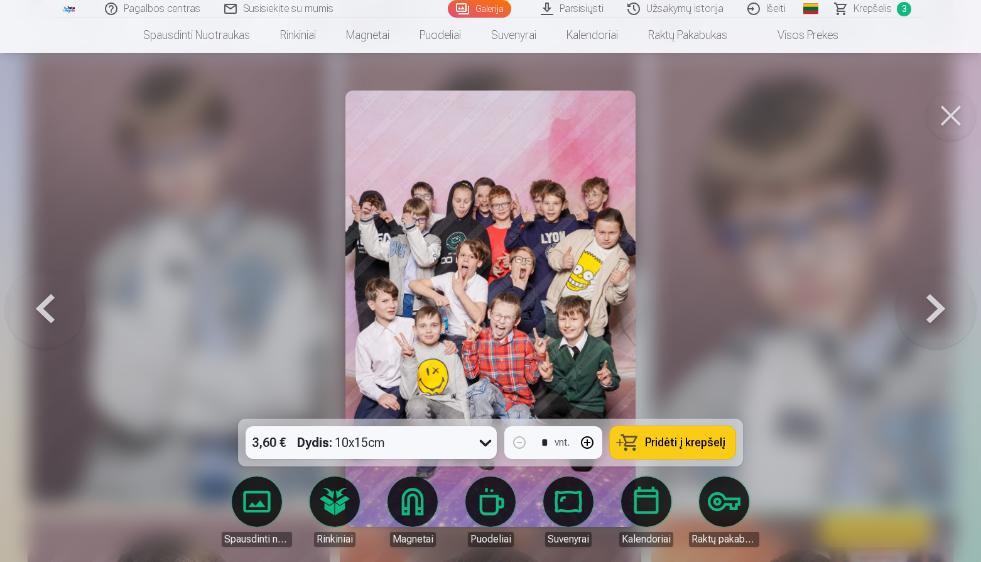
click at [53, 299] on button at bounding box center [45, 308] width 80 height 195
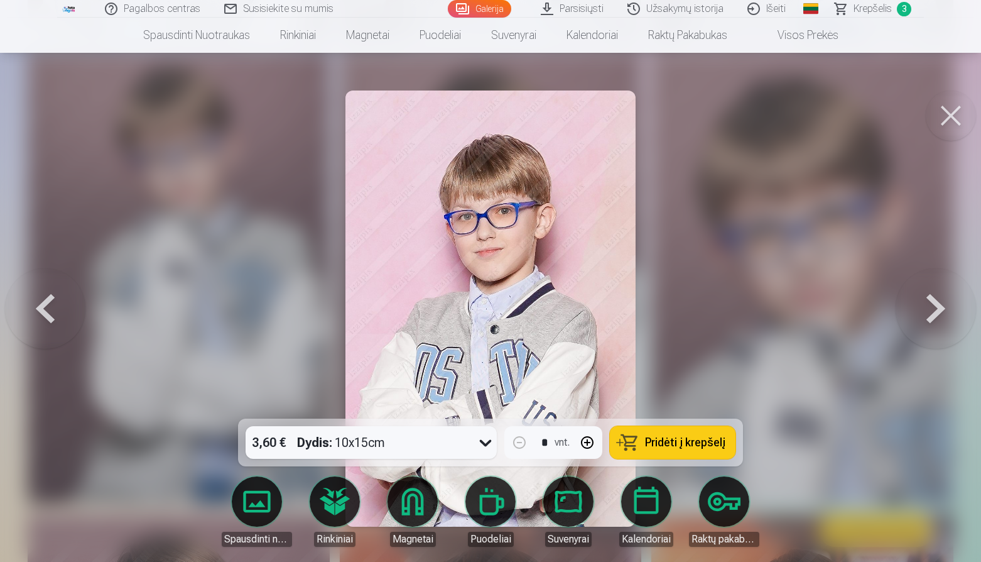
click at [53, 299] on button at bounding box center [45, 308] width 80 height 195
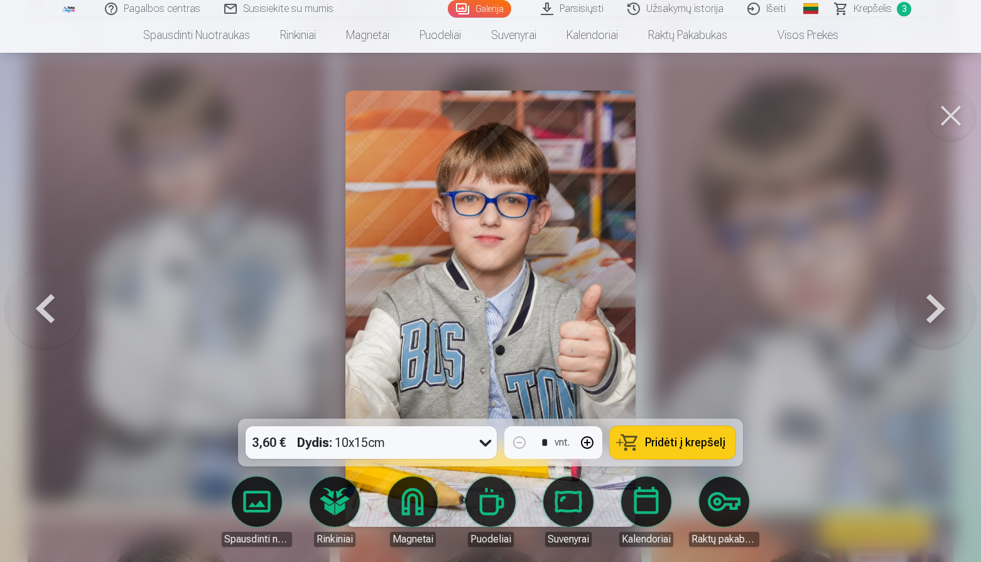
click at [53, 299] on button at bounding box center [45, 308] width 80 height 195
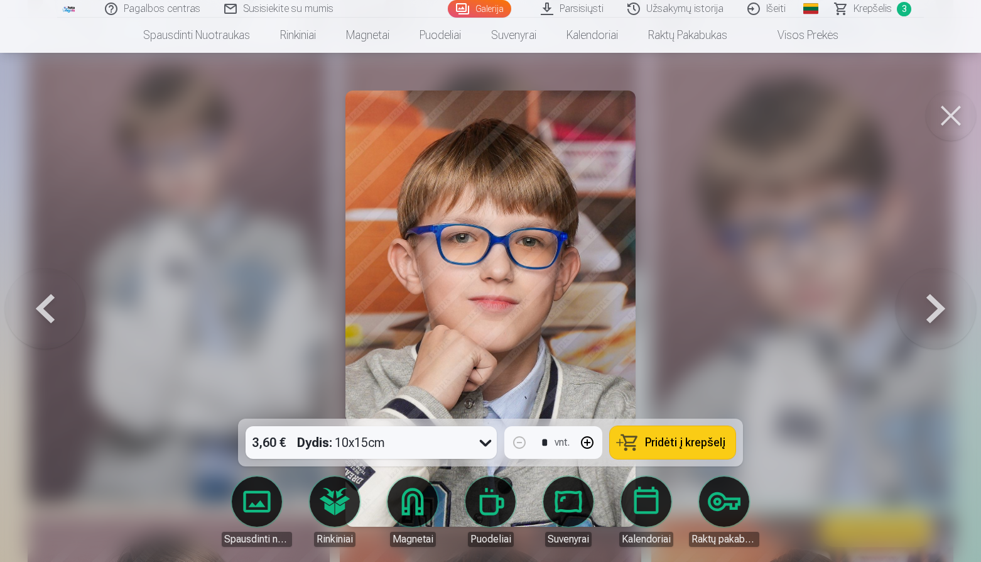
click at [53, 299] on button at bounding box center [45, 308] width 80 height 195
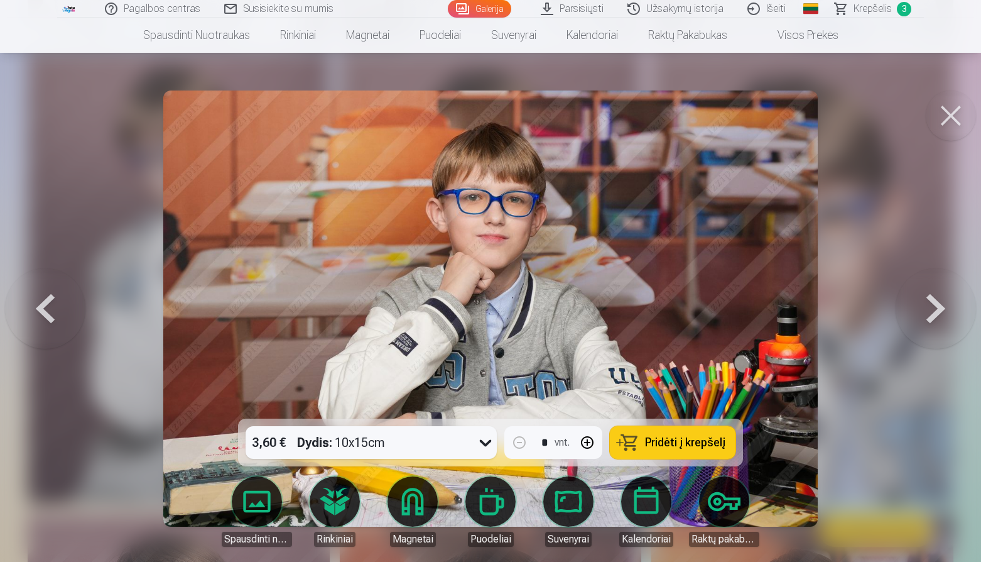
click at [53, 299] on button at bounding box center [45, 308] width 80 height 195
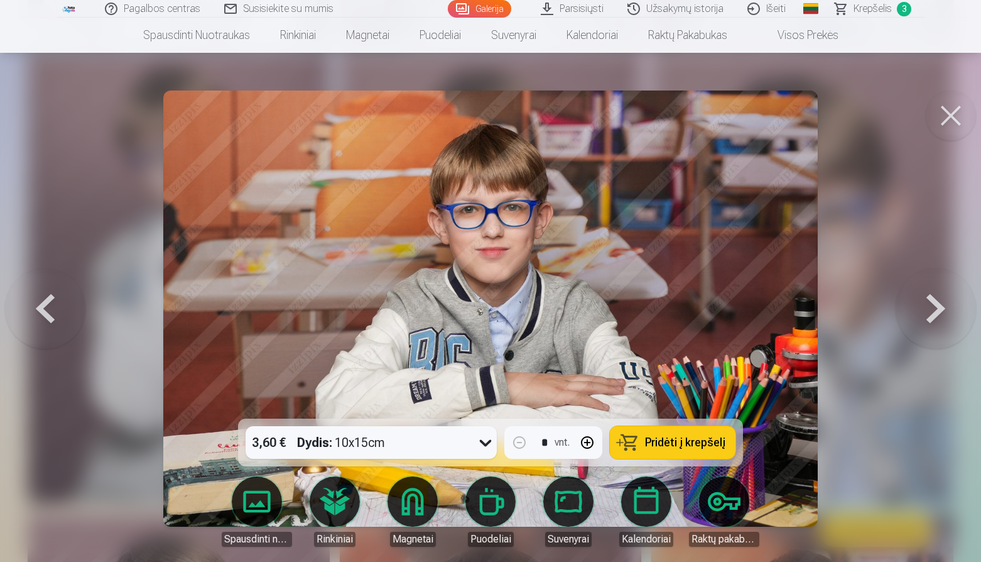
click at [53, 299] on button at bounding box center [45, 308] width 80 height 195
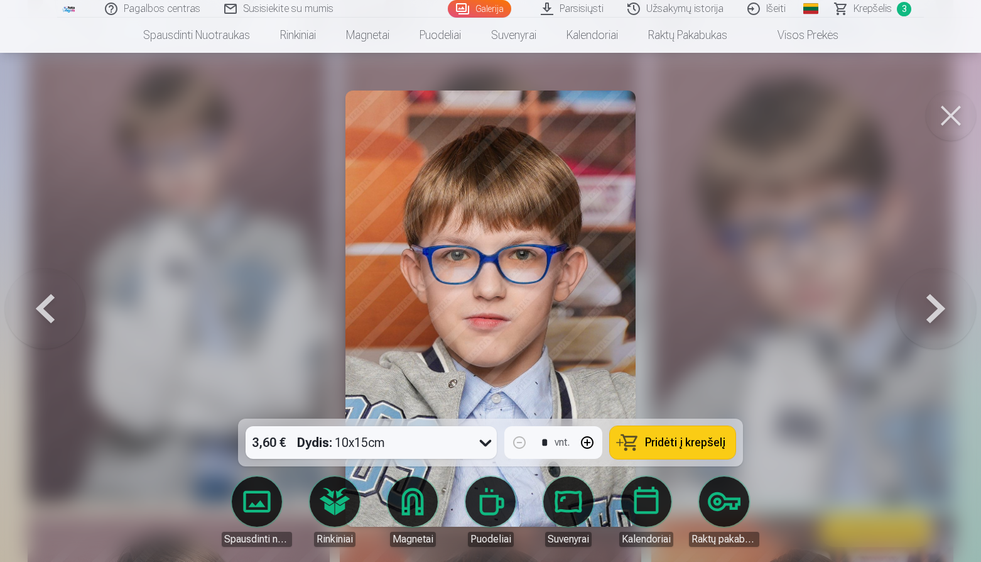
click at [53, 299] on button at bounding box center [45, 308] width 80 height 195
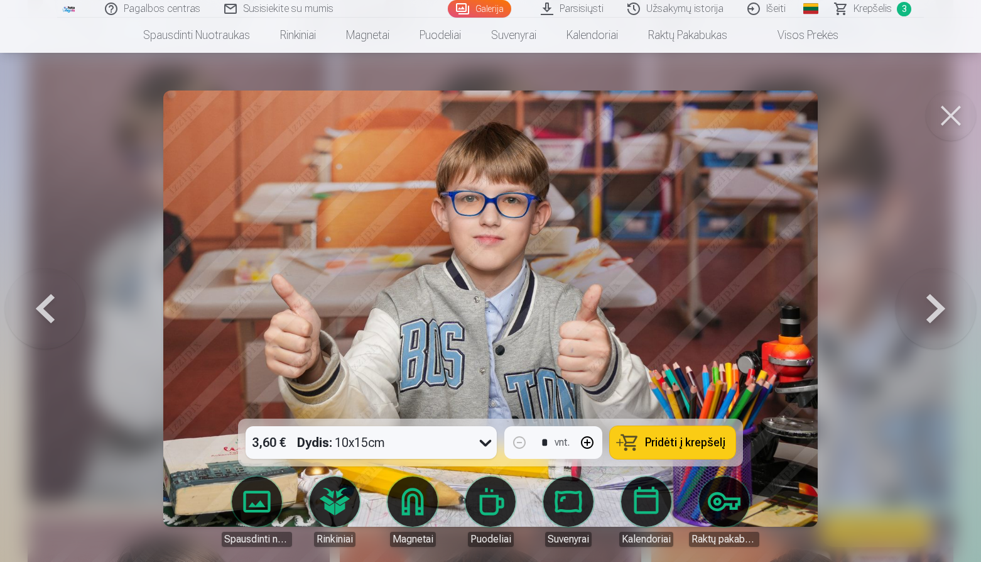
click at [53, 299] on button at bounding box center [45, 308] width 80 height 195
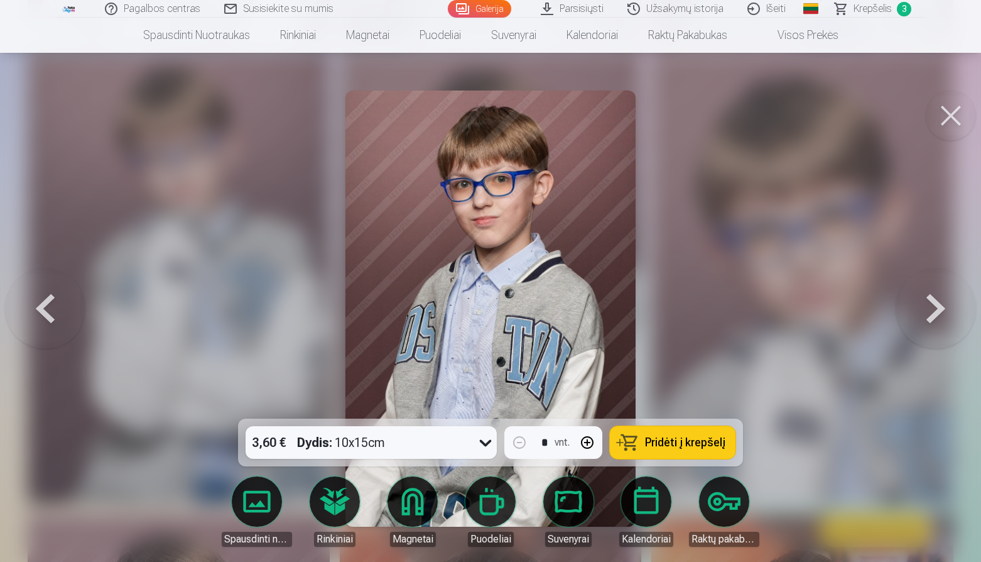
click at [53, 299] on button at bounding box center [45, 308] width 80 height 195
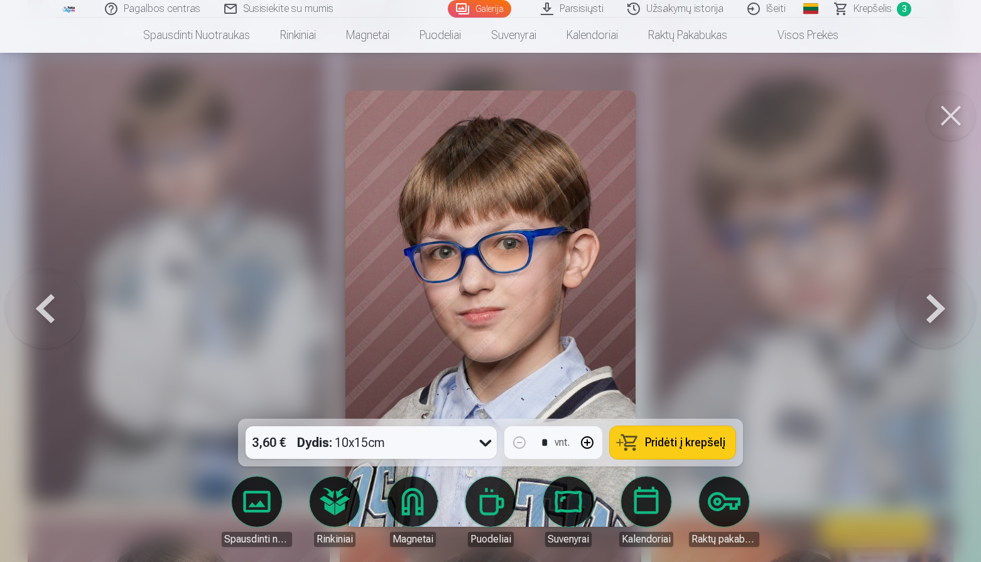
click at [53, 299] on button at bounding box center [45, 308] width 80 height 195
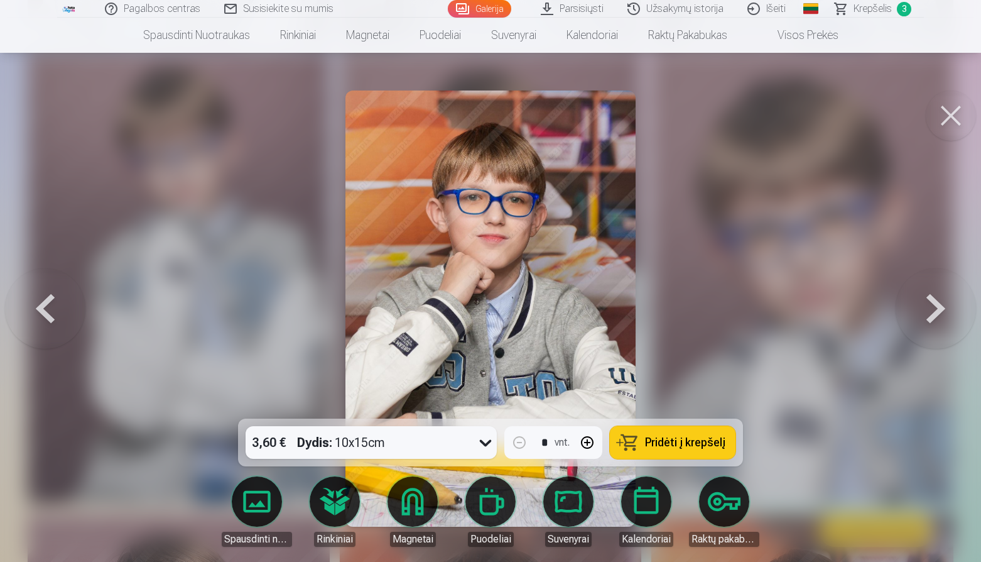
click at [53, 299] on button at bounding box center [45, 308] width 80 height 195
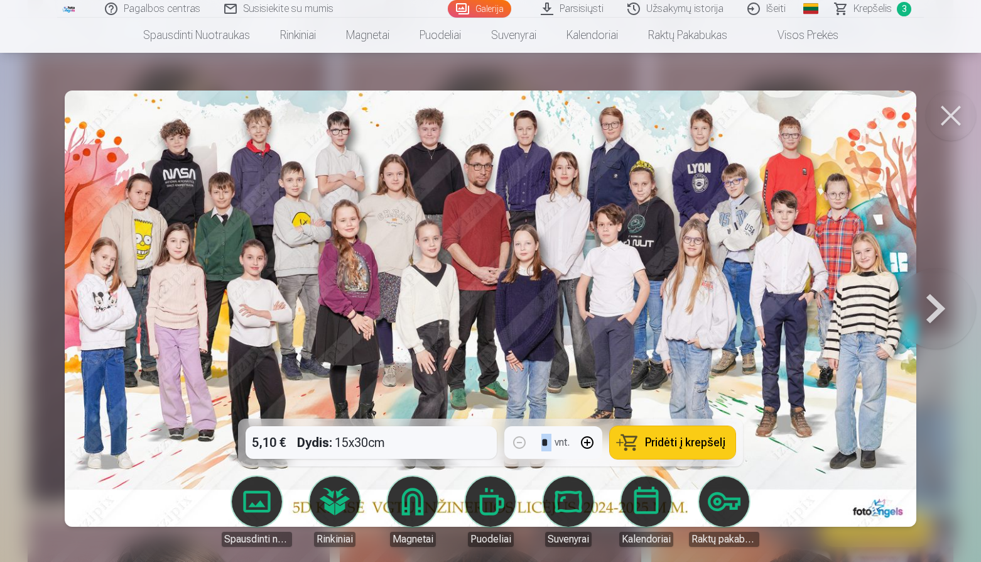
click at [53, 299] on div at bounding box center [490, 281] width 981 height 562
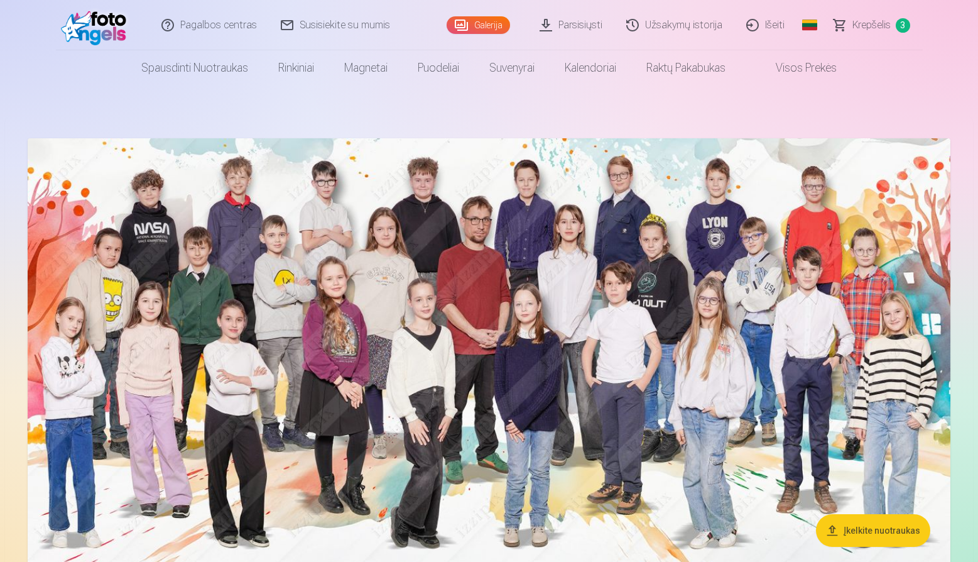
click at [591, 215] on img at bounding box center [489, 374] width 923 height 472
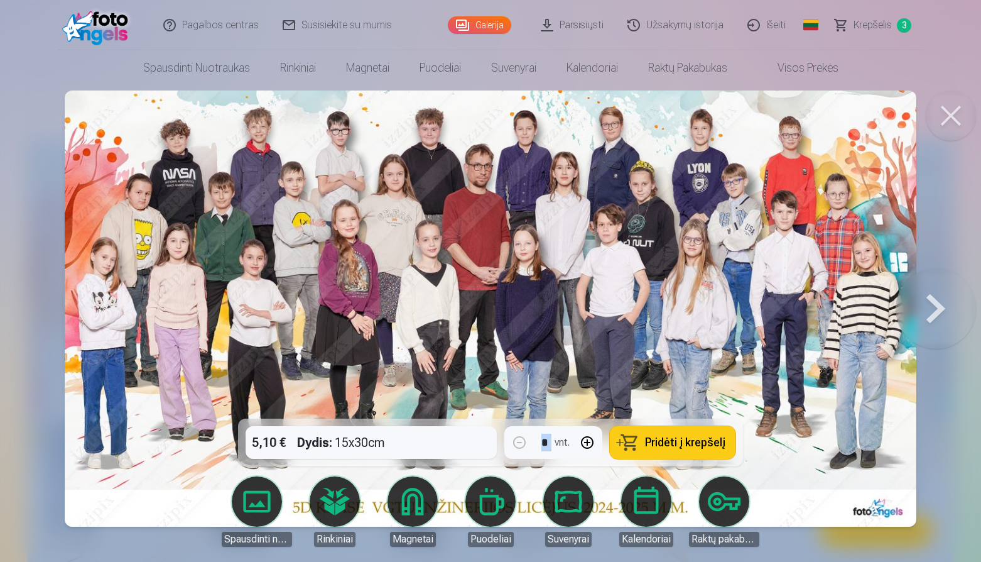
click at [931, 312] on button at bounding box center [936, 308] width 80 height 195
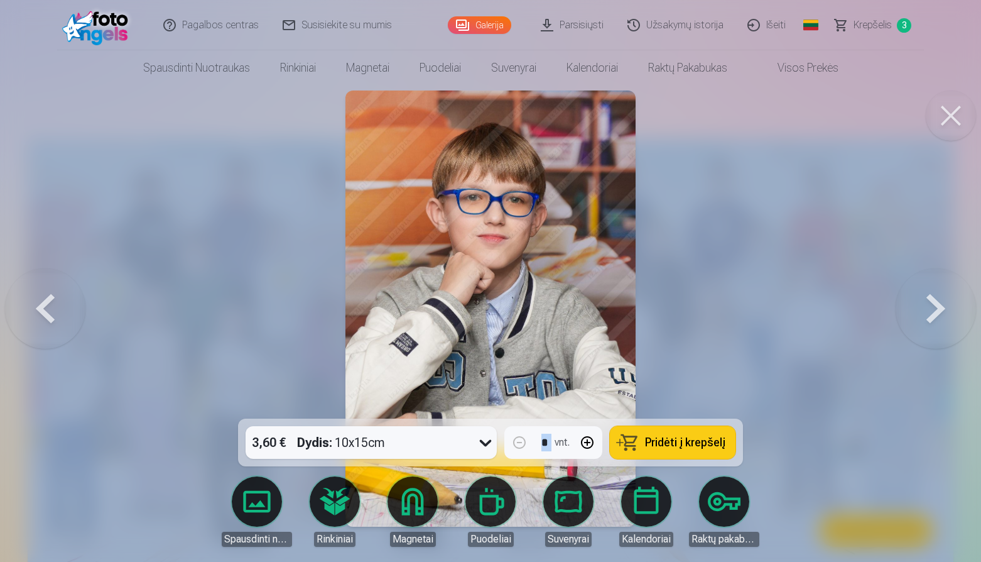
click at [929, 307] on button at bounding box center [936, 308] width 80 height 195
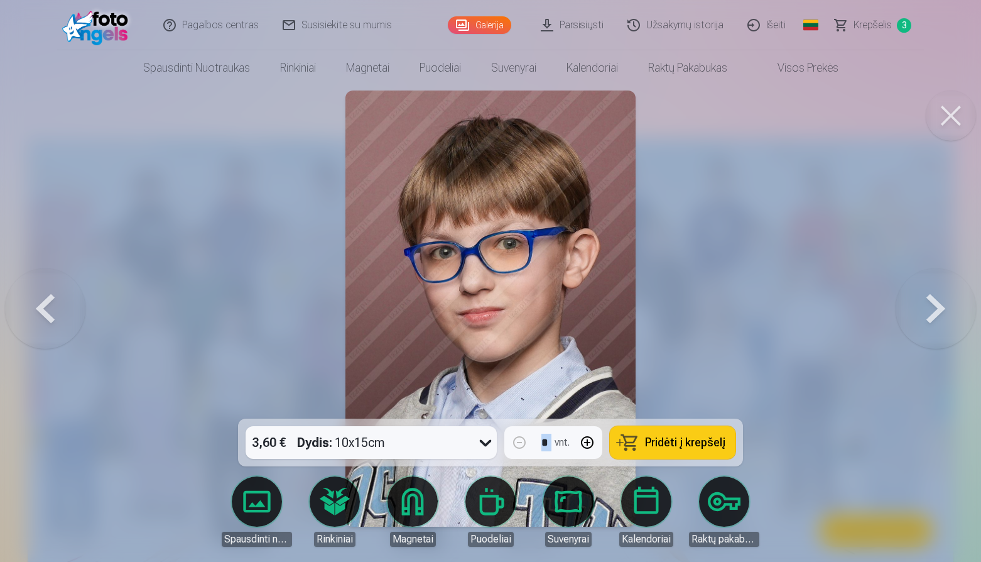
click at [927, 312] on button at bounding box center [936, 308] width 80 height 195
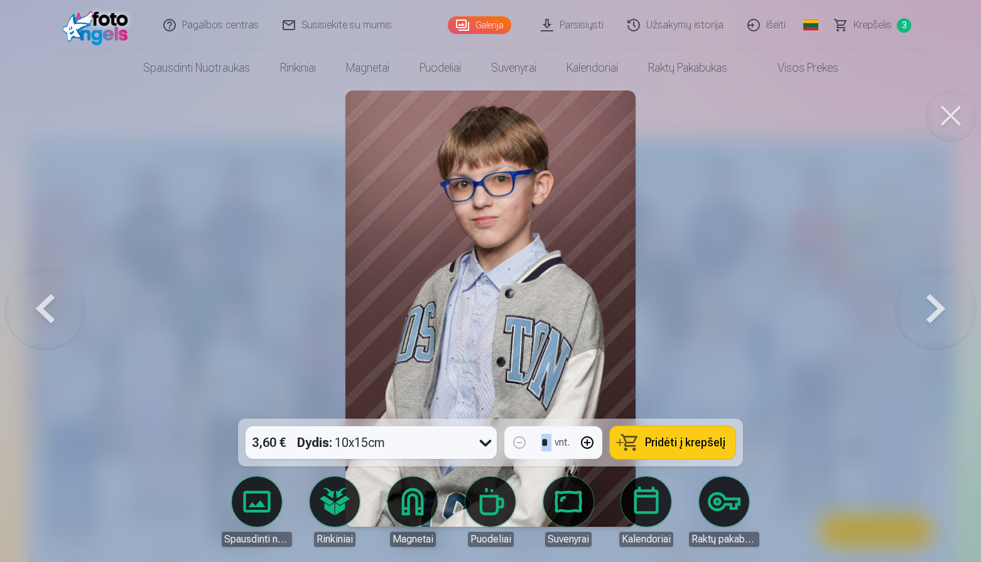
click at [924, 319] on button at bounding box center [936, 308] width 80 height 195
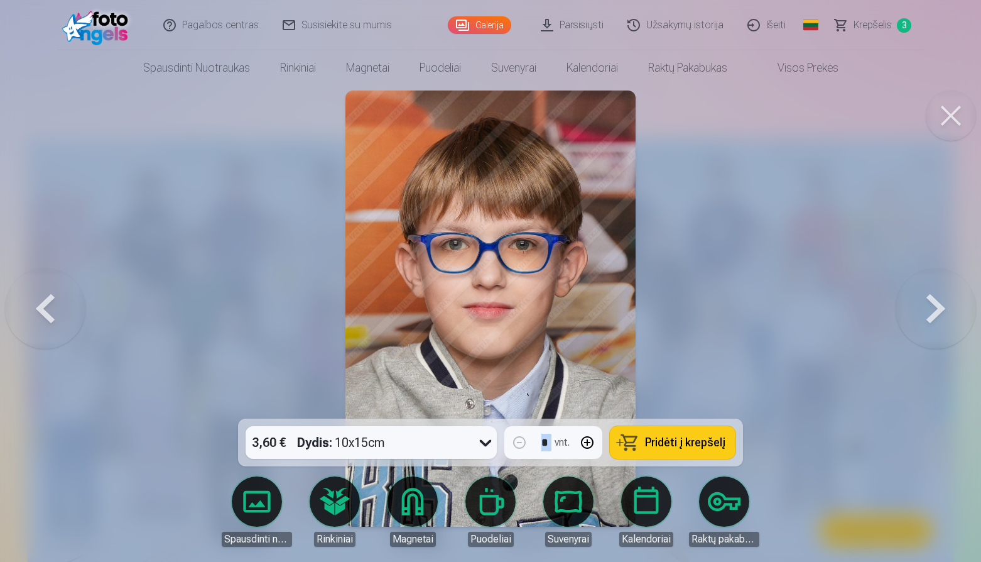
click at [924, 314] on button at bounding box center [936, 308] width 80 height 195
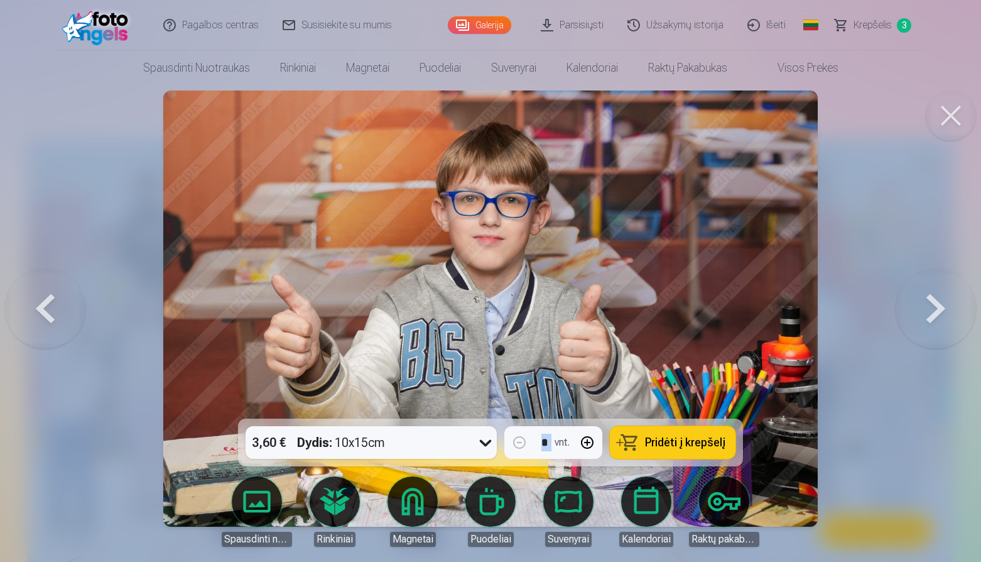
click at [946, 317] on button at bounding box center [936, 308] width 80 height 195
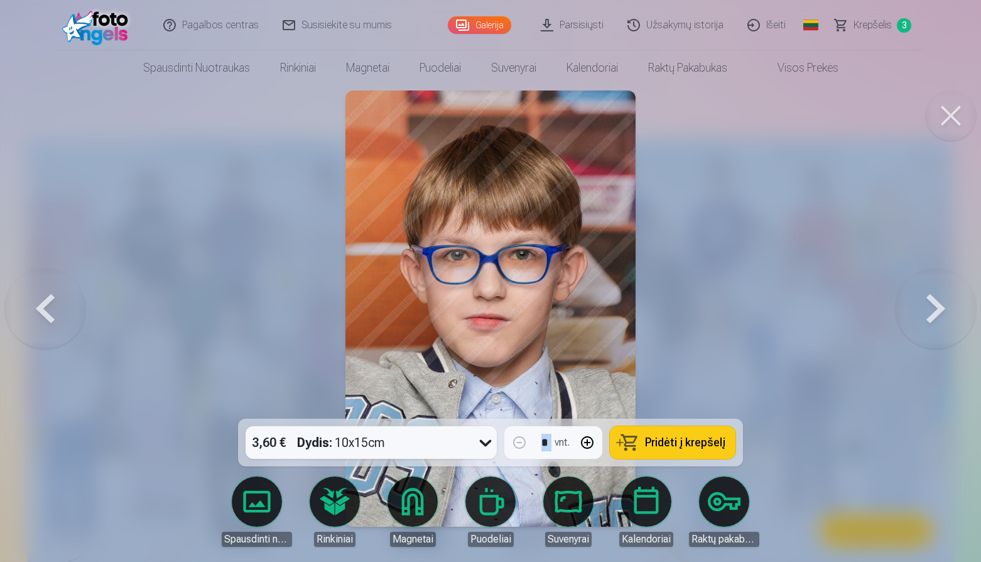
click at [942, 319] on button at bounding box center [936, 308] width 80 height 195
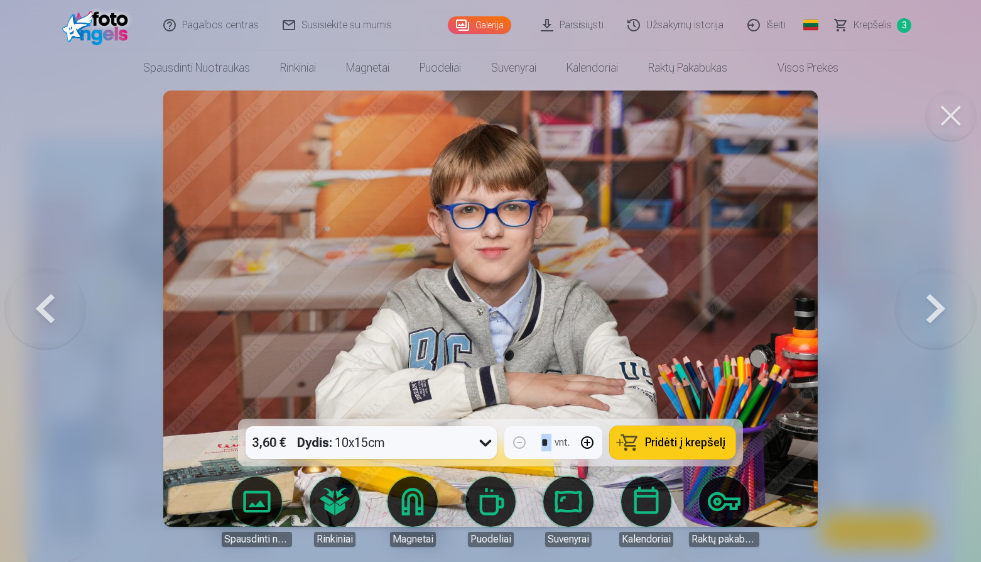
click at [941, 311] on button at bounding box center [936, 308] width 80 height 195
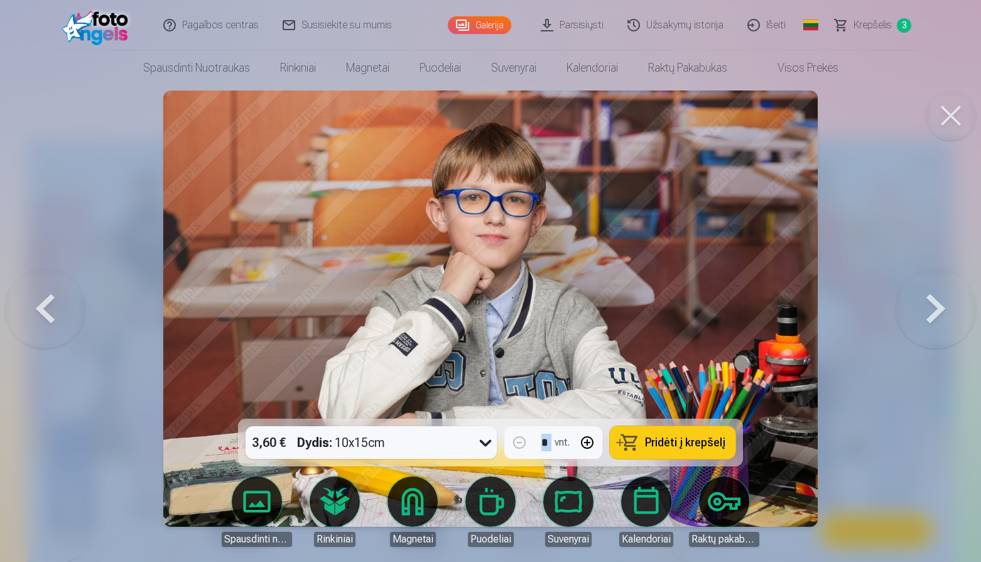
click at [927, 305] on button at bounding box center [936, 308] width 80 height 195
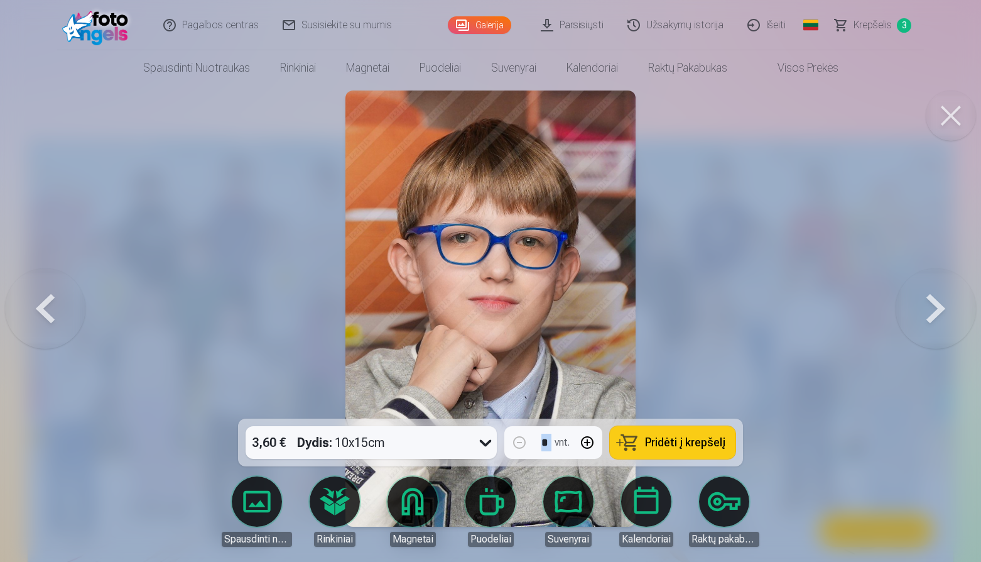
click at [937, 319] on button at bounding box center [936, 308] width 80 height 195
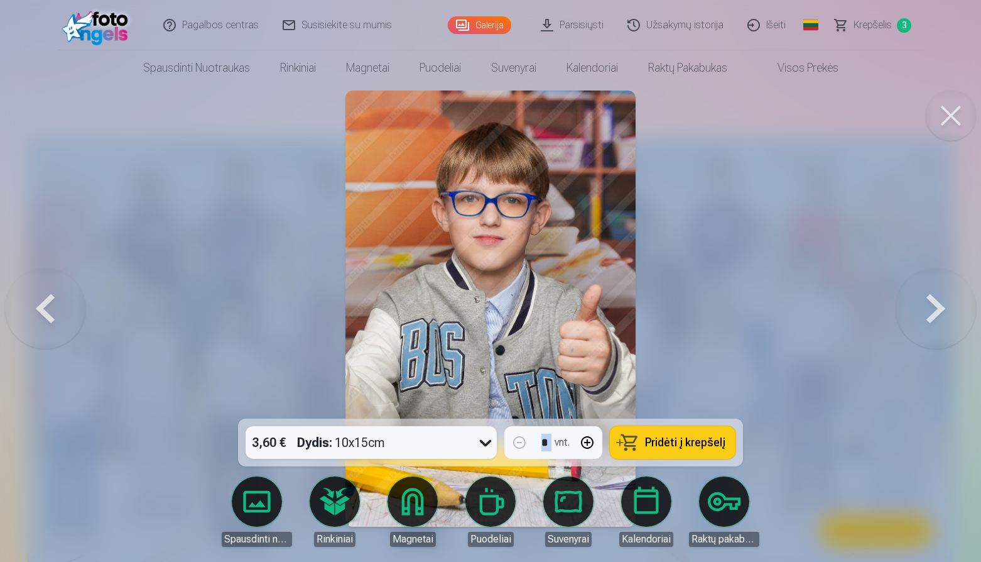
click at [929, 307] on button at bounding box center [936, 308] width 80 height 195
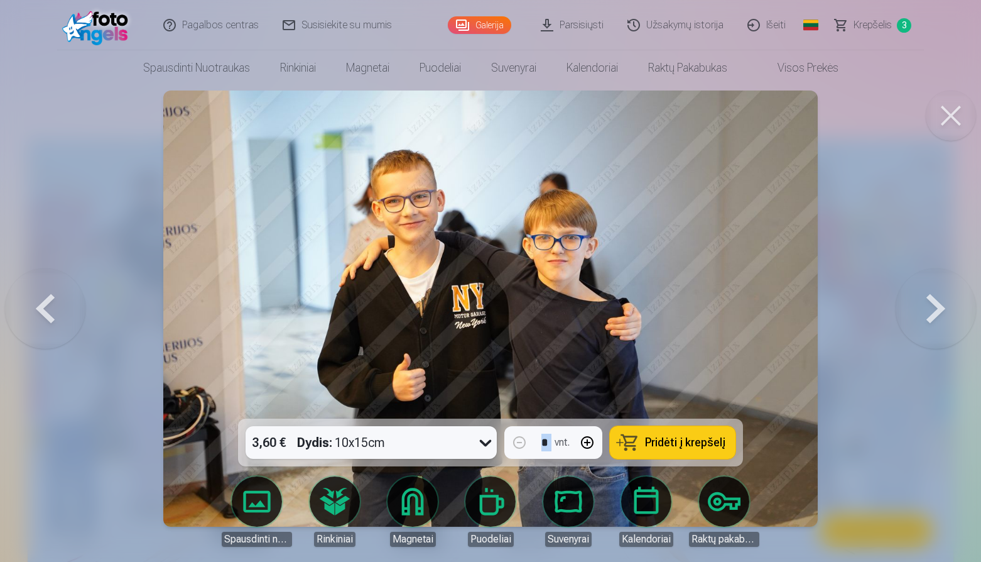
click at [930, 311] on button at bounding box center [936, 308] width 80 height 195
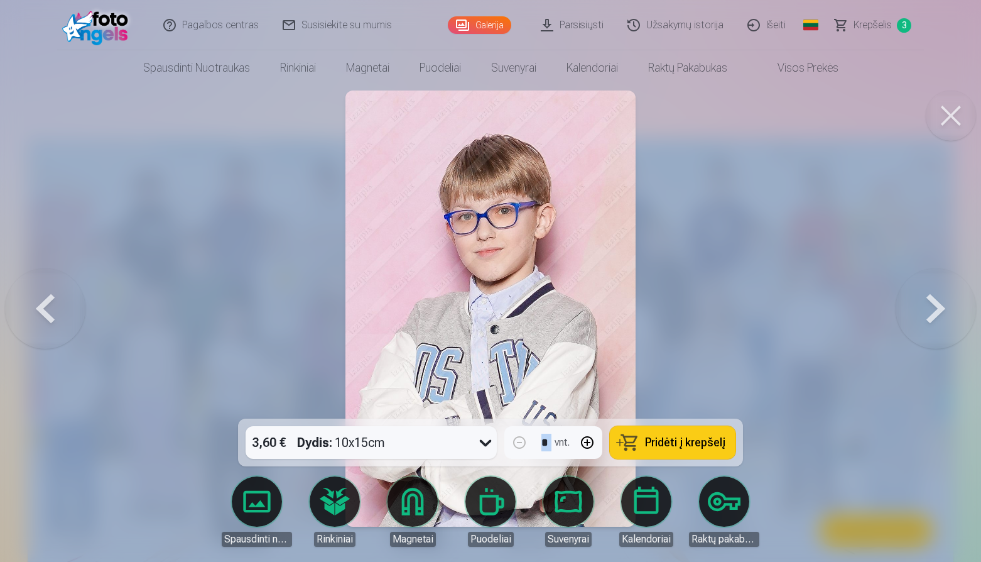
click at [919, 313] on button at bounding box center [936, 308] width 80 height 195
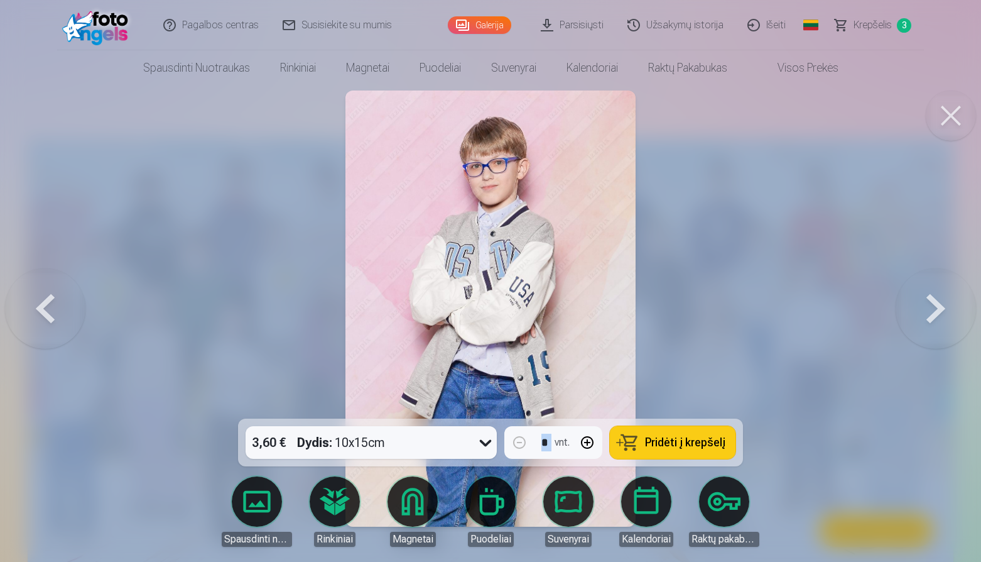
click at [932, 308] on button at bounding box center [936, 308] width 80 height 195
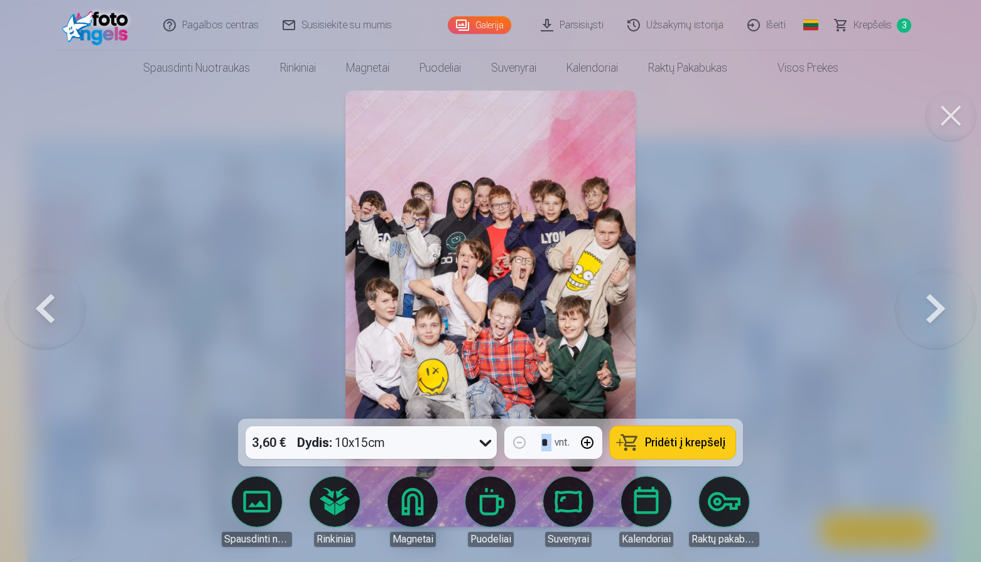
click at [931, 315] on button at bounding box center [936, 308] width 80 height 195
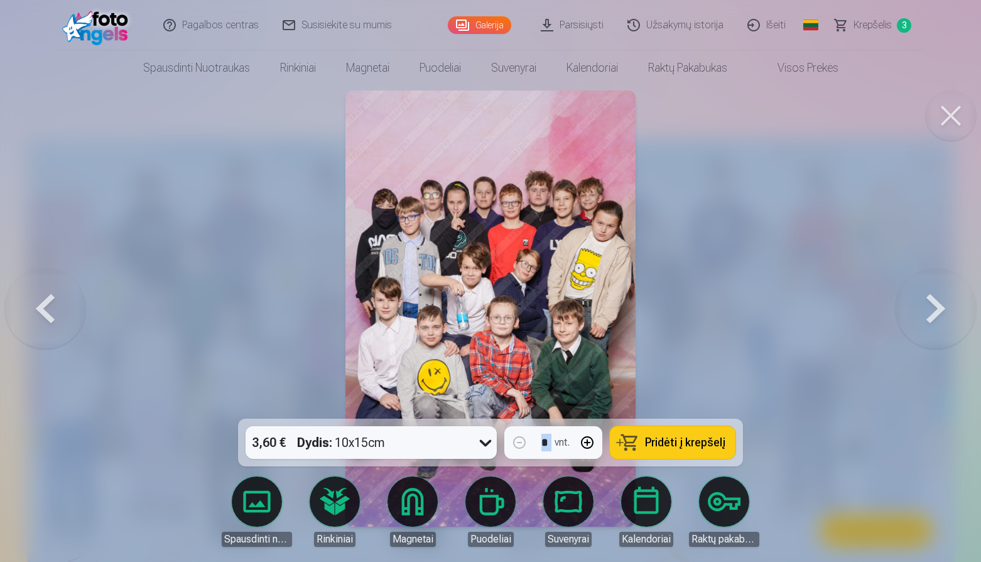
click at [937, 301] on button at bounding box center [936, 308] width 80 height 195
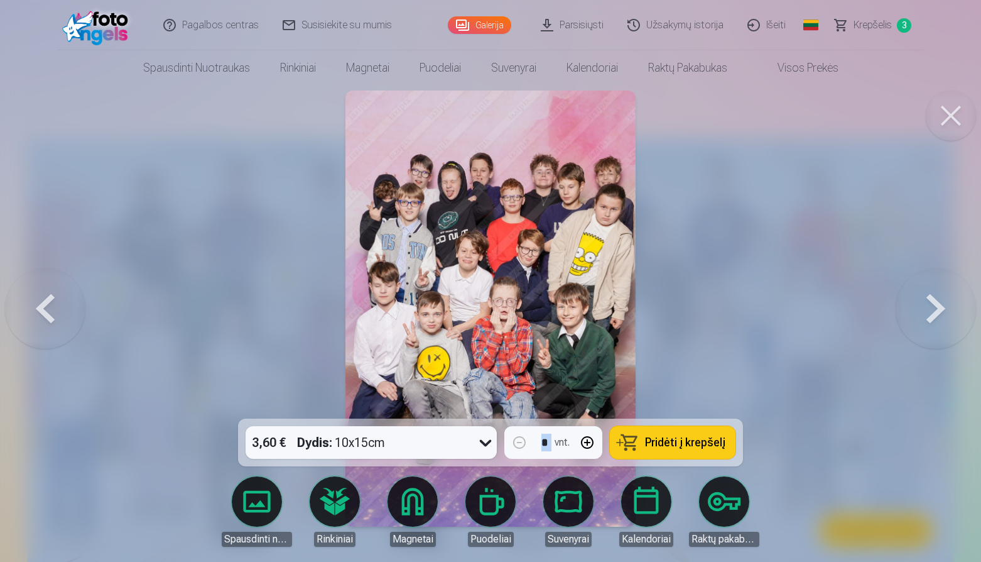
click at [928, 307] on button at bounding box center [936, 308] width 80 height 195
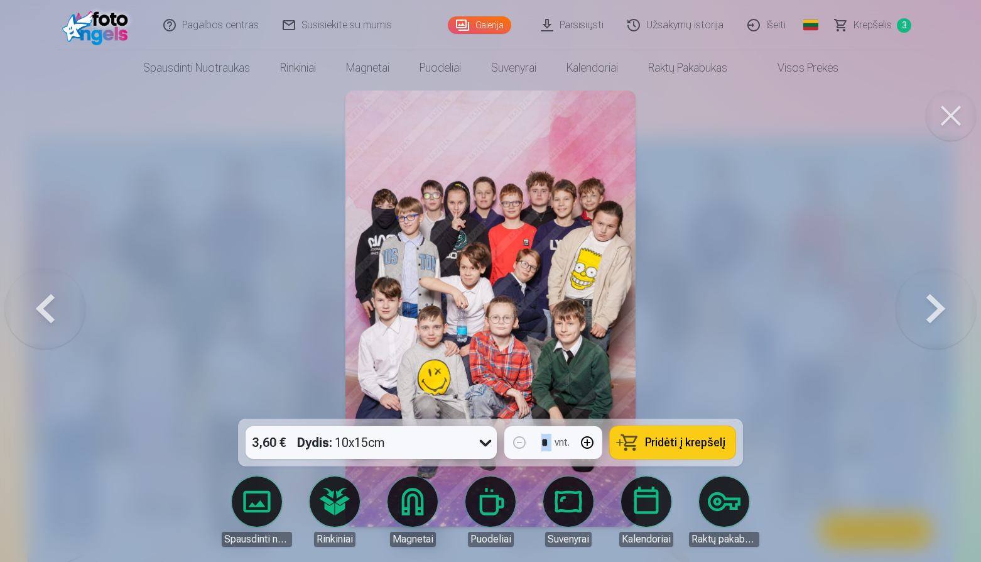
click at [937, 314] on button at bounding box center [936, 308] width 80 height 195
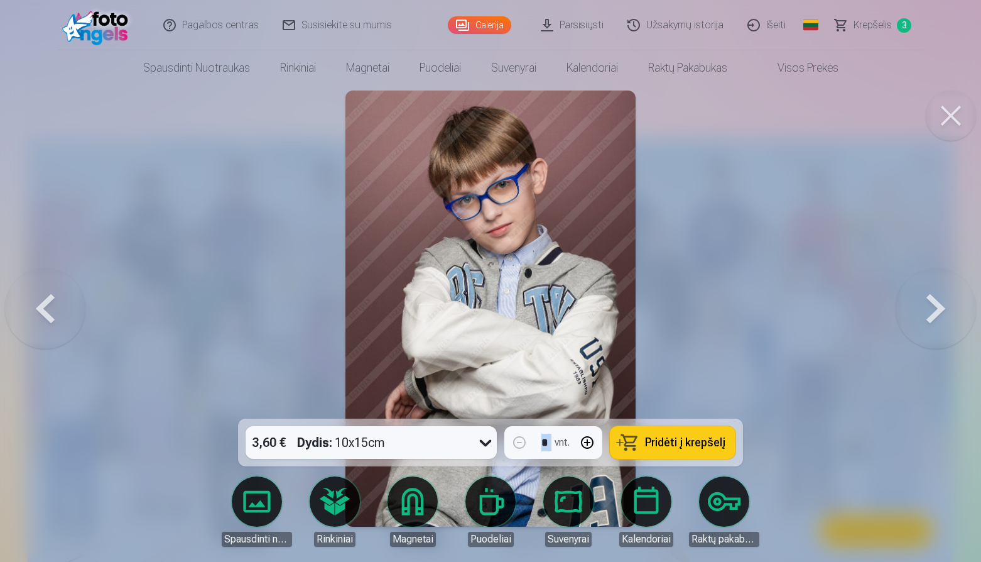
click at [922, 316] on button at bounding box center [936, 308] width 80 height 195
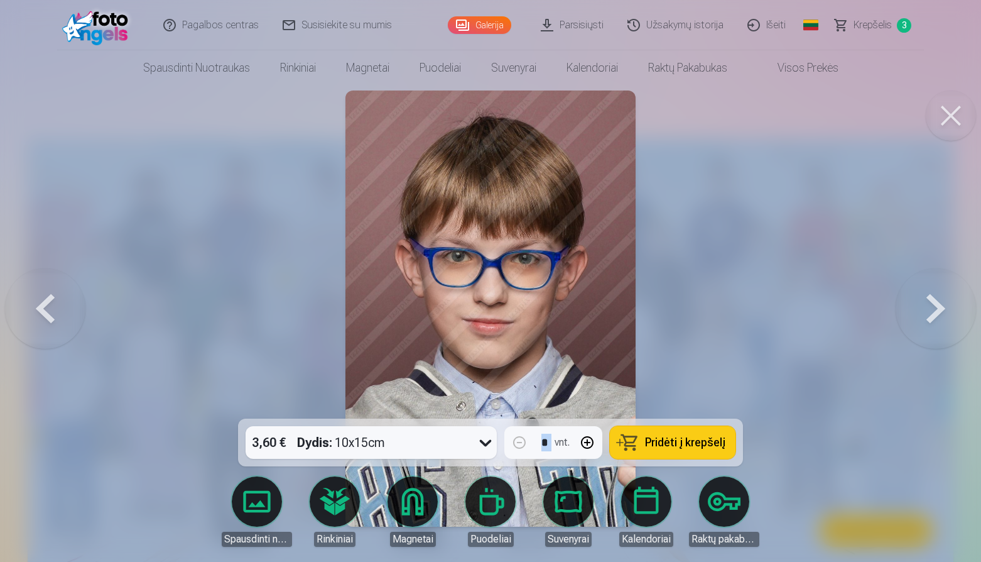
click at [953, 318] on button at bounding box center [936, 308] width 80 height 195
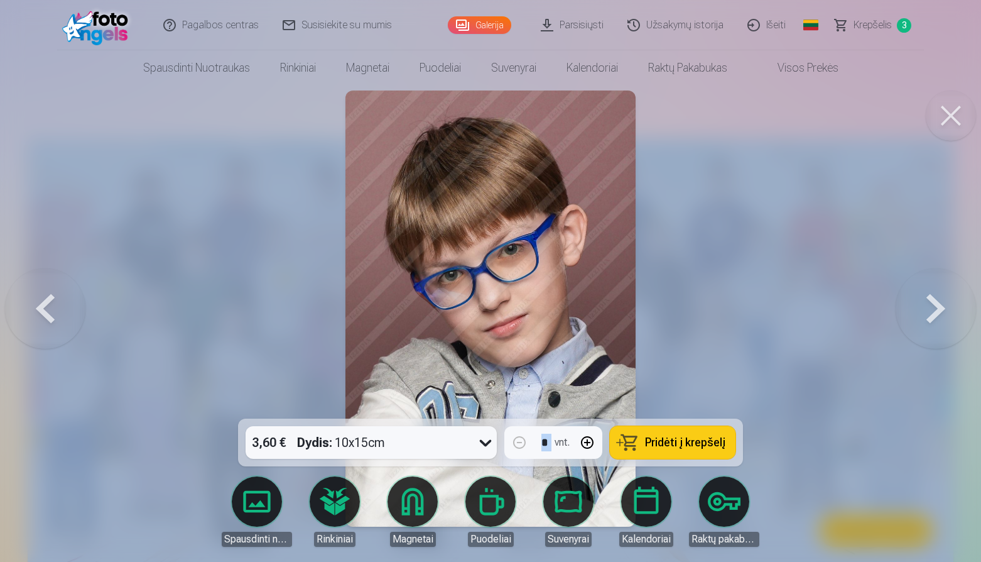
click at [929, 317] on button at bounding box center [936, 308] width 80 height 195
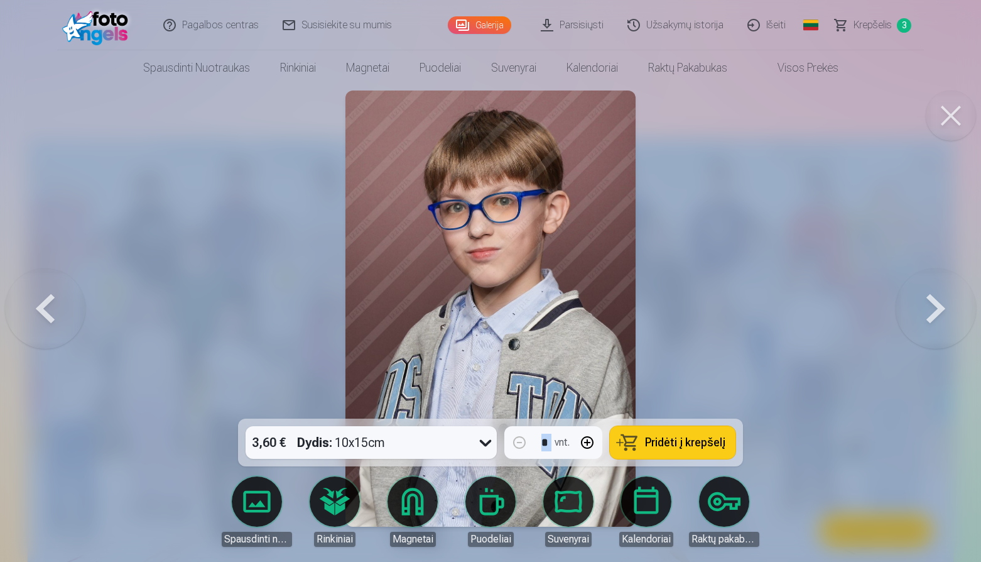
click at [954, 317] on button at bounding box center [936, 308] width 80 height 195
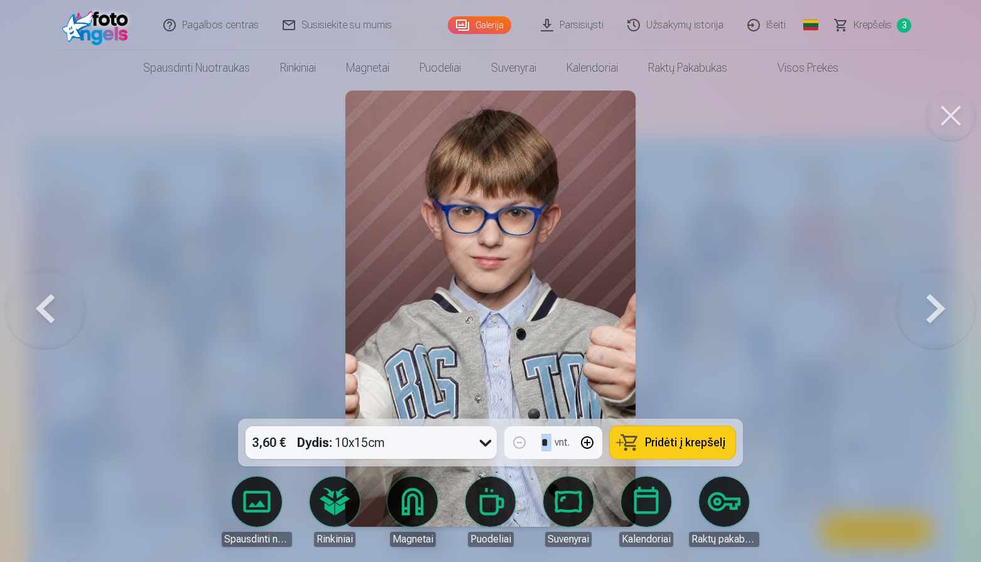
click at [935, 315] on button at bounding box center [936, 308] width 80 height 195
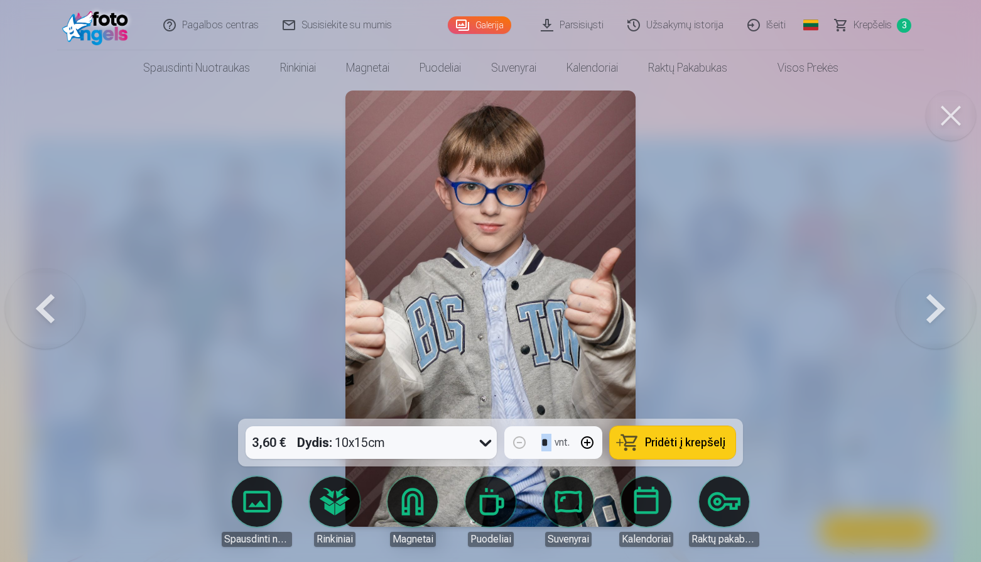
click at [925, 310] on button at bounding box center [936, 308] width 80 height 195
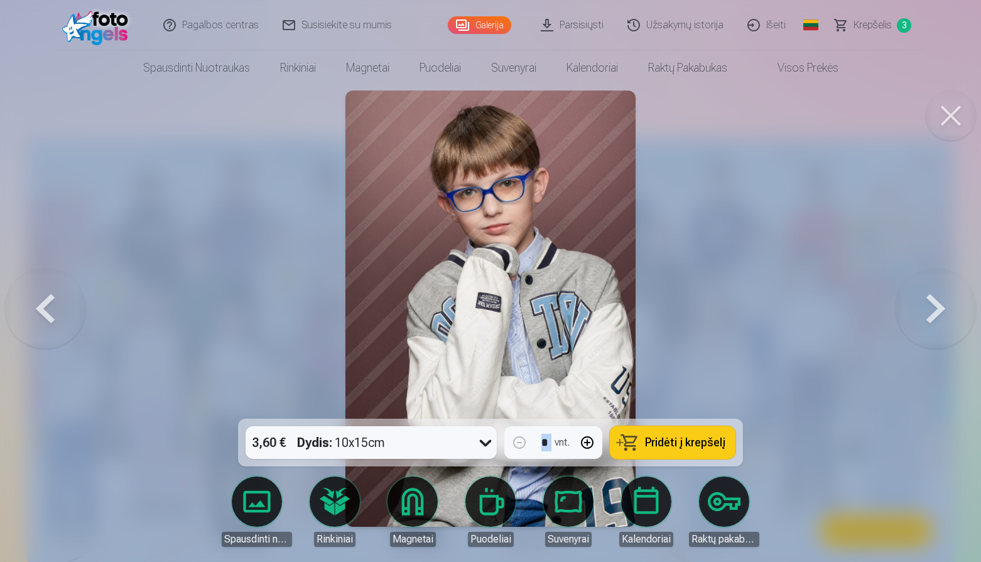
click at [927, 316] on button at bounding box center [936, 308] width 80 height 195
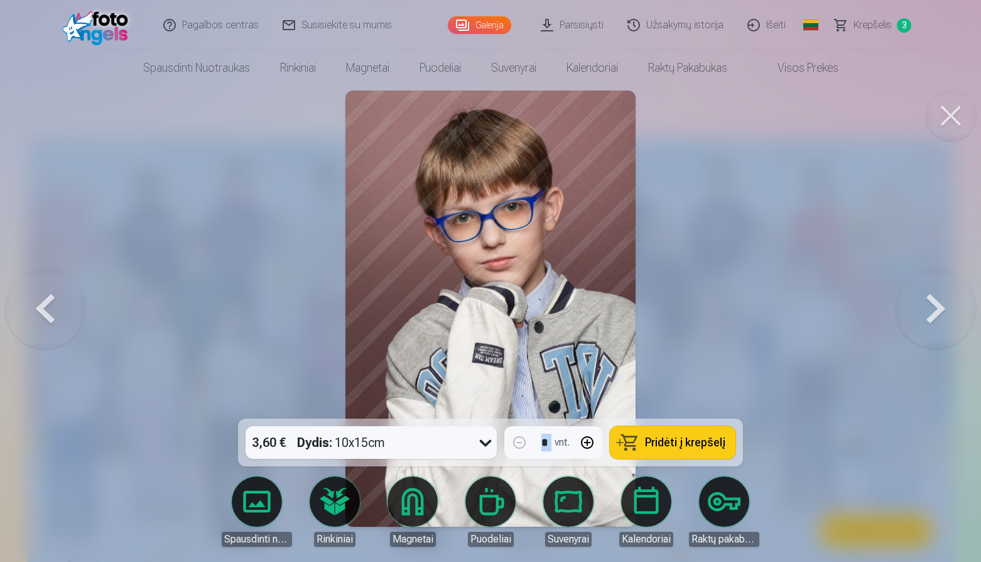
click at [953, 310] on button at bounding box center [936, 308] width 80 height 195
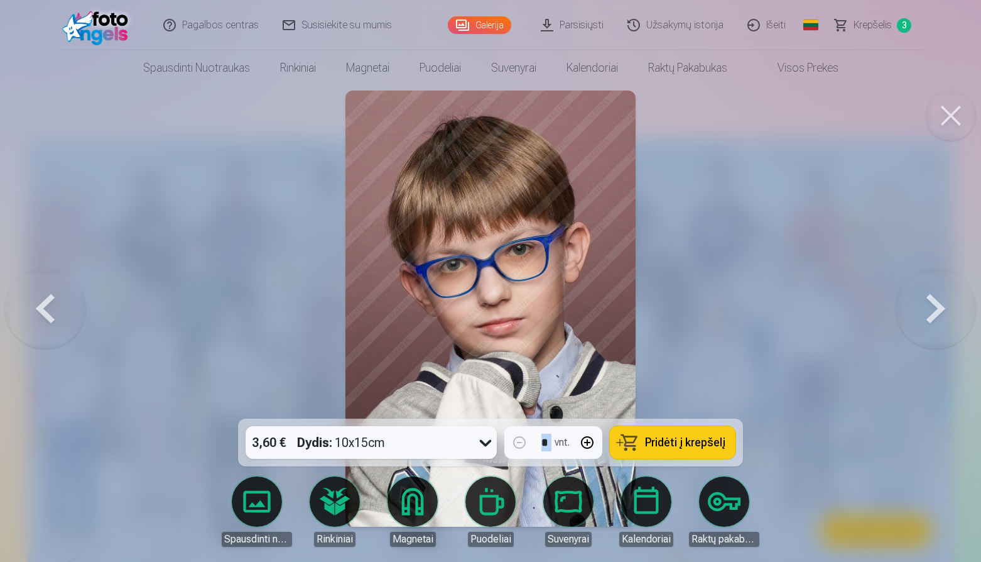
click at [935, 319] on button at bounding box center [936, 308] width 80 height 195
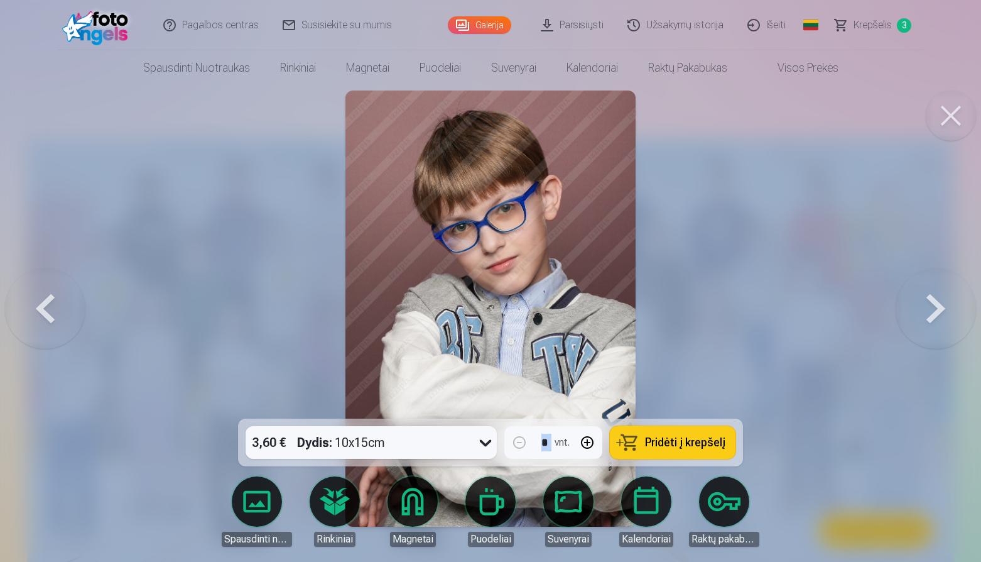
click at [927, 302] on button at bounding box center [936, 308] width 80 height 195
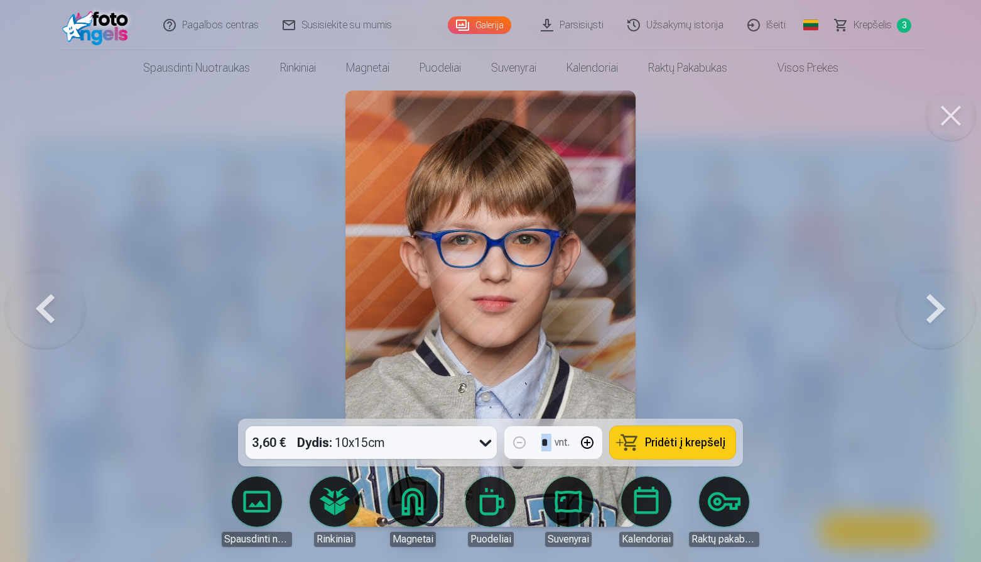
click at [932, 312] on button at bounding box center [936, 308] width 80 height 195
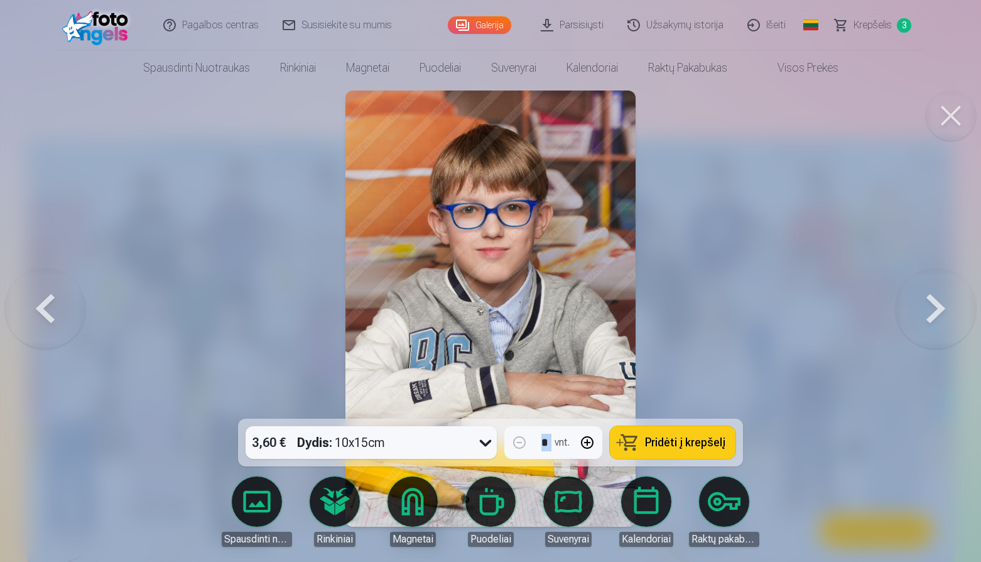
click at [935, 308] on button at bounding box center [936, 308] width 80 height 195
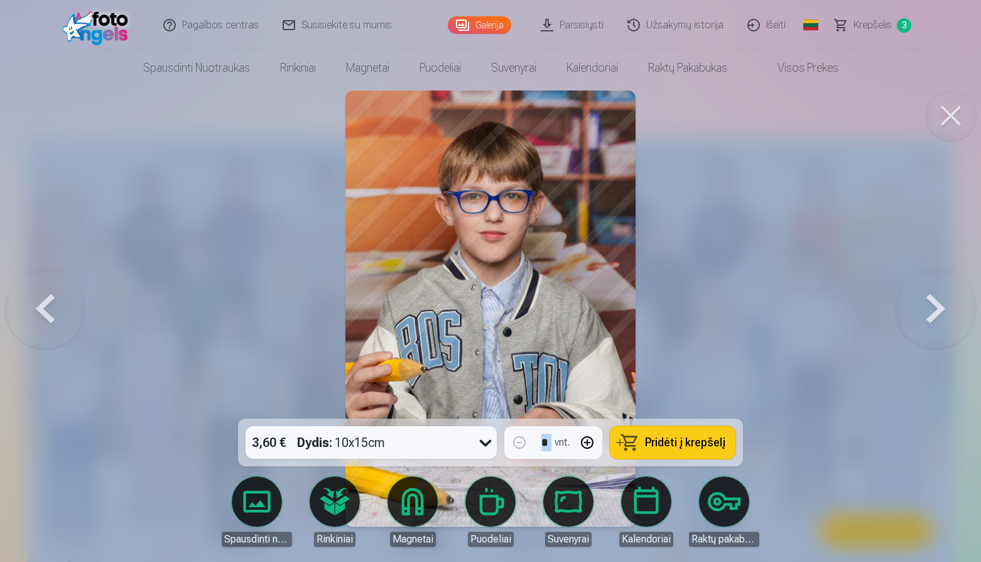
click at [921, 307] on button at bounding box center [936, 308] width 80 height 195
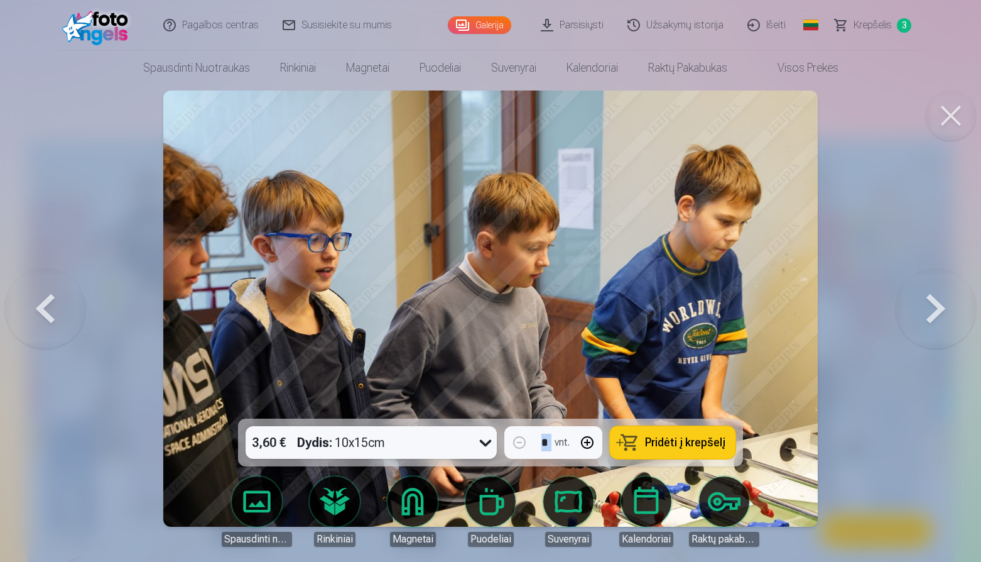
click at [924, 304] on button at bounding box center [936, 308] width 80 height 195
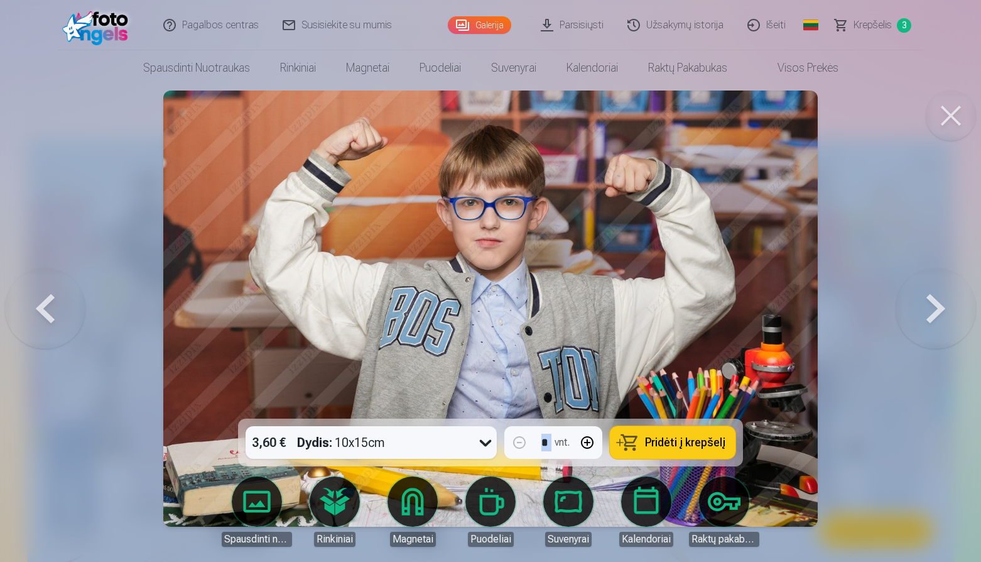
click at [933, 312] on button at bounding box center [936, 308] width 80 height 195
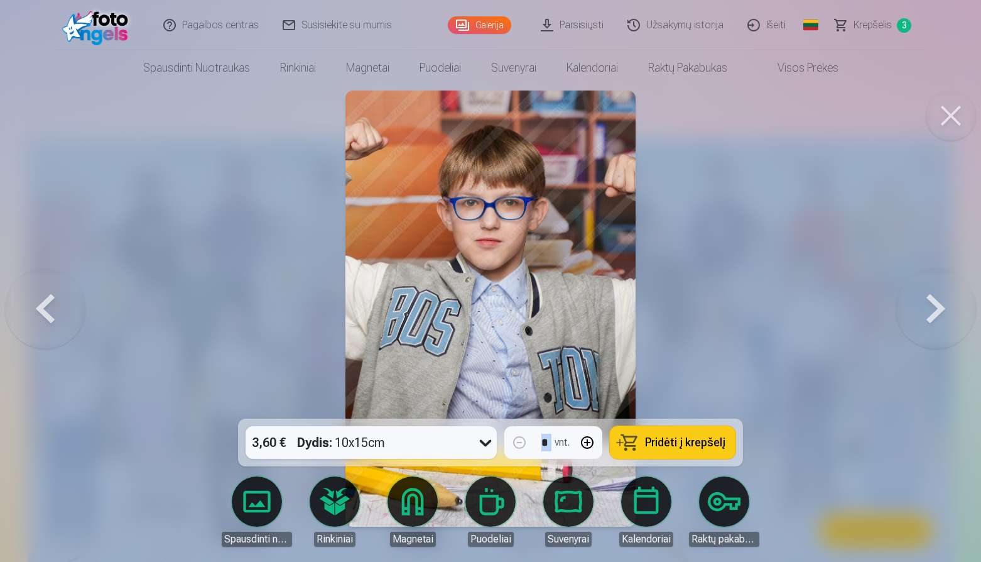
click at [929, 315] on button at bounding box center [936, 308] width 80 height 195
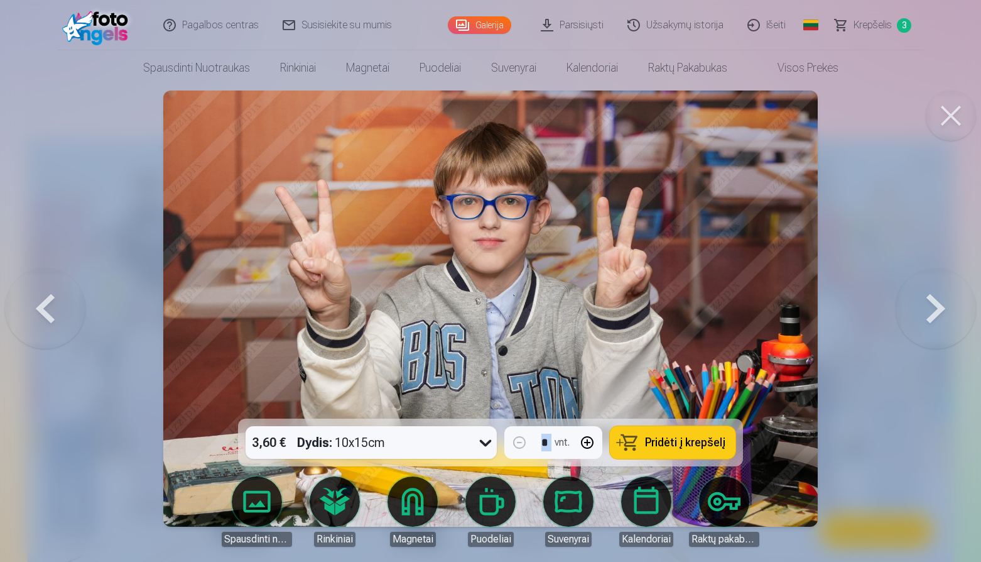
click at [925, 305] on button at bounding box center [936, 308] width 80 height 195
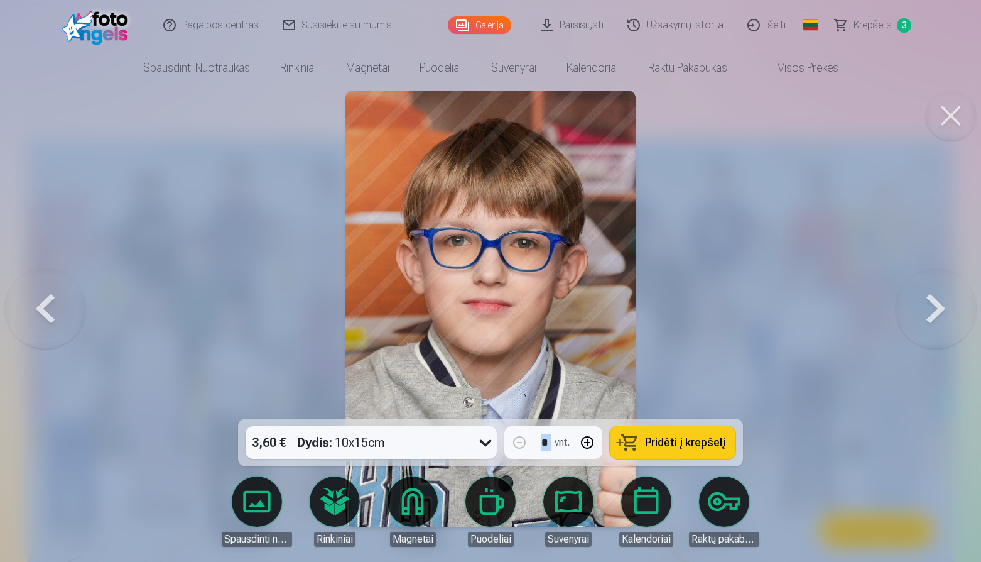
click at [925, 307] on button at bounding box center [936, 308] width 80 height 195
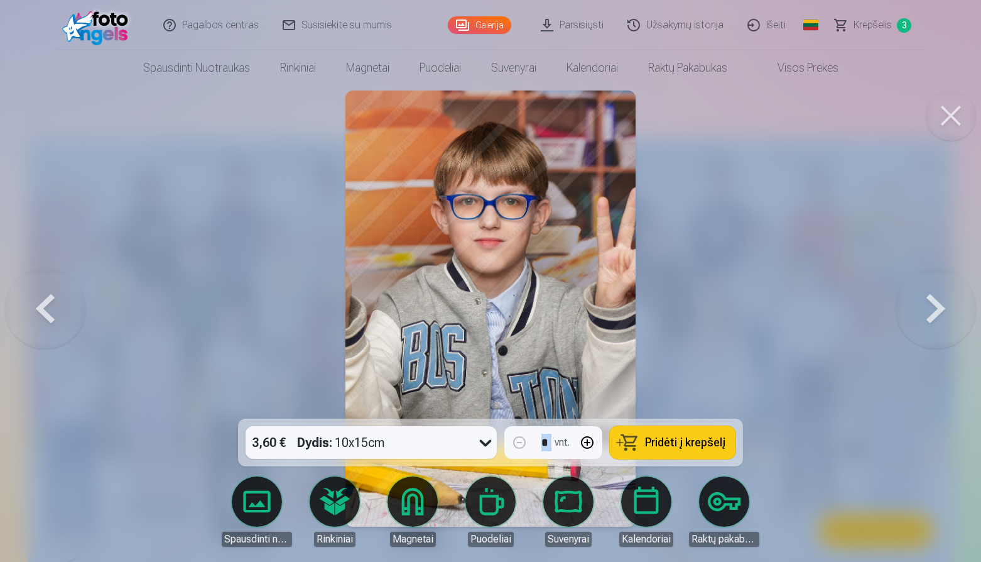
click at [941, 308] on button at bounding box center [936, 308] width 80 height 195
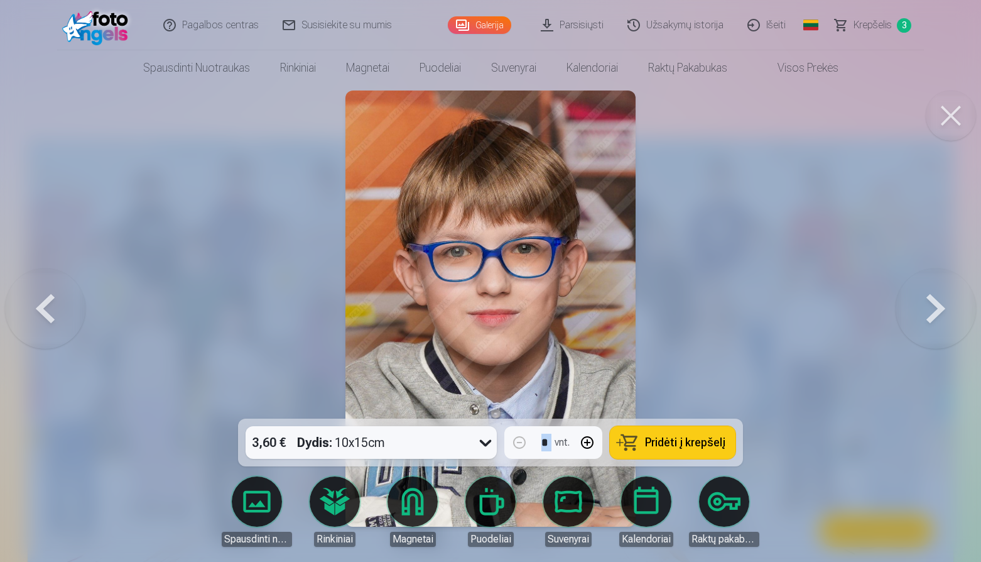
click at [927, 312] on button at bounding box center [936, 308] width 80 height 195
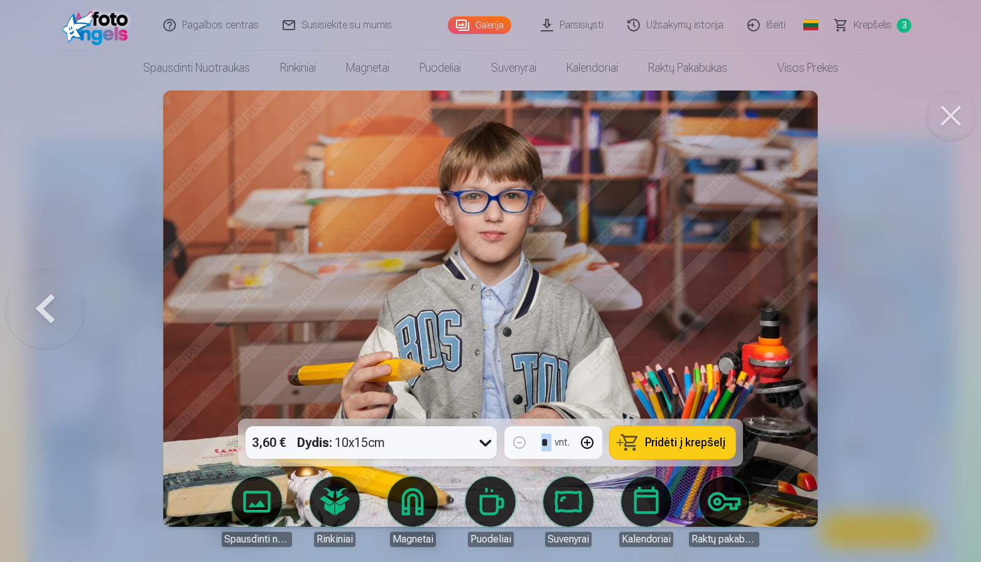
click at [961, 124] on button at bounding box center [951, 115] width 50 height 50
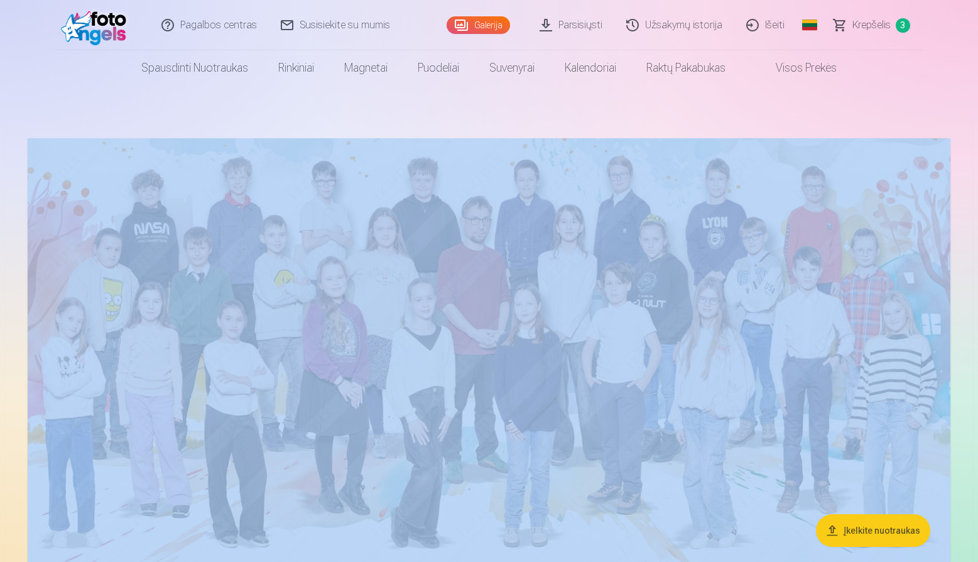
click at [872, 25] on span "Krepšelis" at bounding box center [872, 25] width 38 height 15
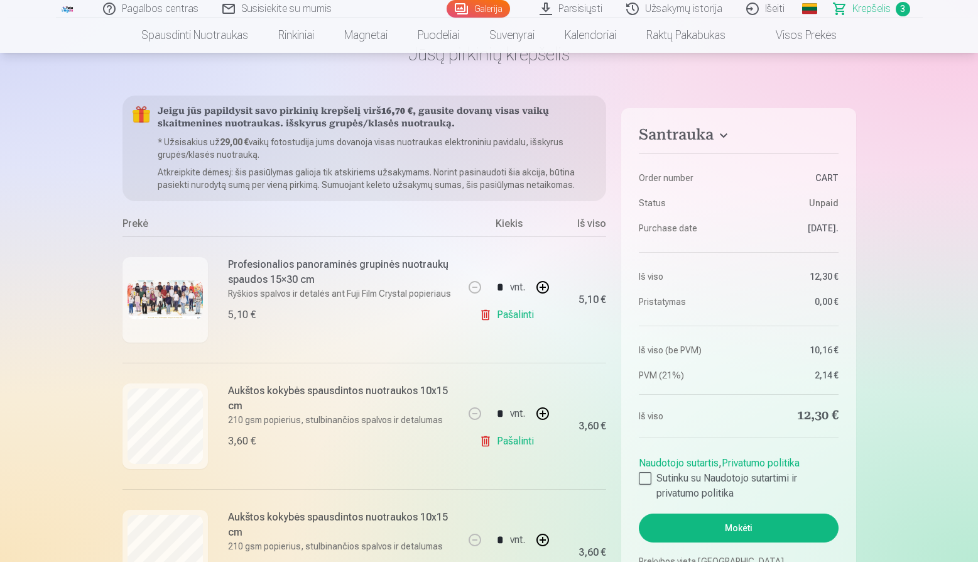
scroll to position [75, 0]
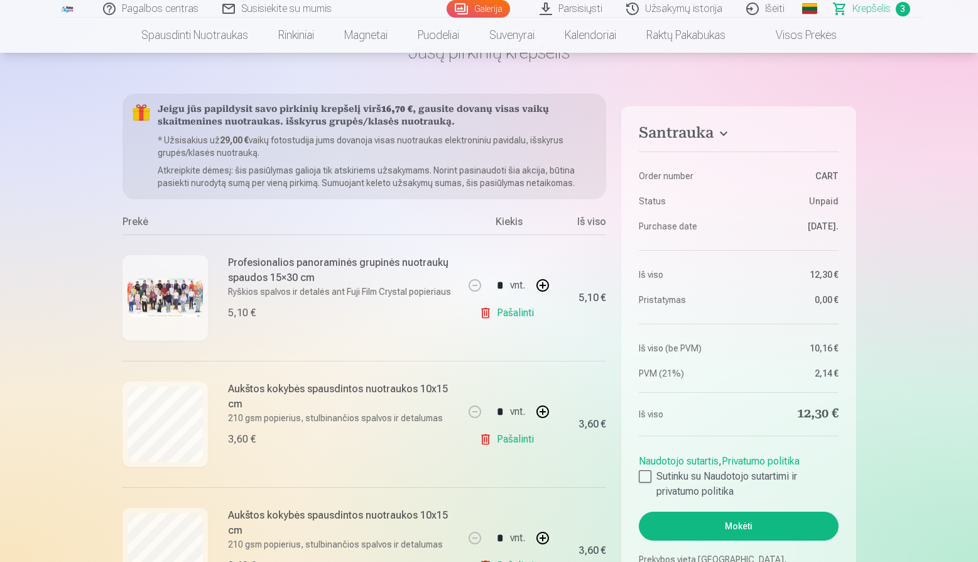
click at [485, 311] on link "Pašalinti" at bounding box center [509, 312] width 60 height 25
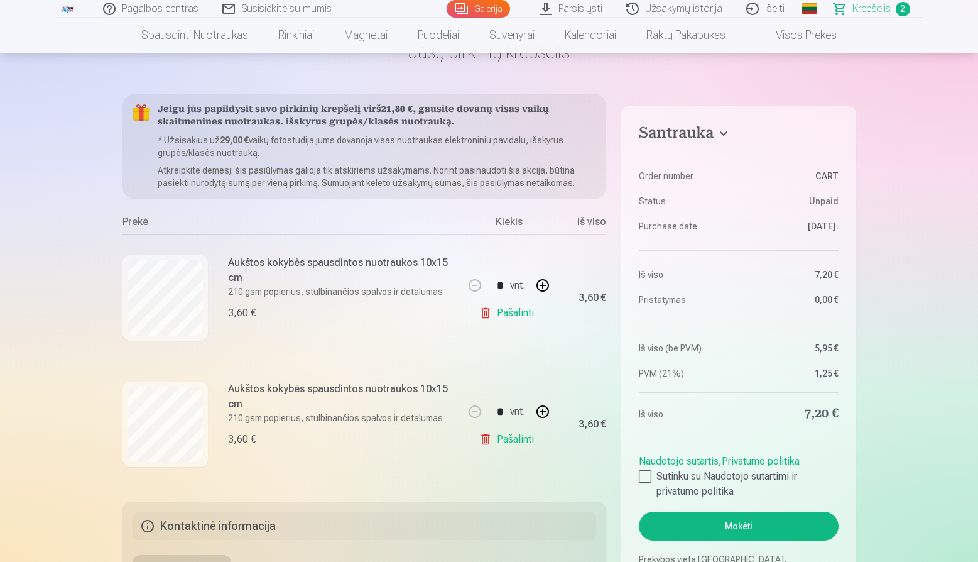
click at [496, 314] on link "Pašalinti" at bounding box center [509, 312] width 60 height 25
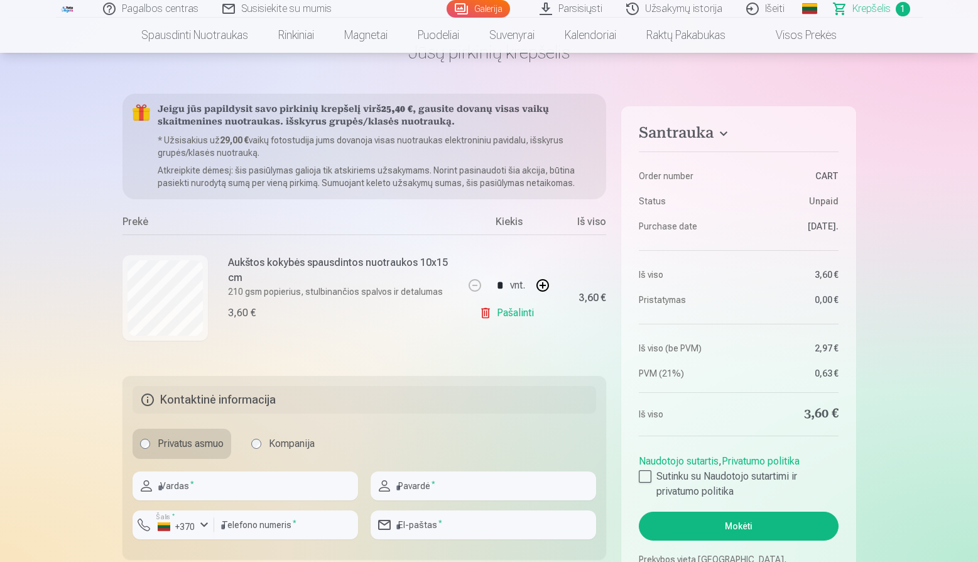
click at [481, 314] on link "Pašalinti" at bounding box center [509, 312] width 60 height 25
